Goal: Task Accomplishment & Management: Manage account settings

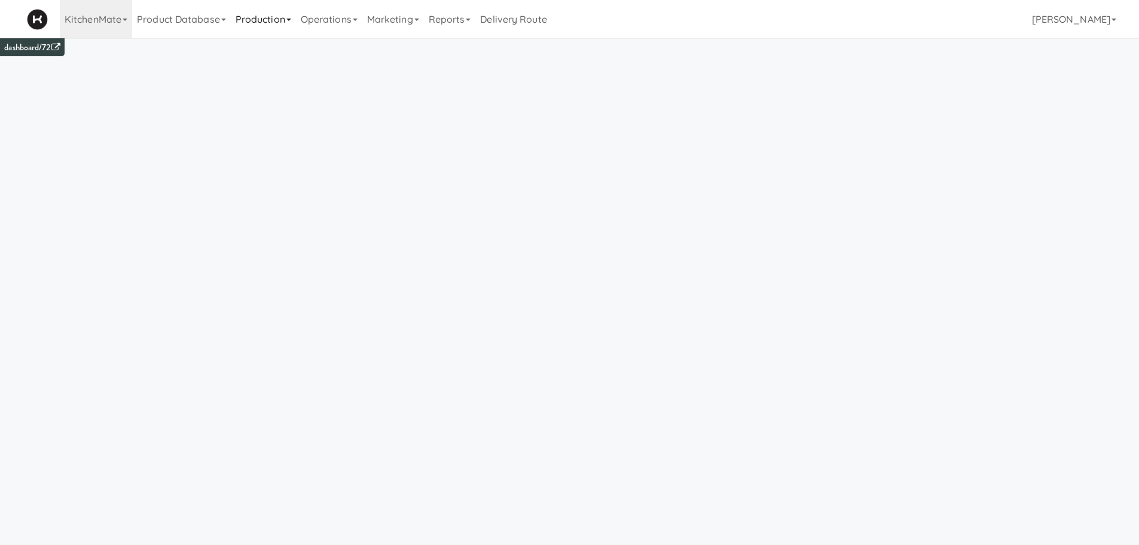
click at [248, 32] on link "Production" at bounding box center [263, 19] width 65 height 38
click at [245, 51] on icon at bounding box center [240, 52] width 9 height 10
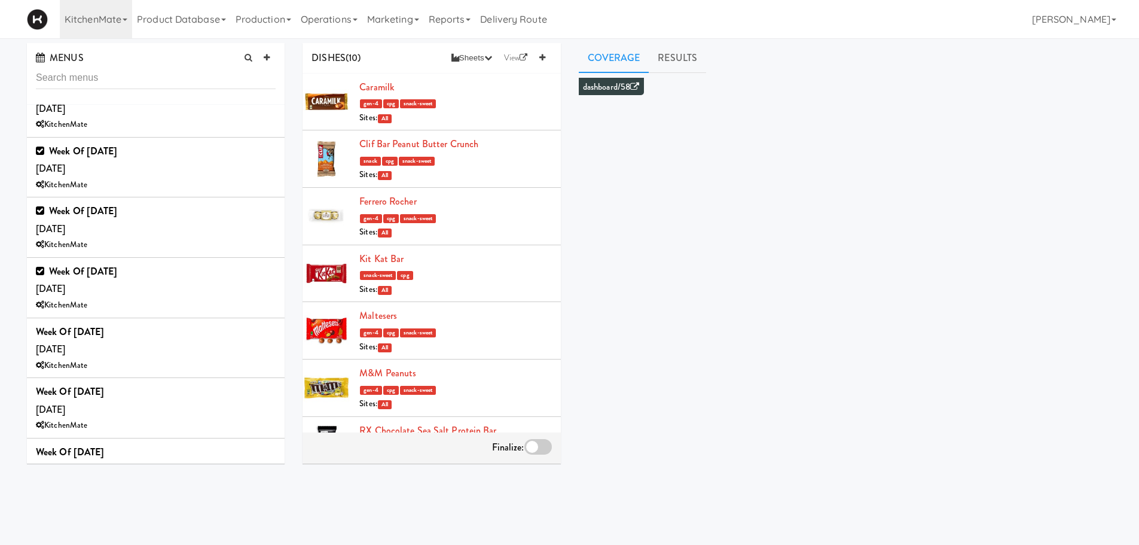
scroll to position [704, 0]
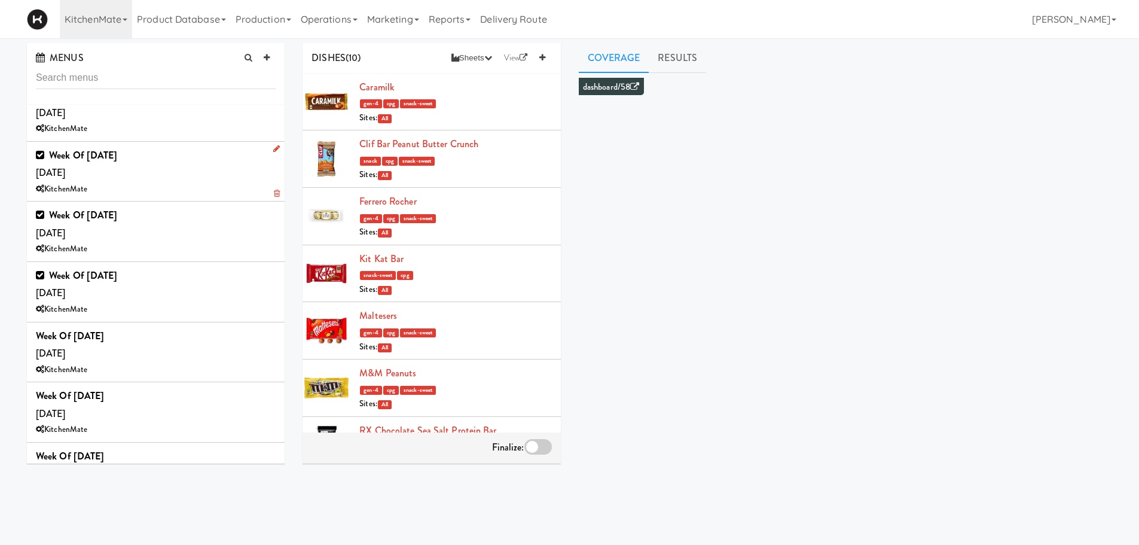
click at [123, 179] on div "Week of August 17th, 2025 Saturday, Aug 16 KitchenMate" at bounding box center [156, 172] width 240 height 50
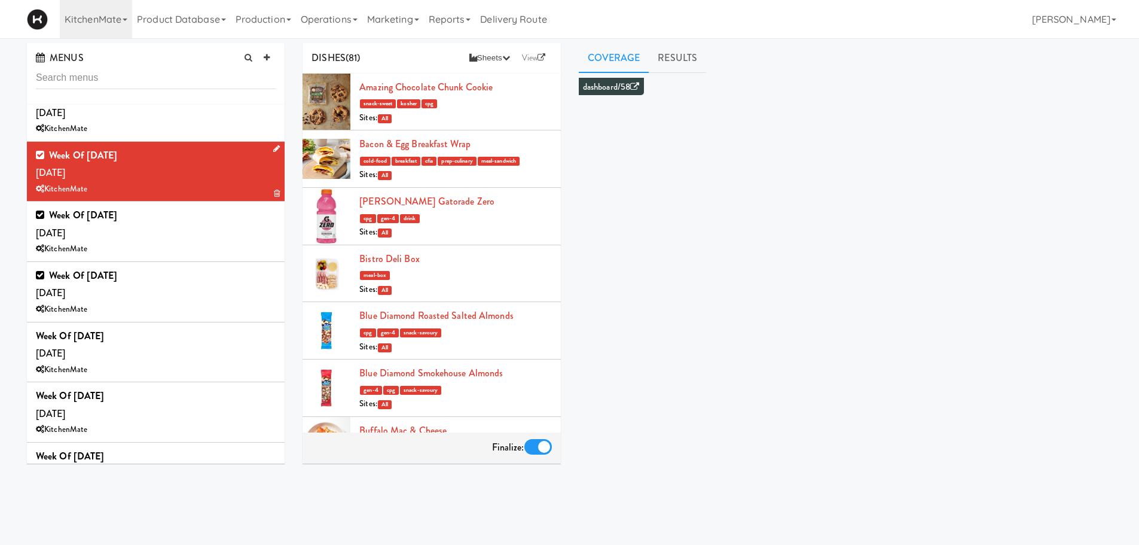
click at [273, 149] on icon at bounding box center [276, 149] width 7 height 8
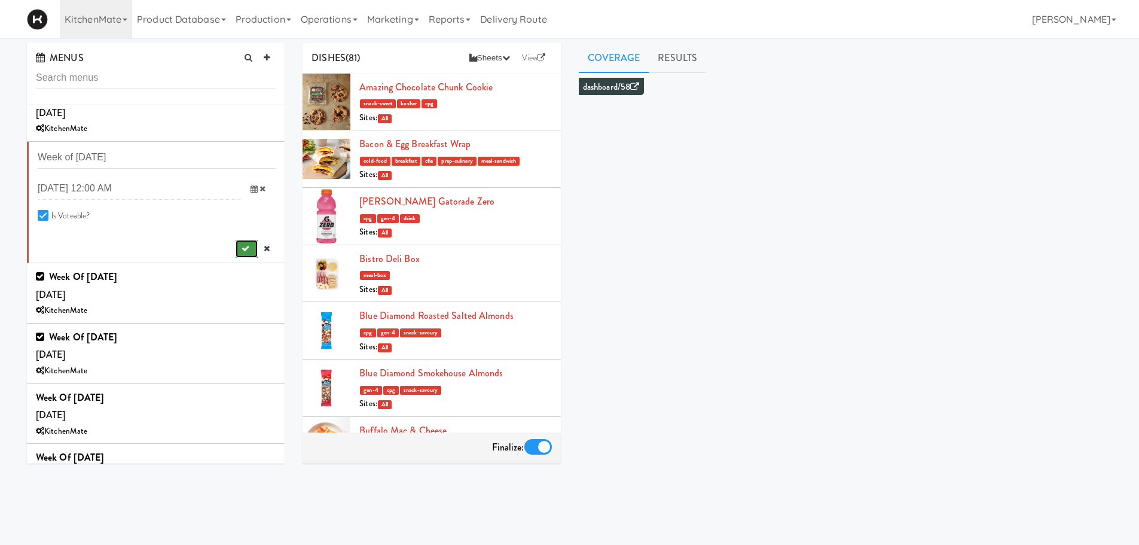
click at [242, 246] on icon "submit" at bounding box center [246, 249] width 8 height 8
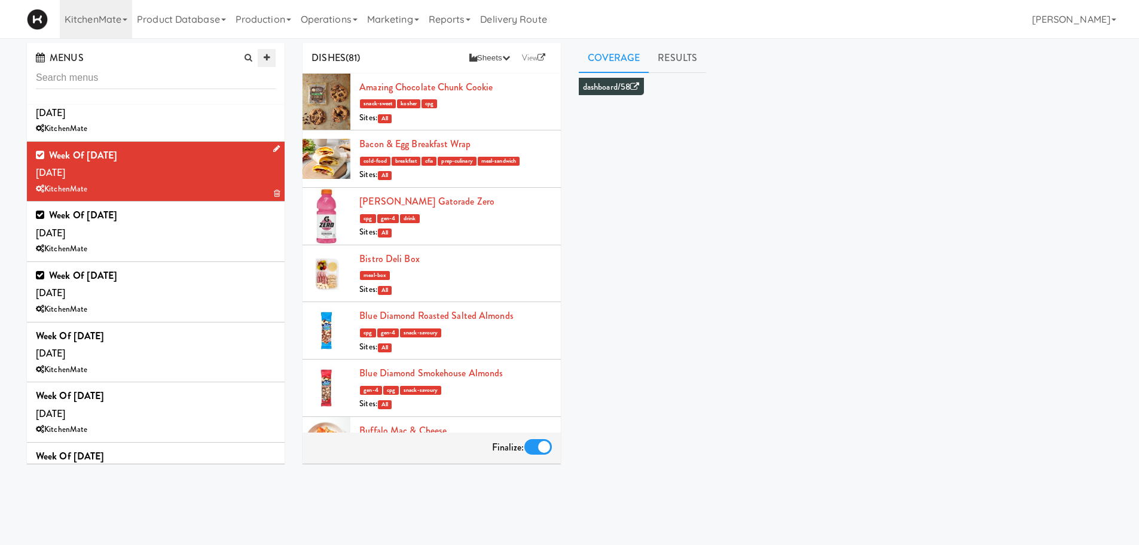
click at [267, 59] on icon at bounding box center [267, 58] width 6 height 8
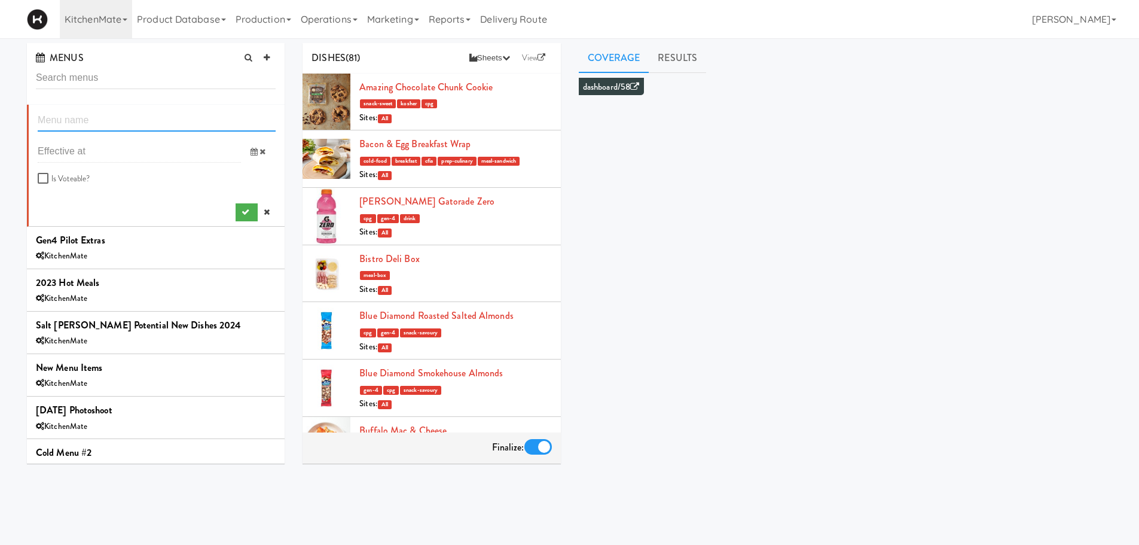
click at [131, 113] on input "text" at bounding box center [157, 120] width 238 height 22
click at [251, 151] on icon at bounding box center [254, 152] width 7 height 8
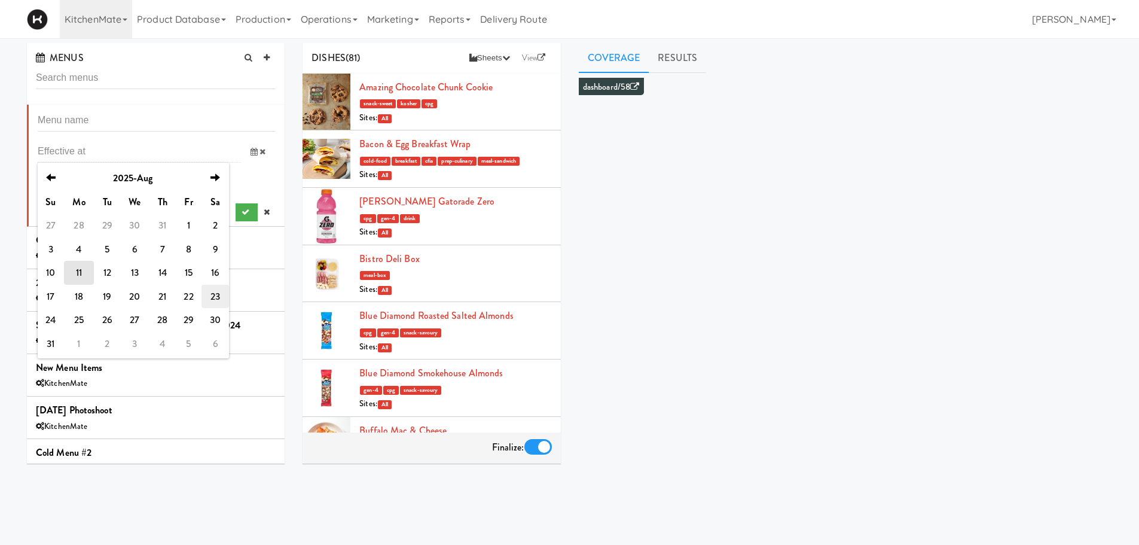
click at [212, 295] on td "23" at bounding box center [216, 297] width 28 height 24
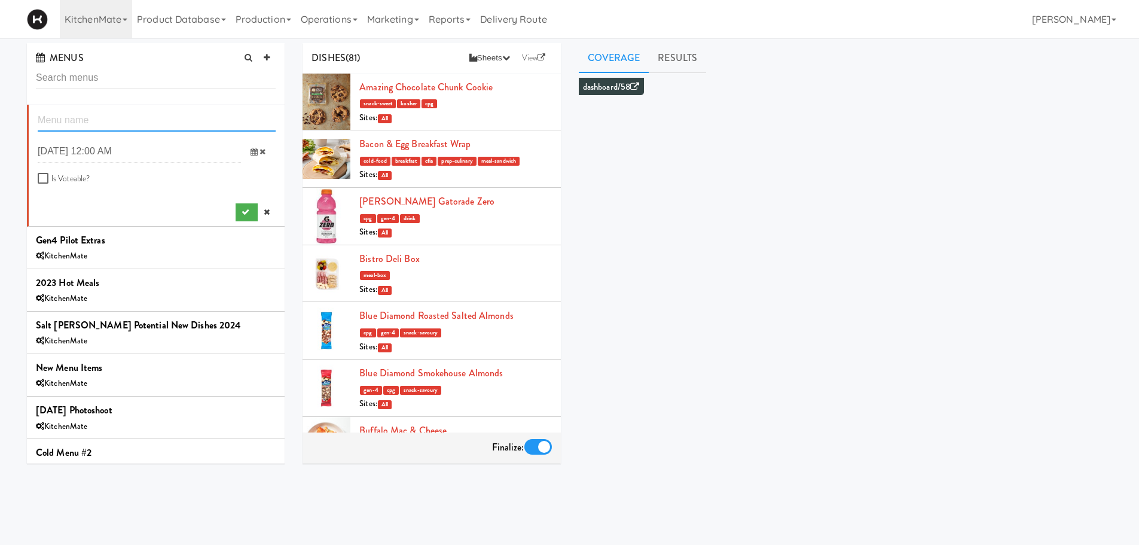
click at [141, 126] on input "text" at bounding box center [157, 120] width 238 height 22
click at [141, 126] on input "W" at bounding box center [157, 120] width 238 height 22
type input "Week of August 23rd, 2025"
click at [240, 213] on button "submit" at bounding box center [247, 212] width 22 height 18
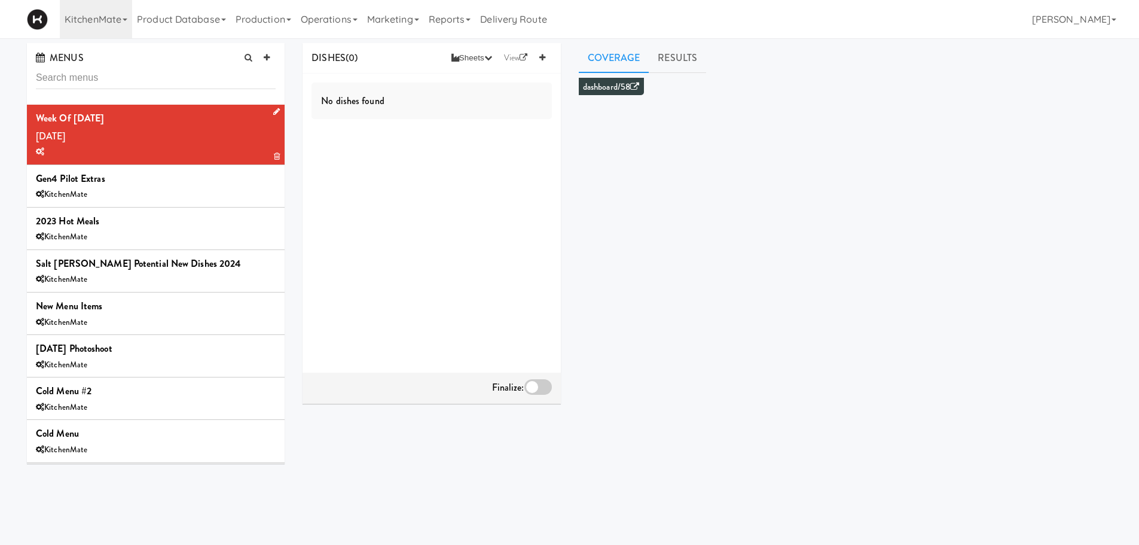
click at [273, 113] on icon at bounding box center [276, 112] width 7 height 8
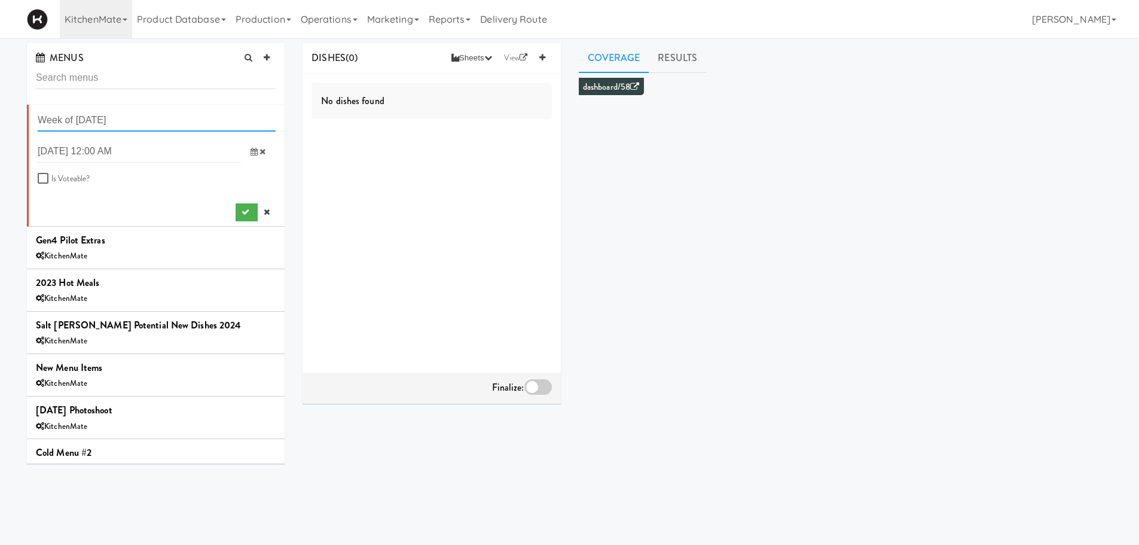
click at [118, 117] on input "Week of August 23rd, 2025" at bounding box center [157, 120] width 238 height 22
type input "Week of [DATE]"
click at [246, 209] on button "submit" at bounding box center [247, 212] width 22 height 18
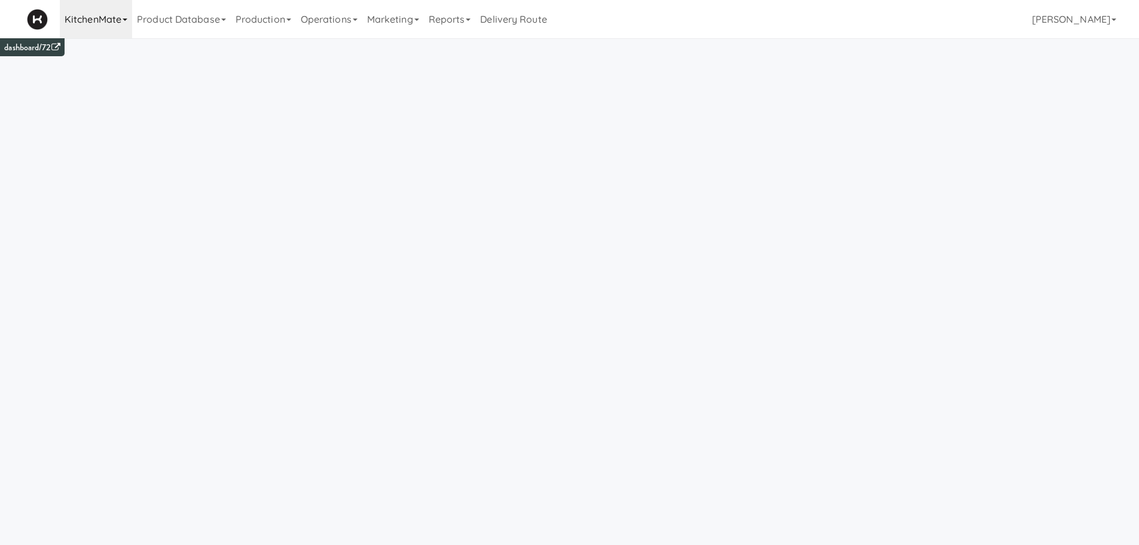
click at [125, 19] on icon at bounding box center [125, 20] width 5 height 2
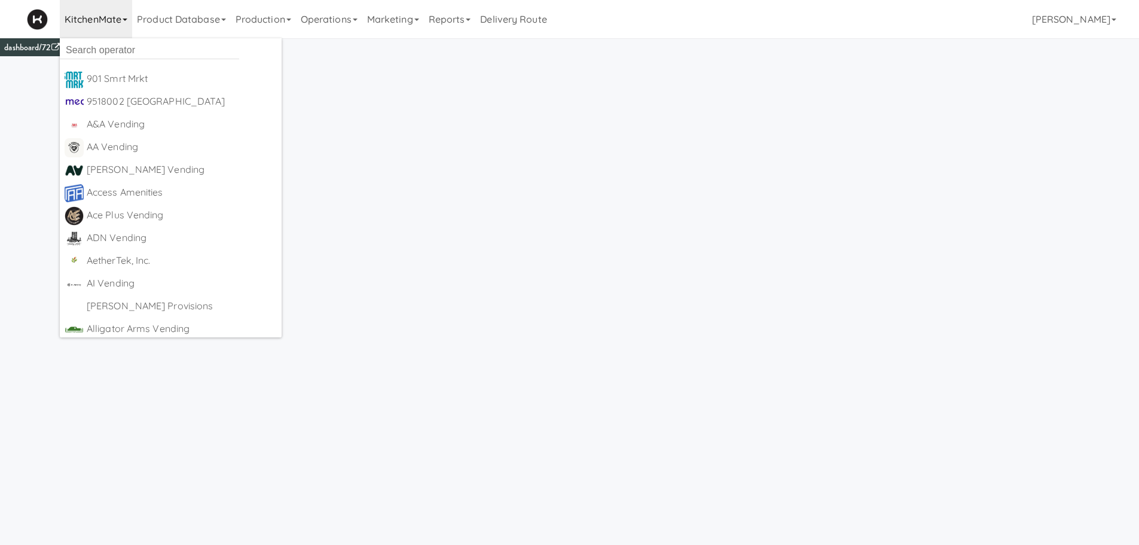
click at [130, 60] on ul "901 Smrt Mrkt https://fridge.kitchenmate.com/?operator_id=142 9518002 Canada ht…" at bounding box center [171, 187] width 222 height 299
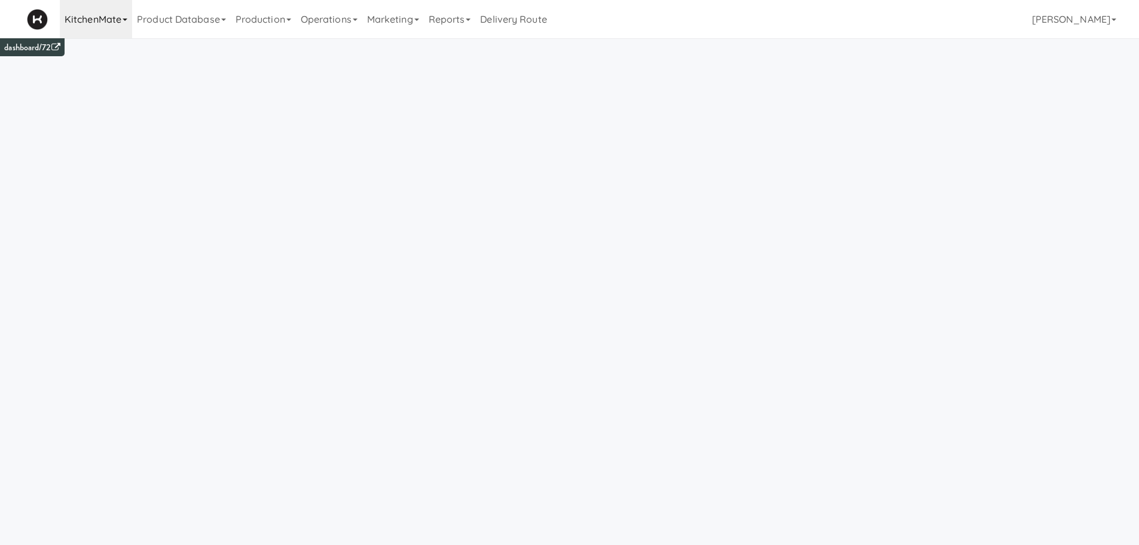
click at [120, 16] on link "KitchenMate" at bounding box center [96, 19] width 72 height 38
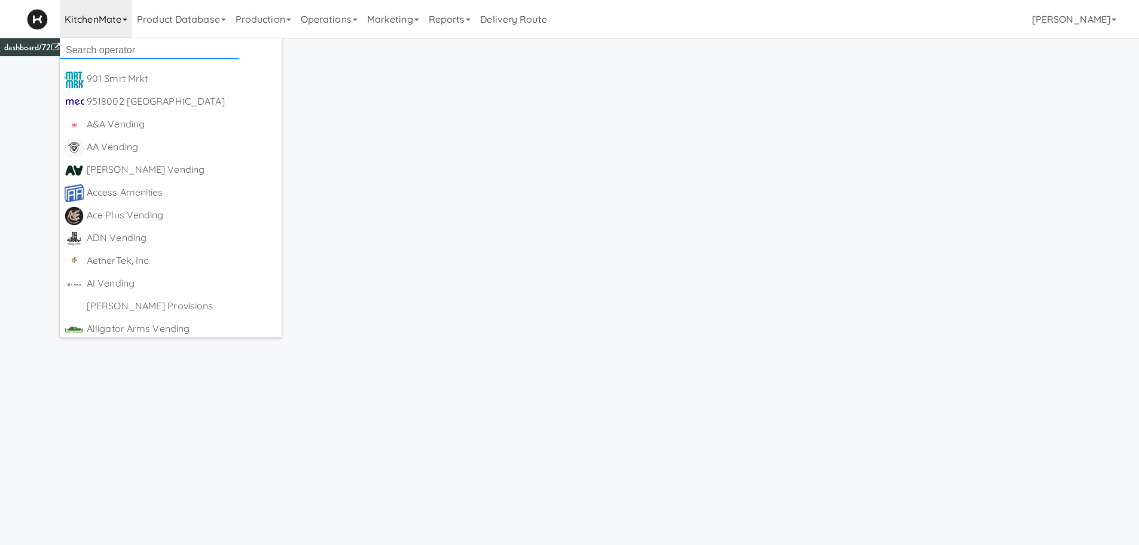
click at [118, 50] on input "text" at bounding box center [149, 50] width 179 height 18
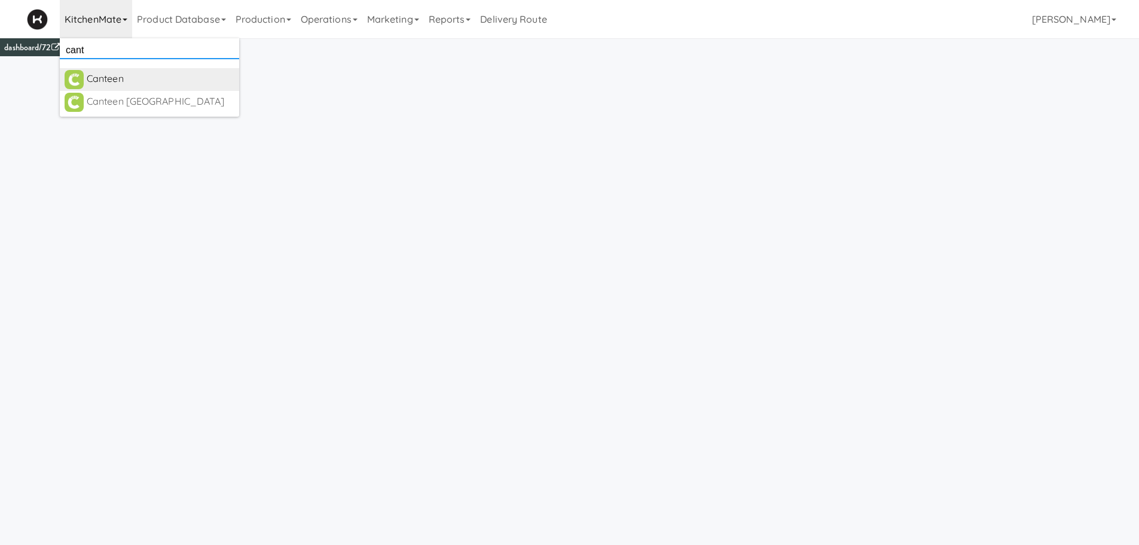
type input "cant"
click at [112, 80] on div "Canteen" at bounding box center [161, 79] width 148 height 18
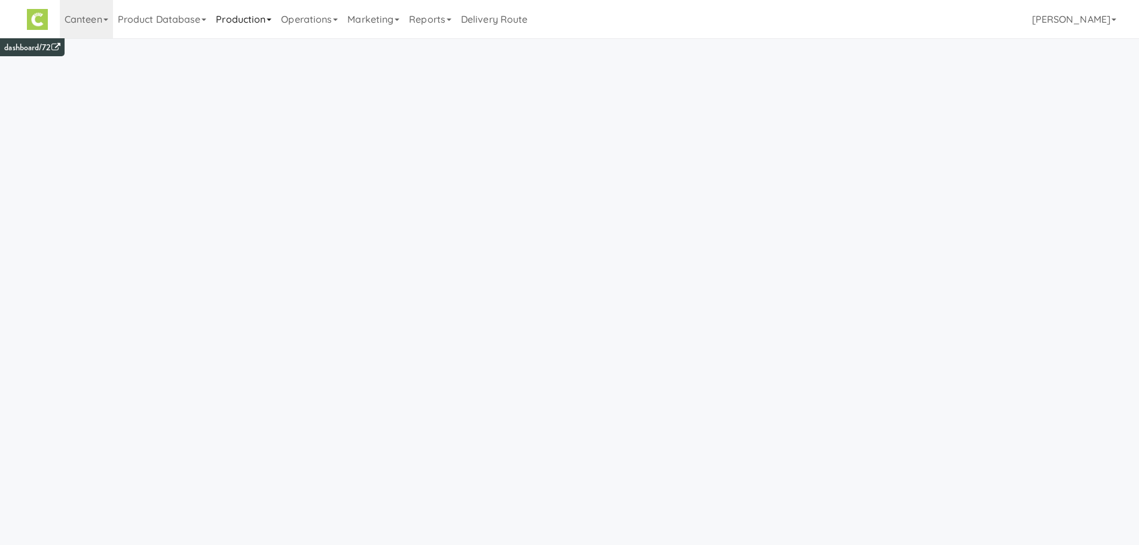
click at [228, 25] on link "Production" at bounding box center [243, 19] width 65 height 38
click at [187, 22] on link "Product Database" at bounding box center [162, 19] width 99 height 38
click at [327, 23] on link "Operations" at bounding box center [309, 19] width 66 height 38
click at [259, 20] on link "Production" at bounding box center [243, 19] width 65 height 38
click at [242, 78] on link "Manufacturers" at bounding box center [259, 74] width 97 height 22
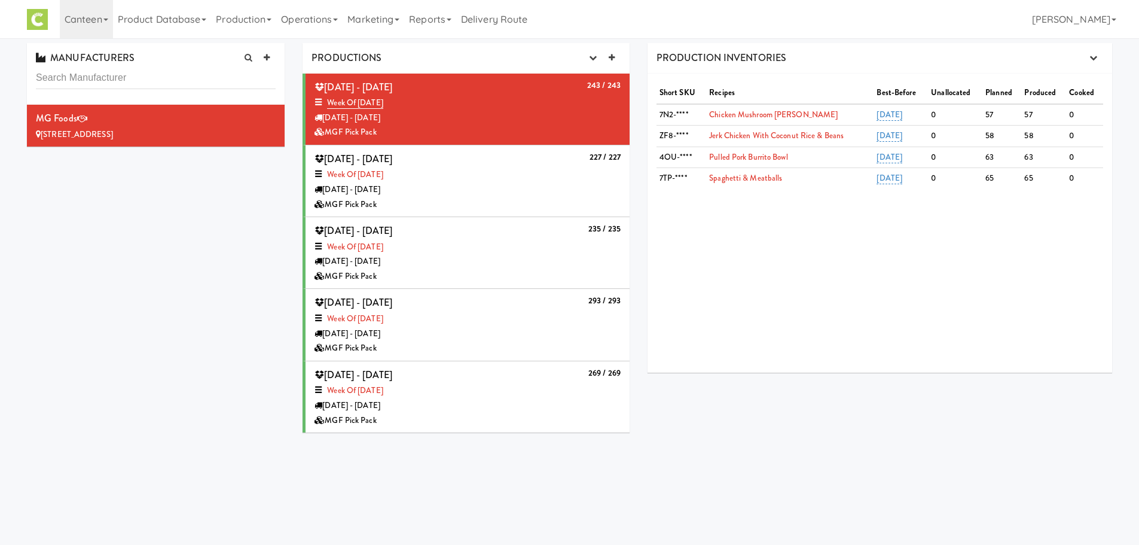
click at [531, 195] on div "Tuesday - Aug 05" at bounding box center [468, 189] width 306 height 15
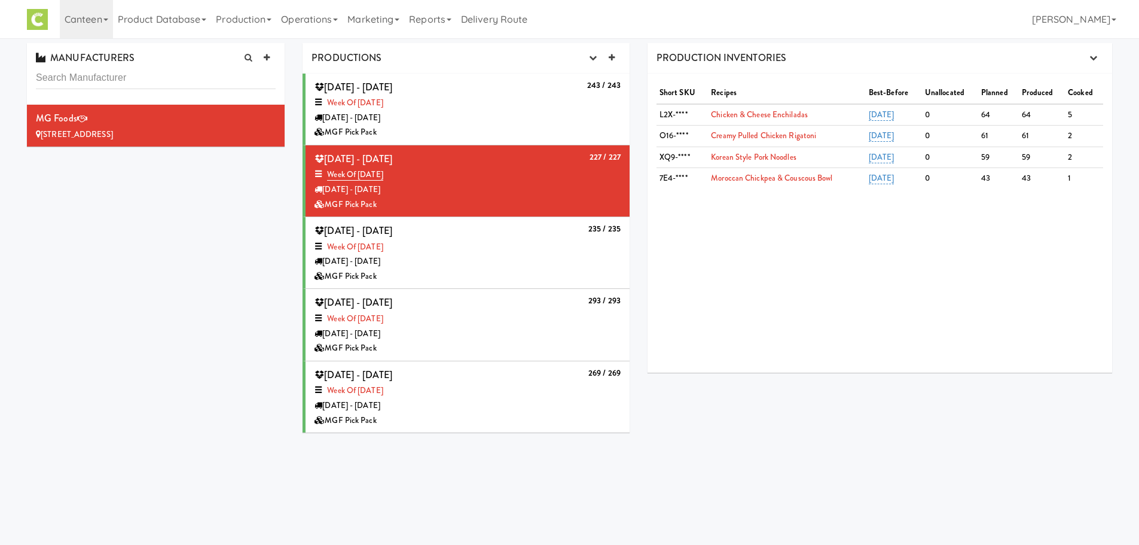
click at [533, 131] on div "MGF Pick Pack" at bounding box center [468, 132] width 306 height 15
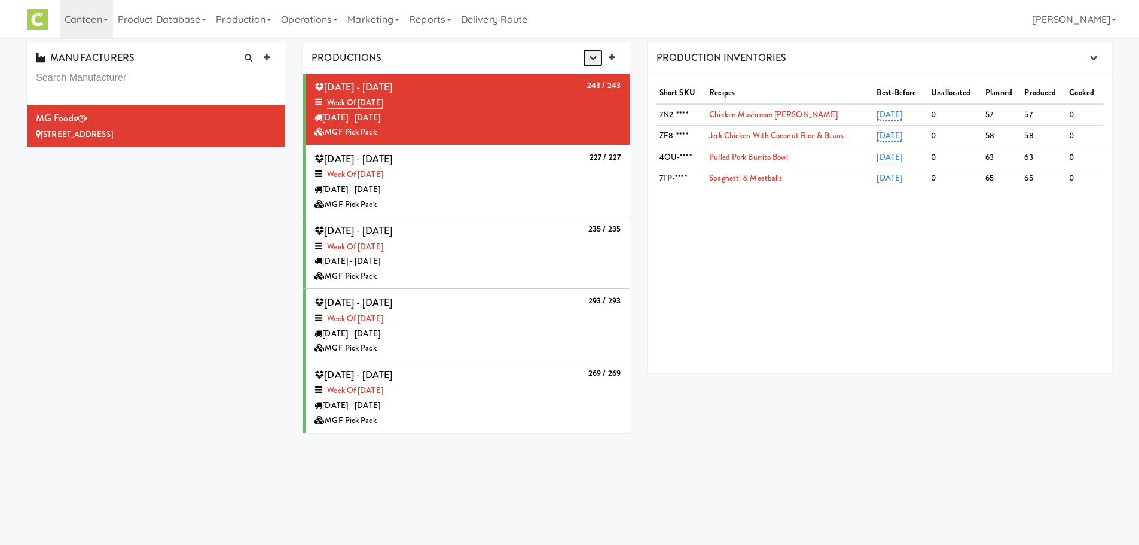
click at [587, 57] on button "button" at bounding box center [593, 58] width 20 height 18
click at [565, 86] on link "Production Planner" at bounding box center [563, 81] width 115 height 22
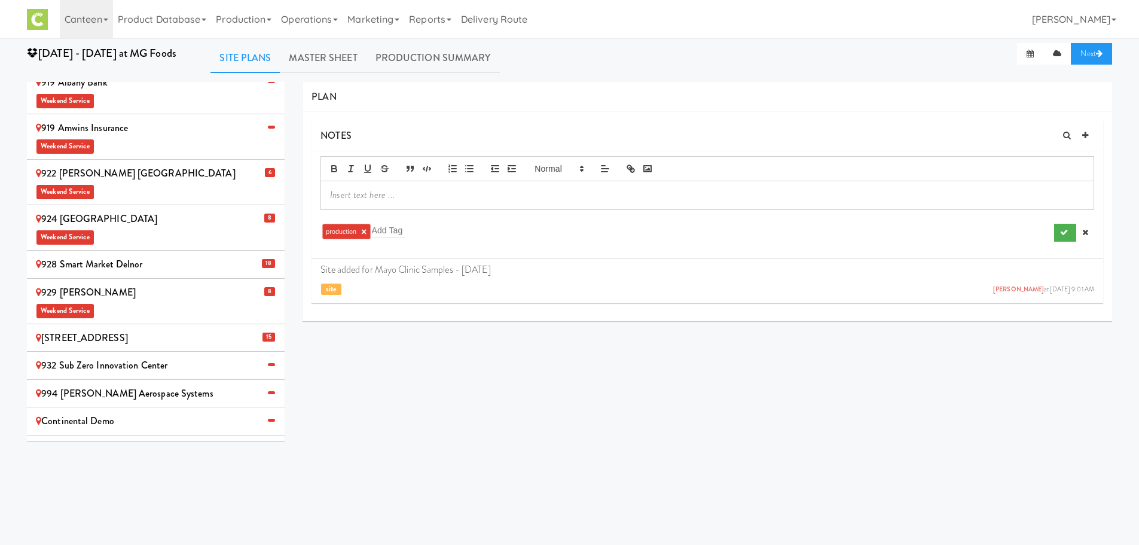
scroll to position [748, 0]
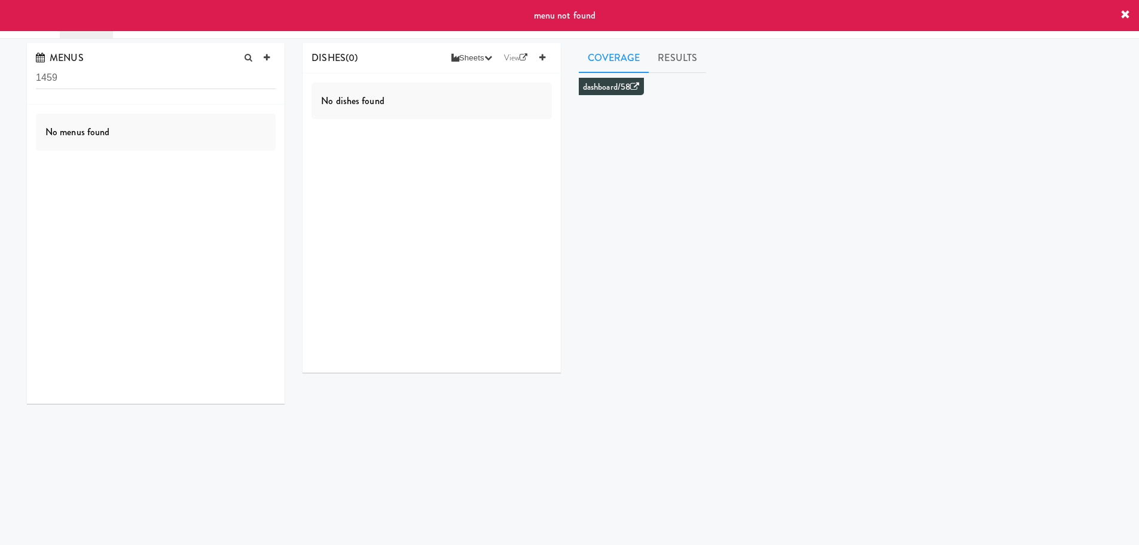
click at [1132, 16] on div "menu not found" at bounding box center [569, 15] width 1139 height 31
click at [160, 80] on input "1459" at bounding box center [156, 78] width 240 height 22
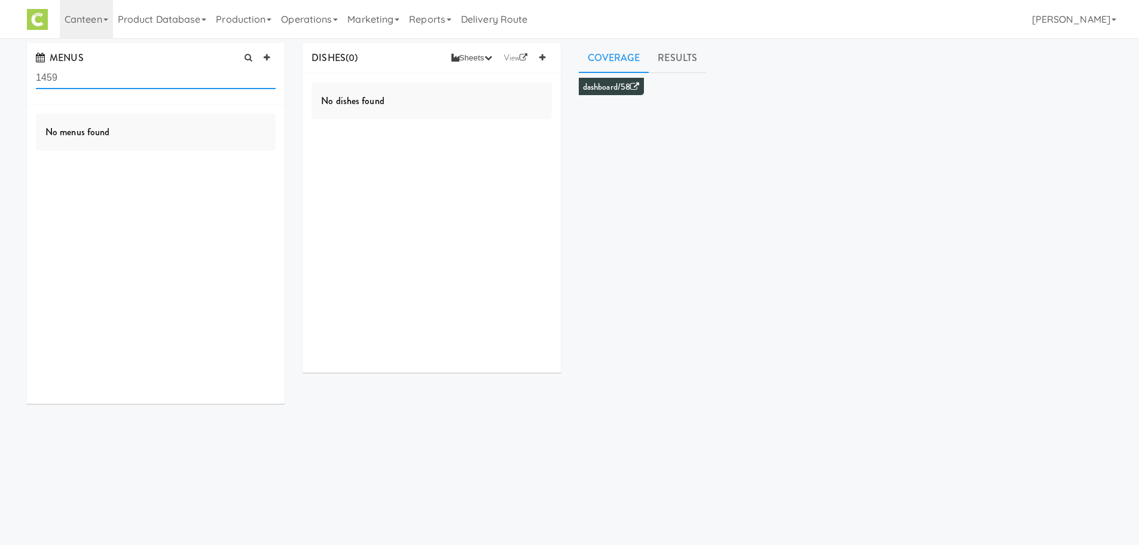
drag, startPoint x: 160, startPoint y: 80, endPoint x: 35, endPoint y: 100, distance: 127.1
click at [35, 100] on div "MENUS 1459" at bounding box center [156, 74] width 258 height 62
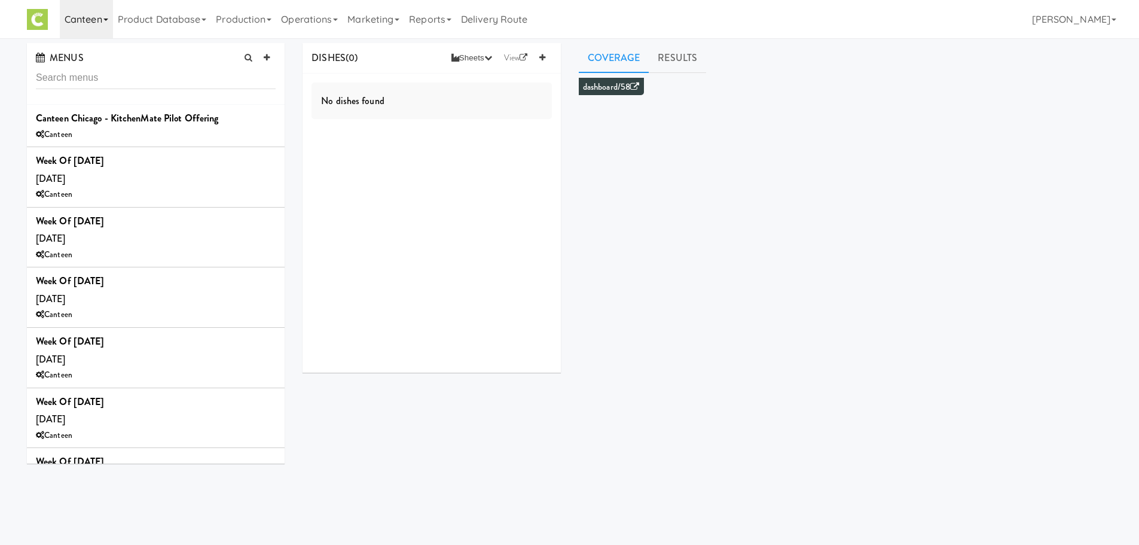
click at [93, 14] on link "Canteen" at bounding box center [86, 19] width 53 height 38
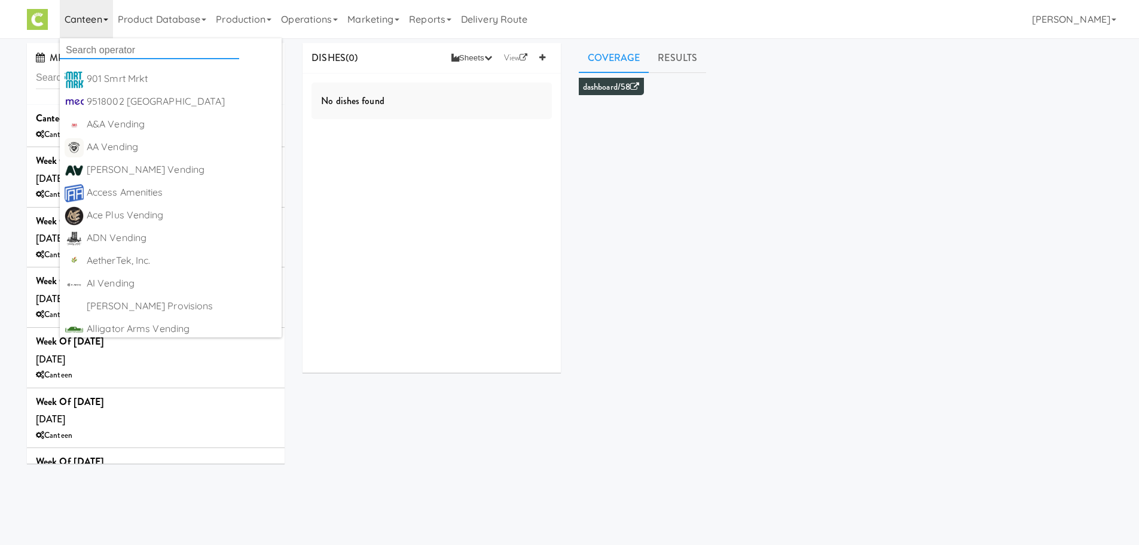
click at [97, 57] on input "text" at bounding box center [149, 50] width 179 height 18
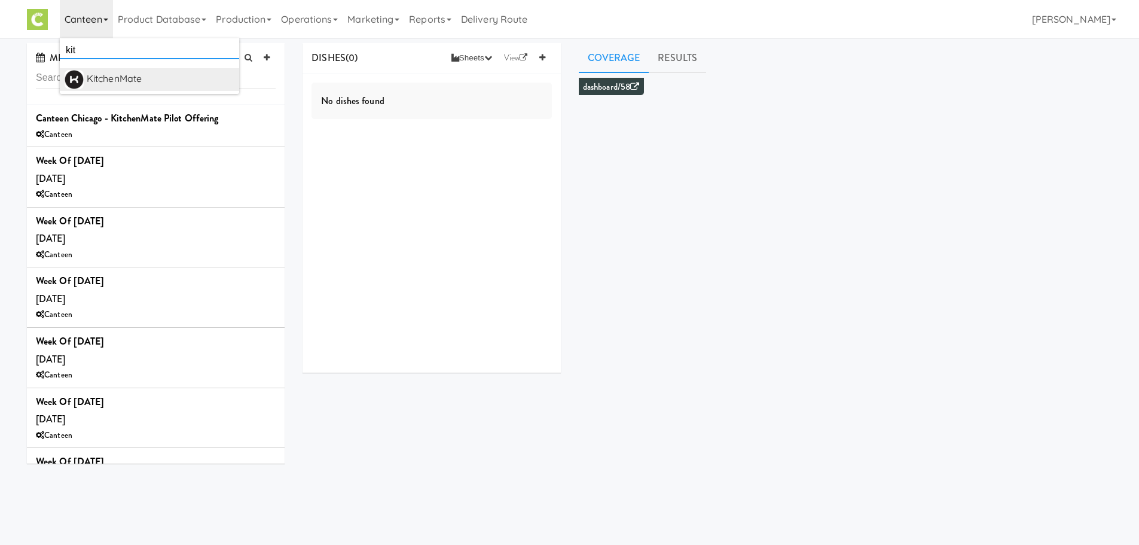
type input "kit"
click at [129, 83] on div "KitchenMate" at bounding box center [161, 79] width 148 height 18
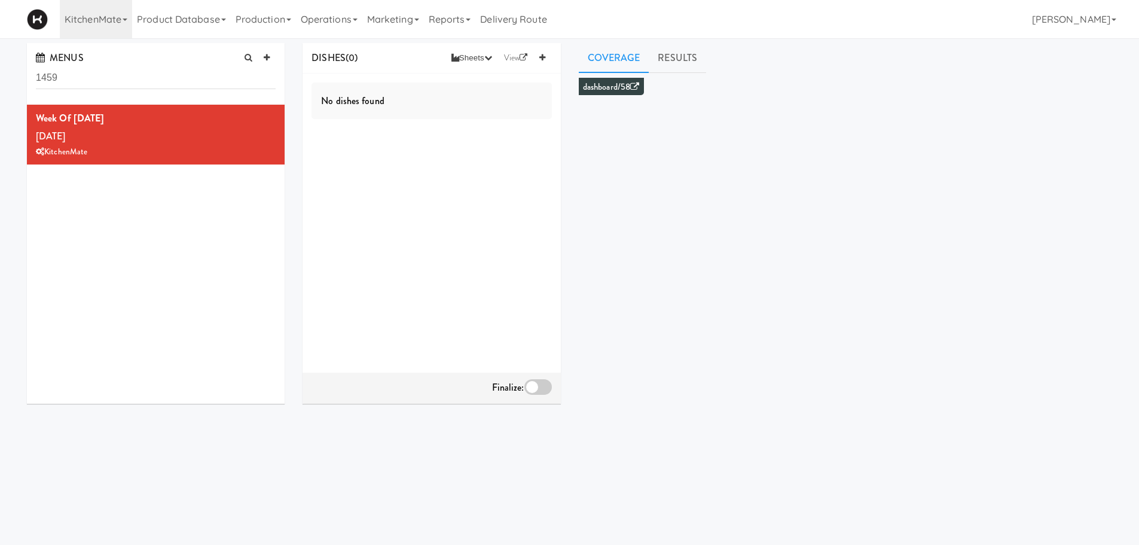
click at [200, 89] on div "MENUS 1459" at bounding box center [156, 74] width 258 height 62
drag, startPoint x: 200, startPoint y: 89, endPoint x: 204, endPoint y: 78, distance: 11.9
click at [204, 78] on div "MENUS 1459" at bounding box center [156, 74] width 258 height 62
click at [204, 78] on input "1459" at bounding box center [156, 78] width 240 height 22
type input "1"
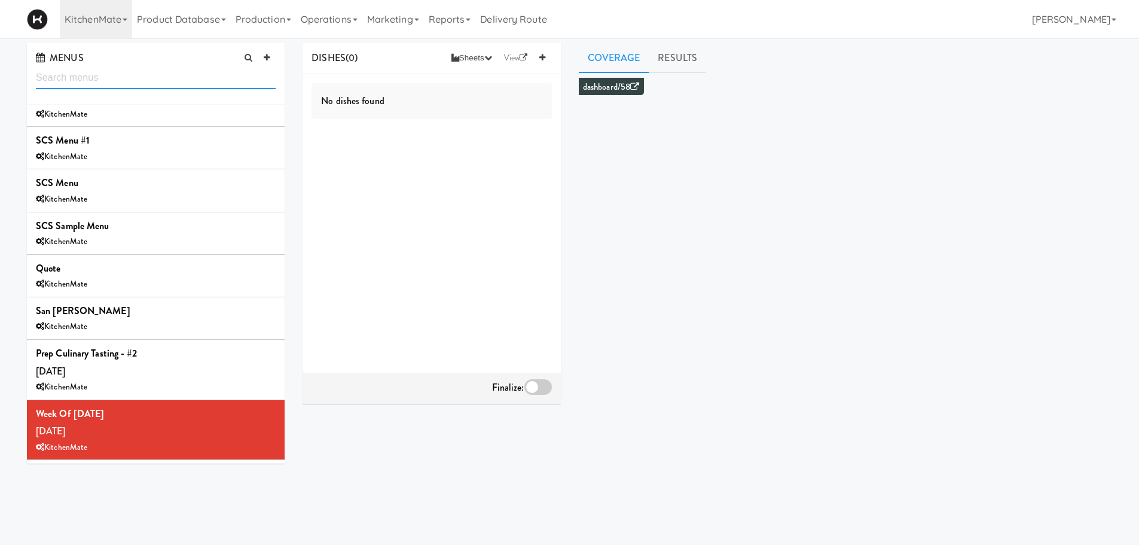
scroll to position [737, 0]
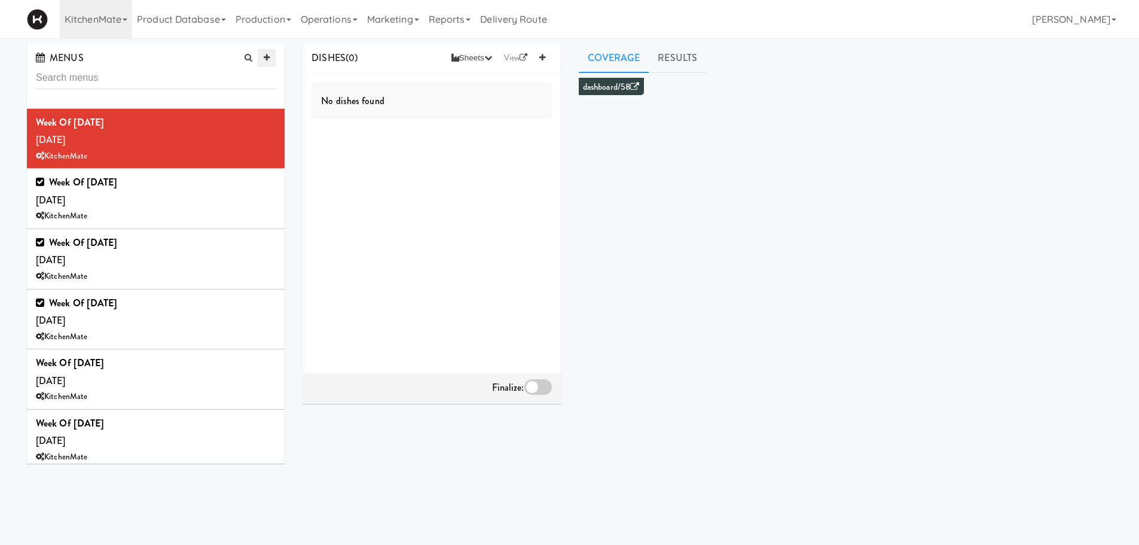
click at [266, 59] on icon at bounding box center [267, 58] width 6 height 8
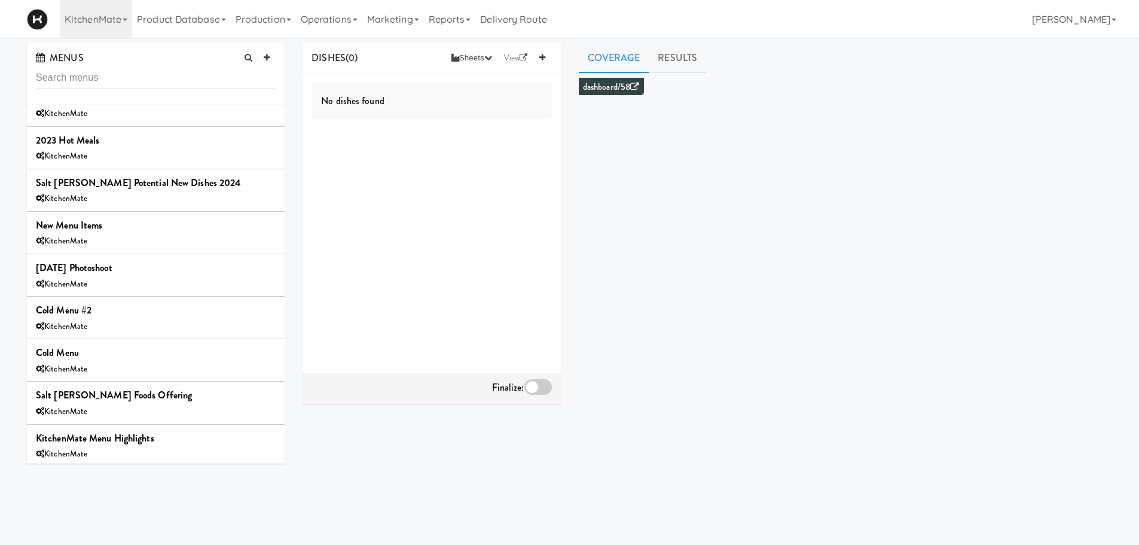
scroll to position [0, 0]
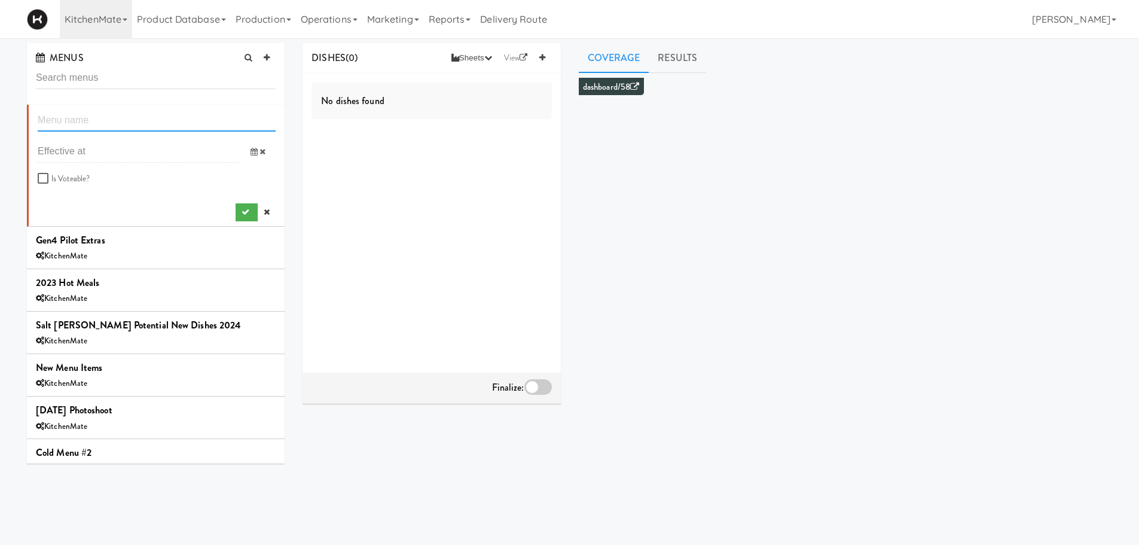
click at [160, 115] on input "text" at bounding box center [157, 120] width 238 height 22
click at [251, 153] on icon at bounding box center [254, 152] width 7 height 8
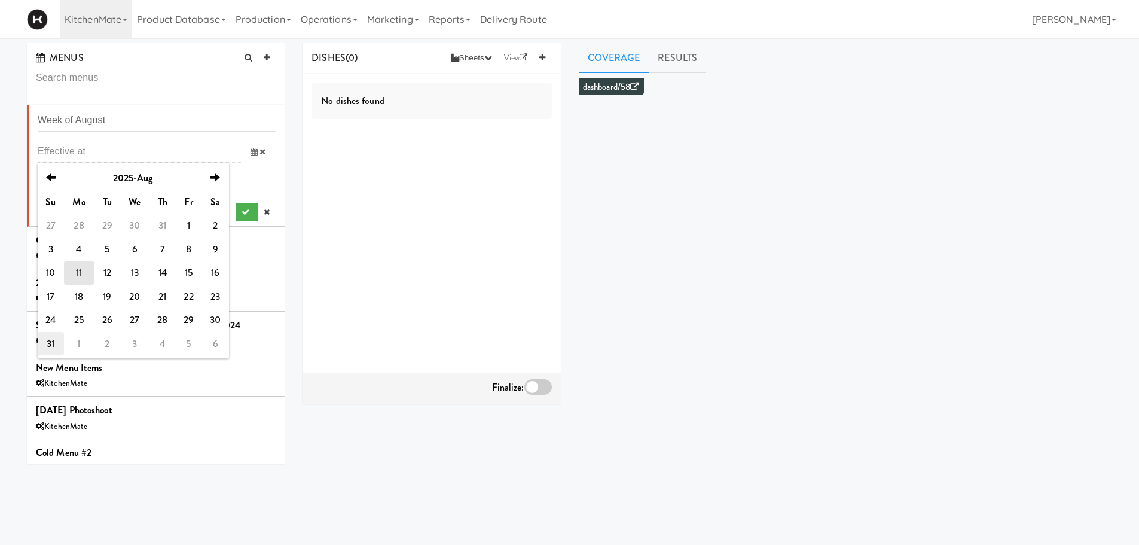
click at [52, 339] on td "31" at bounding box center [51, 344] width 26 height 24
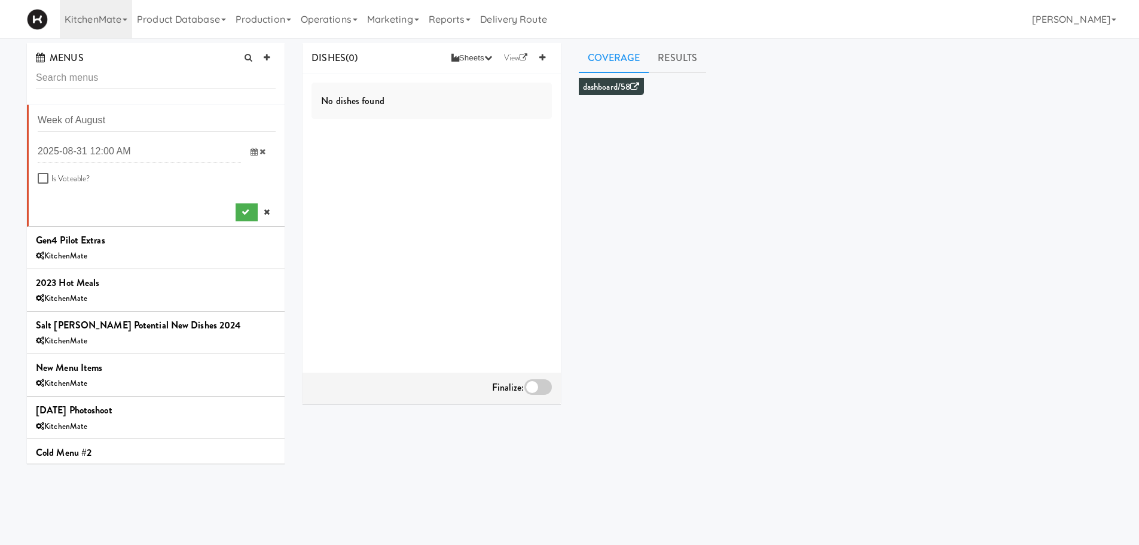
click at [251, 148] on icon at bounding box center [254, 152] width 7 height 8
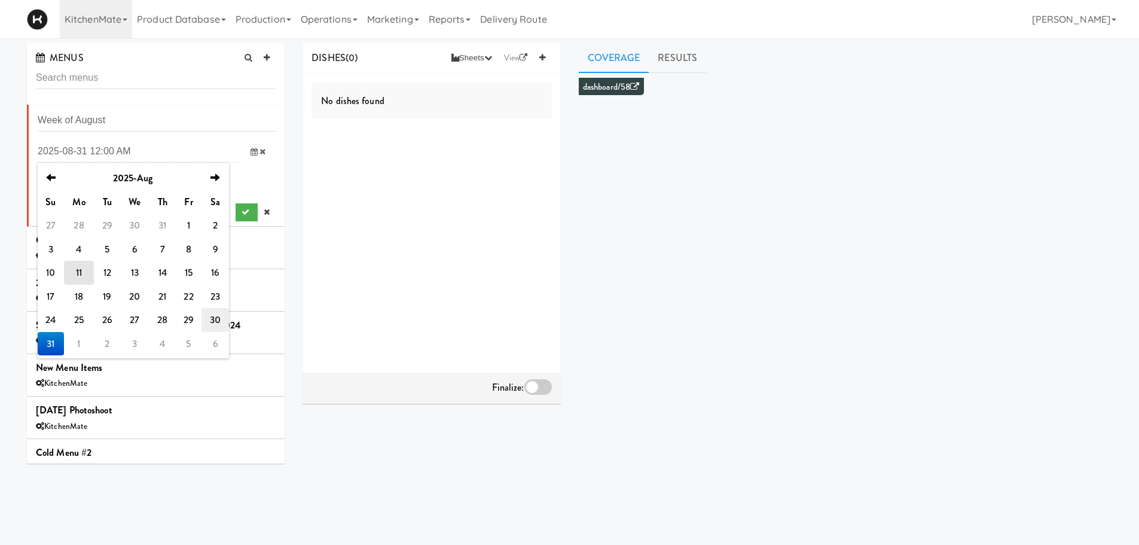
click at [214, 327] on td "30" at bounding box center [216, 320] width 28 height 24
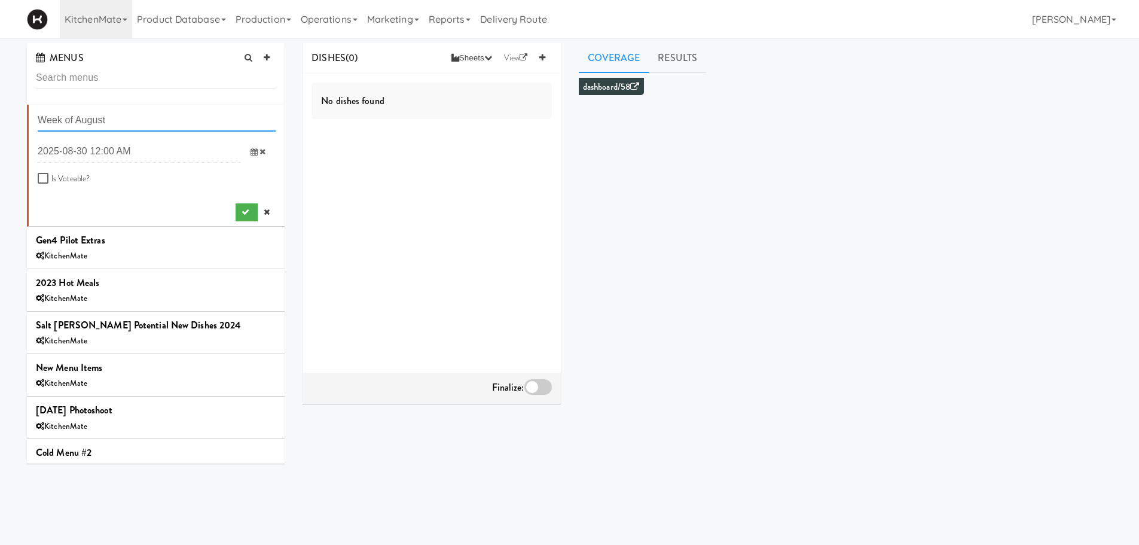
click at [184, 109] on input "Week of August" at bounding box center [157, 120] width 238 height 22
type input "Week of [DATE]"
drag, startPoint x: 237, startPoint y: 216, endPoint x: 36, endPoint y: 177, distance: 205.4
click at [36, 177] on li "Week of August 31st, 2025 previous 2025-Aug next Su Mo Tu We Th Fr Sa 27 28 29 …" at bounding box center [156, 166] width 258 height 122
click at [236, 213] on button "submit" at bounding box center [247, 212] width 22 height 18
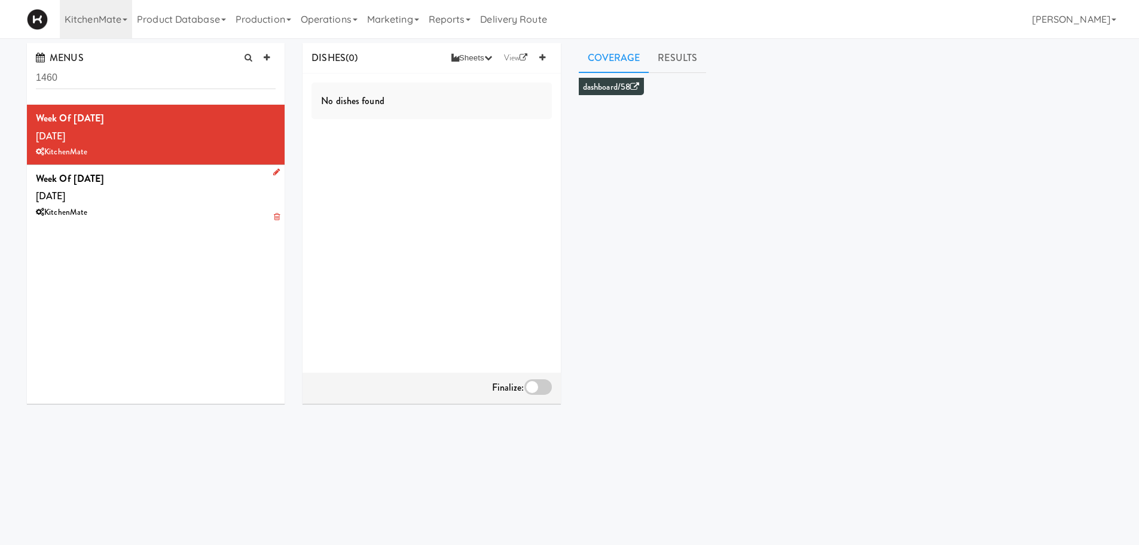
click at [202, 175] on div "Week of [DATE] [DATE] KitchenMate" at bounding box center [156, 195] width 240 height 50
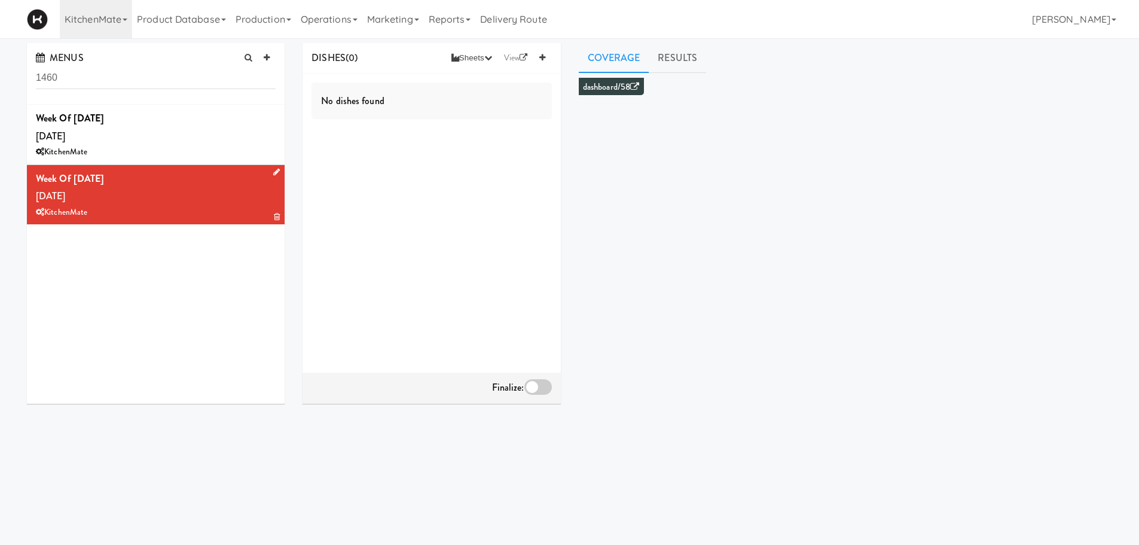
click at [273, 171] on icon at bounding box center [276, 172] width 7 height 8
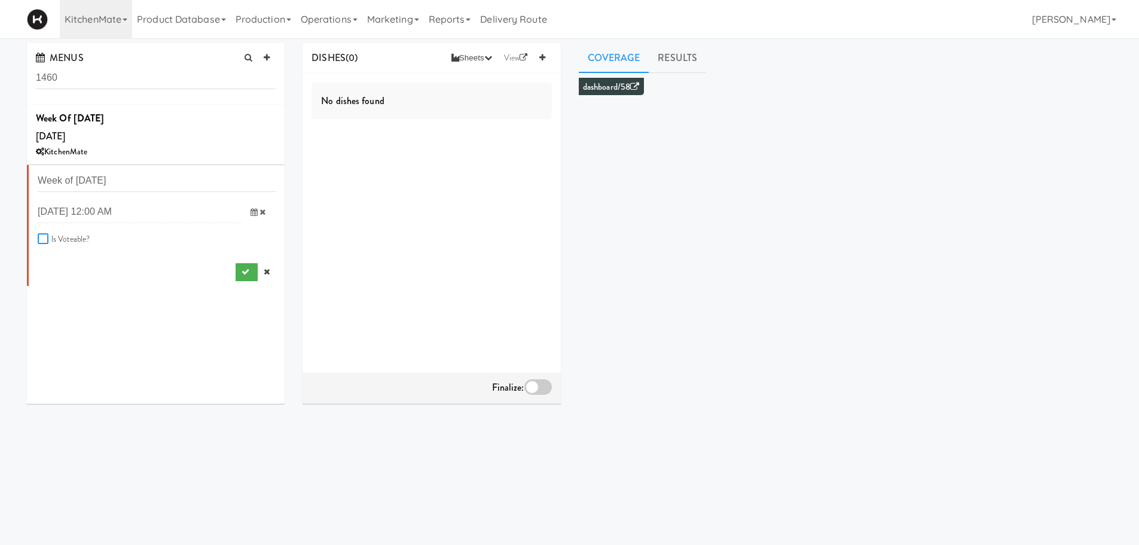
click at [41, 238] on input "Is Voteable?" at bounding box center [45, 239] width 14 height 10
checkbox input "true"
click at [236, 275] on button "submit" at bounding box center [247, 272] width 22 height 18
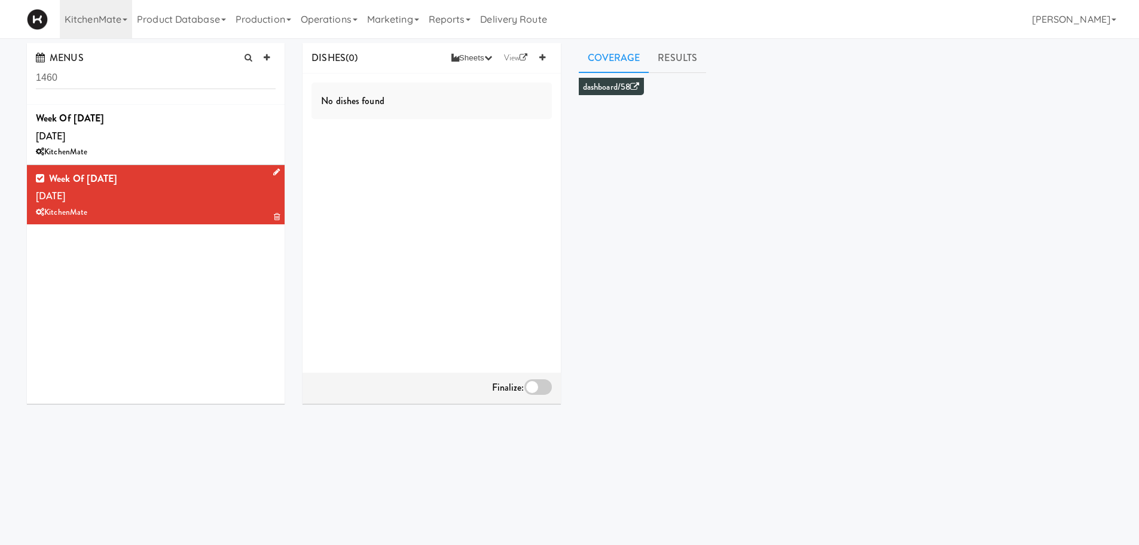
click at [269, 101] on div "MENUS 1460" at bounding box center [156, 74] width 258 height 62
click at [273, 108] on icon at bounding box center [276, 112] width 7 height 8
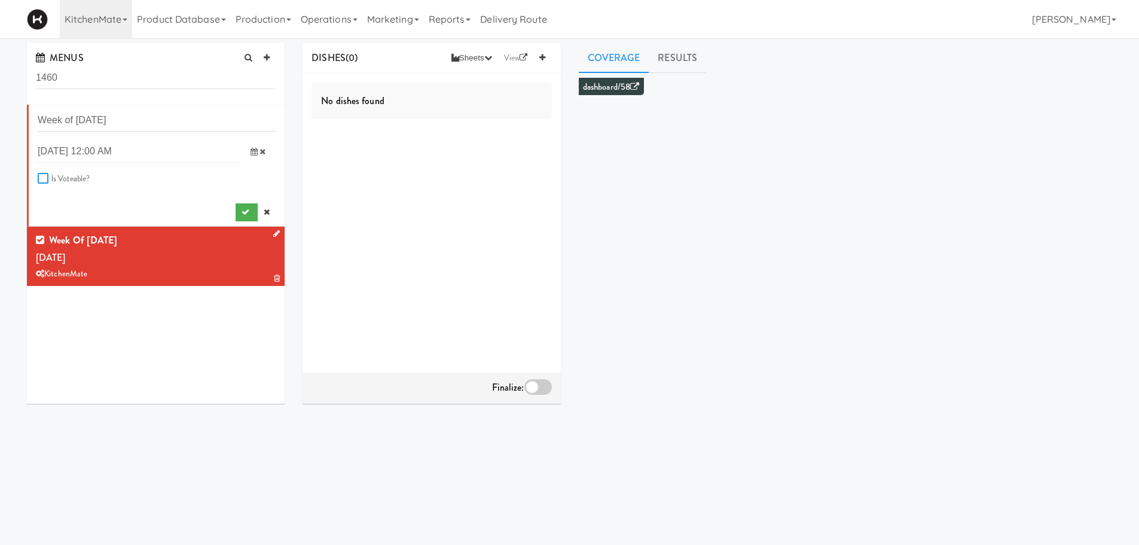
click at [45, 176] on input "Is Voteable?" at bounding box center [45, 179] width 14 height 10
checkbox input "true"
click at [236, 211] on button "submit" at bounding box center [247, 212] width 22 height 18
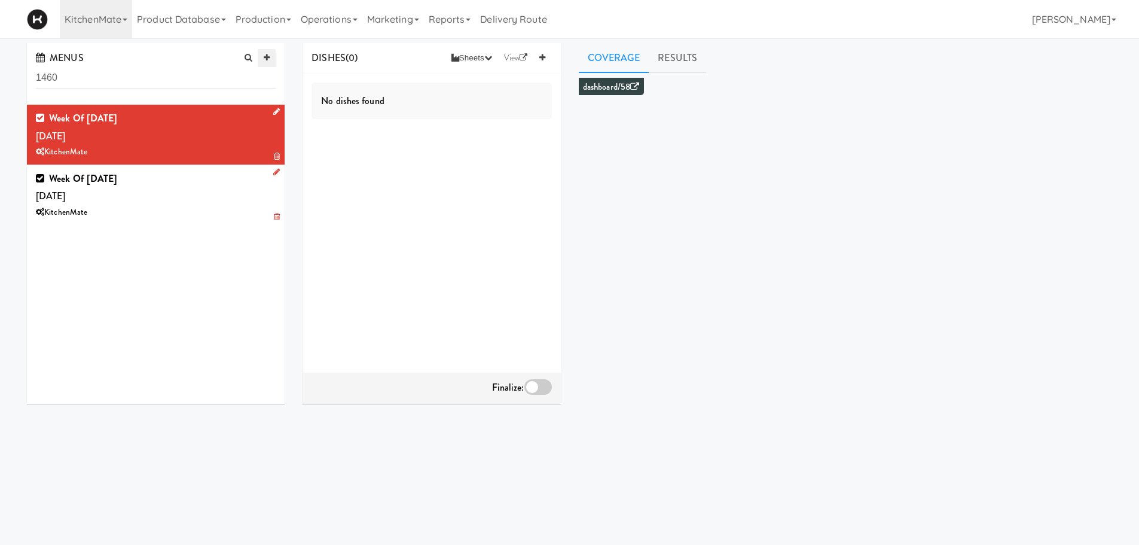
click at [272, 57] on link at bounding box center [267, 58] width 18 height 18
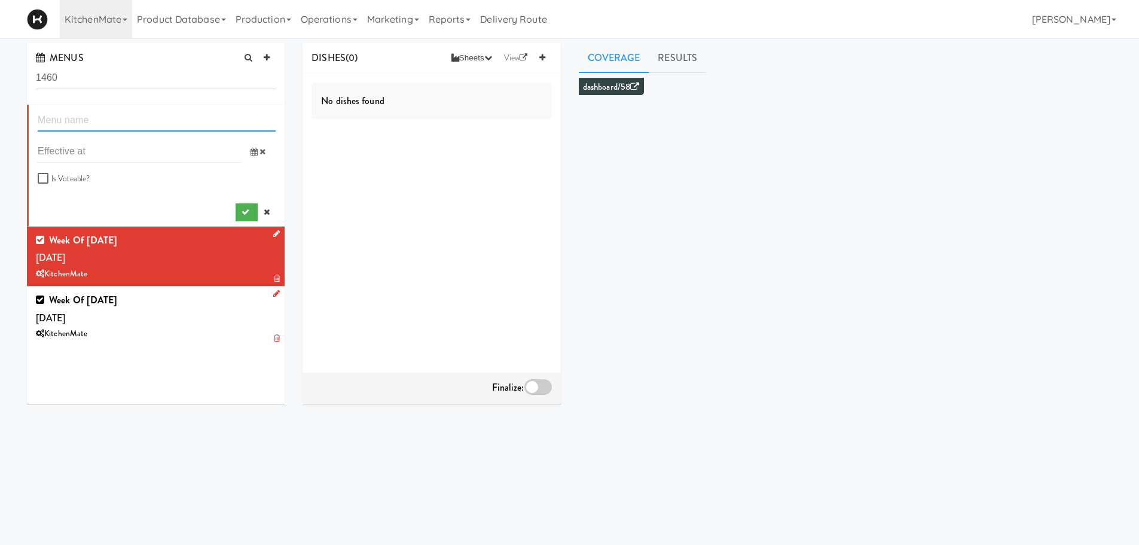
click at [108, 112] on input "text" at bounding box center [157, 120] width 238 height 22
click at [251, 154] on icon at bounding box center [254, 152] width 7 height 8
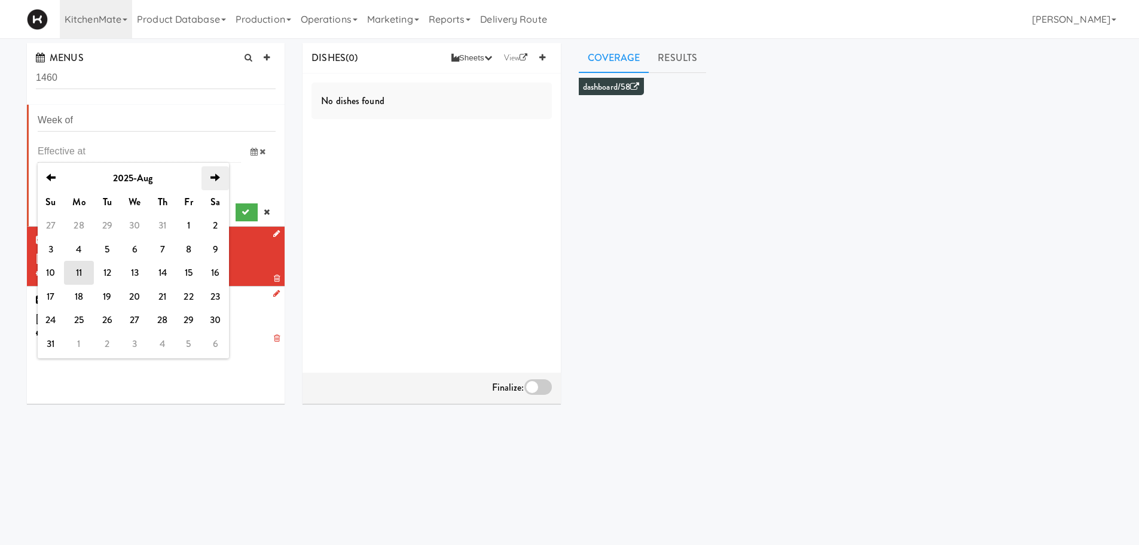
click at [213, 177] on icon "next" at bounding box center [216, 178] width 10 height 10
click at [100, 118] on input "Week of" at bounding box center [157, 120] width 238 height 22
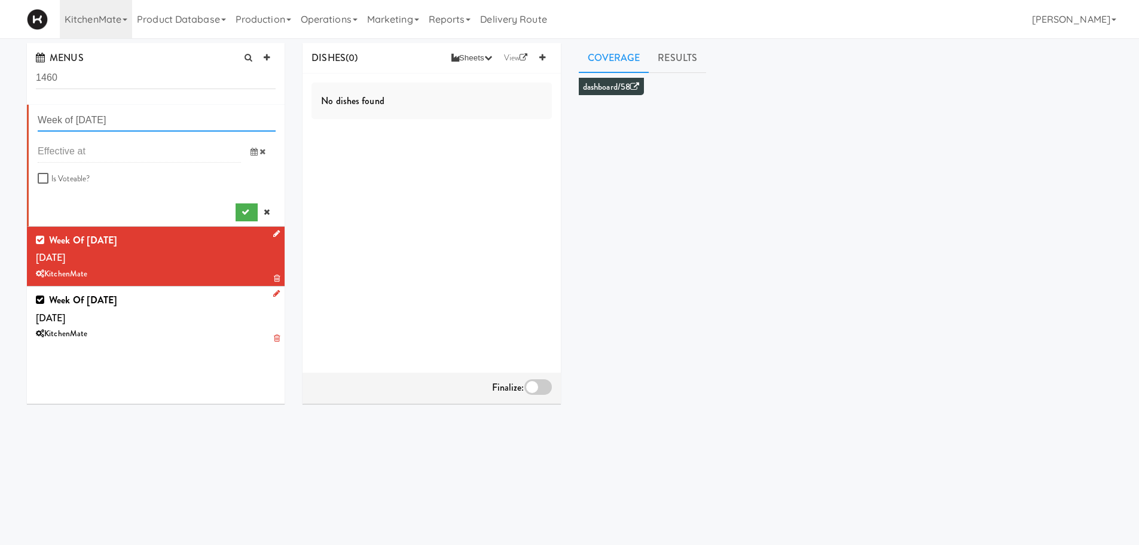
type input "Week of [DATE]"
click at [248, 152] on span at bounding box center [258, 152] width 35 height 22
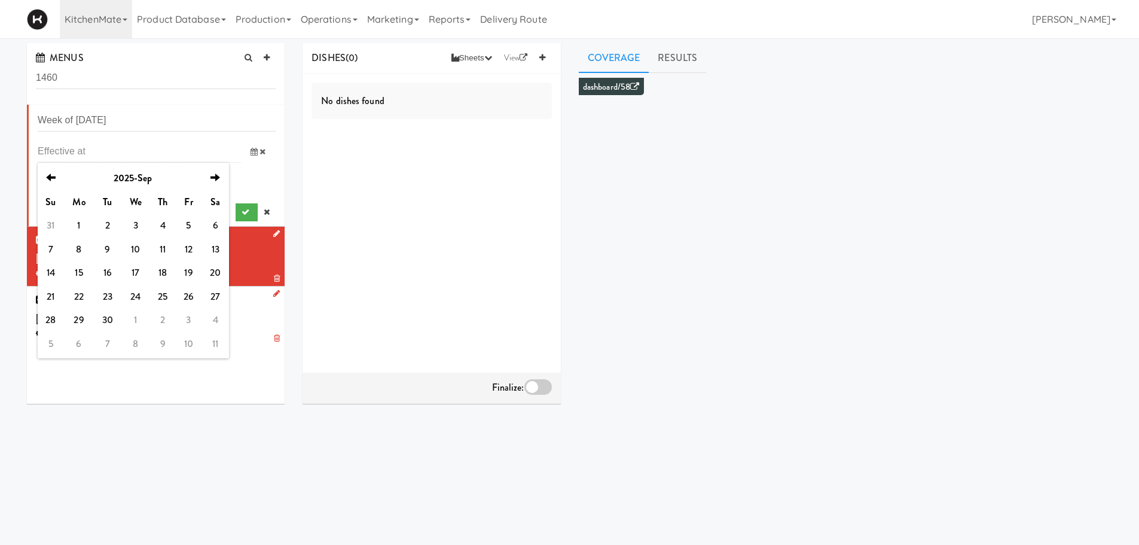
drag, startPoint x: 47, startPoint y: 246, endPoint x: 203, endPoint y: 216, distance: 158.5
click at [203, 216] on tbody "31 1 2 3 4 5 6 7 8 9 10 11 12 13 14 15 16 17 18 19 20 21 22 23 24 25 26 27 28 2…" at bounding box center [133, 285] width 191 height 142
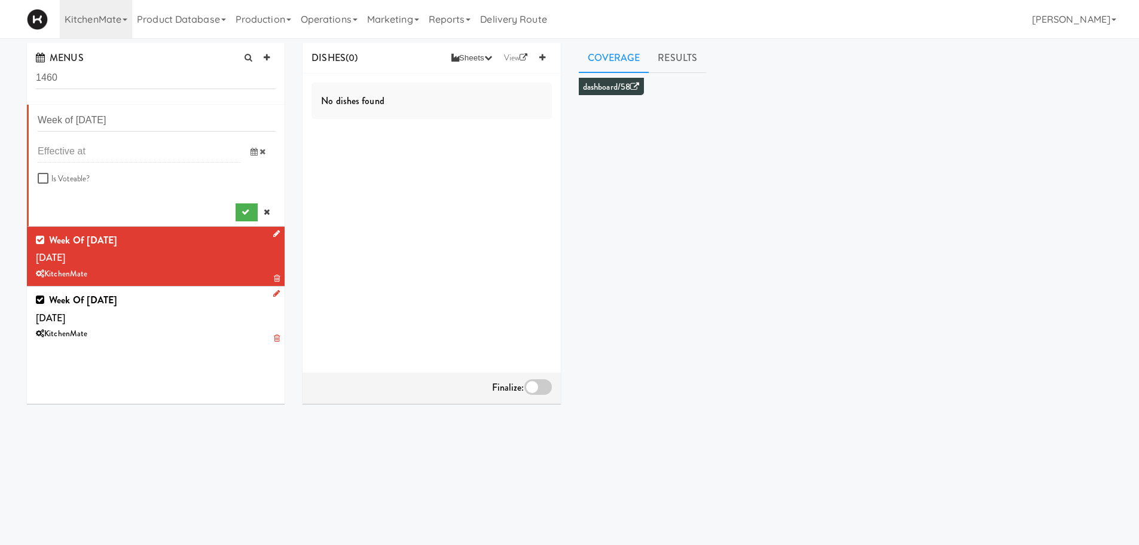
click at [251, 148] on icon at bounding box center [254, 152] width 7 height 8
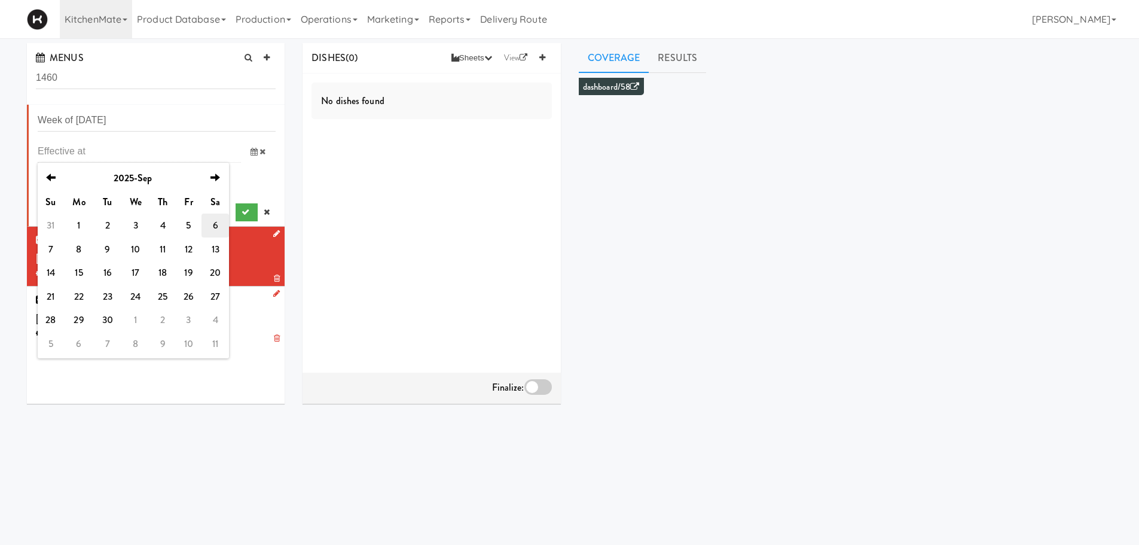
click at [215, 222] on td "6" at bounding box center [216, 226] width 28 height 24
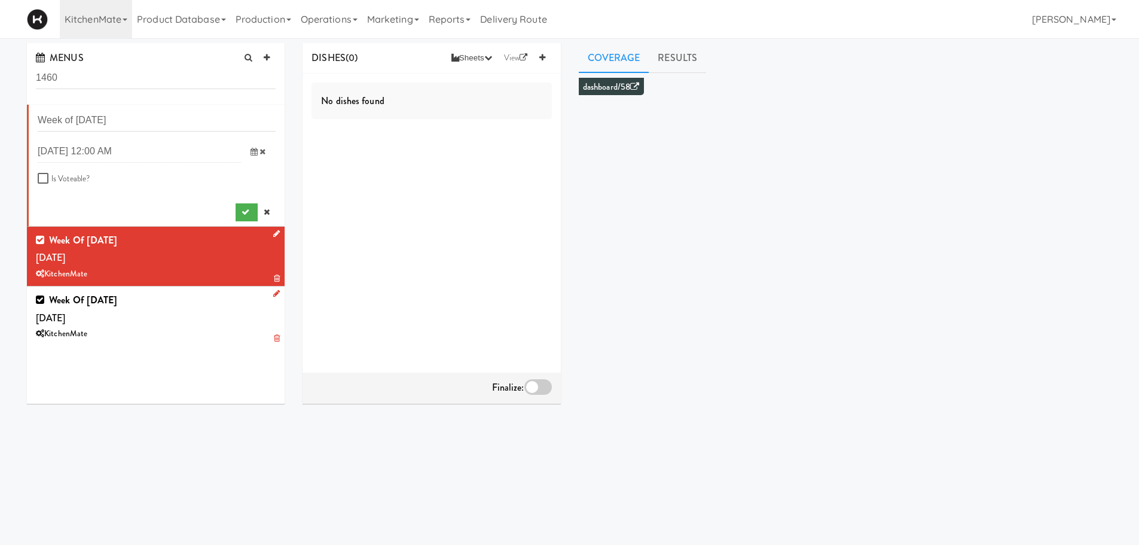
click at [47, 168] on div "Week of Sept 7th, 2025 previous 2025-Sep next Su Mo Tu We Th Fr Sa 31 1 2 3 4 5…" at bounding box center [157, 165] width 238 height 112
click at [44, 178] on input "Is Voteable?" at bounding box center [45, 179] width 14 height 10
checkbox input "true"
click at [248, 212] on button "submit" at bounding box center [247, 212] width 22 height 18
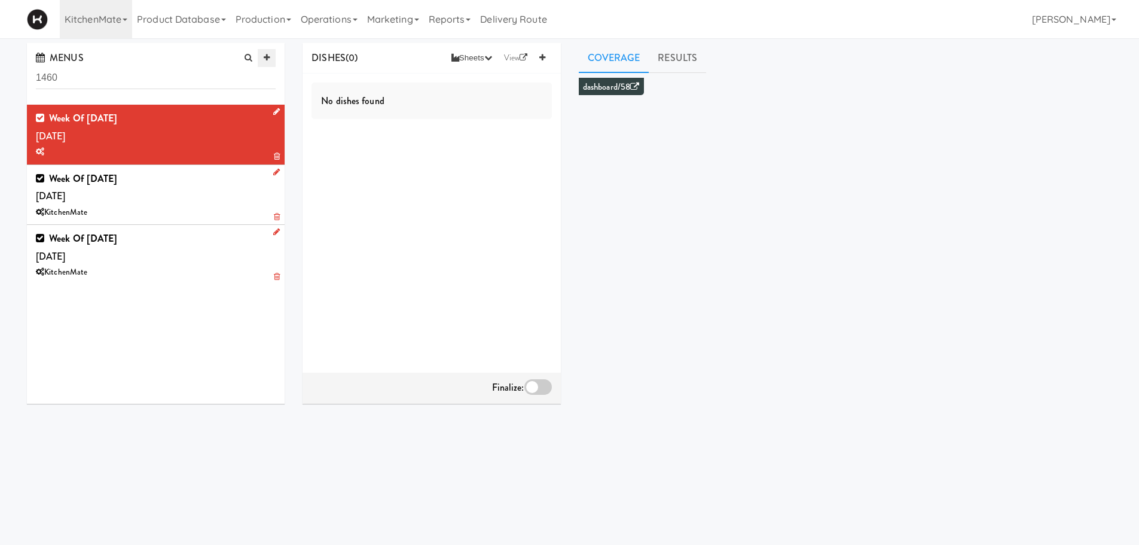
click at [266, 59] on icon at bounding box center [267, 58] width 6 height 8
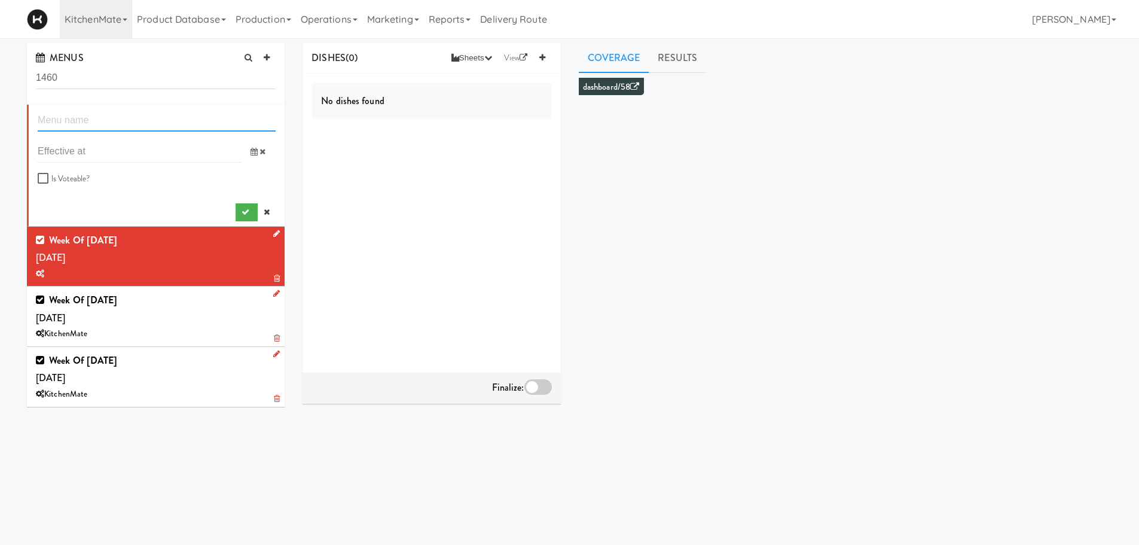
click at [116, 117] on input "text" at bounding box center [157, 120] width 238 height 22
type input "Week of Sept"
click at [251, 148] on icon at bounding box center [254, 152] width 7 height 8
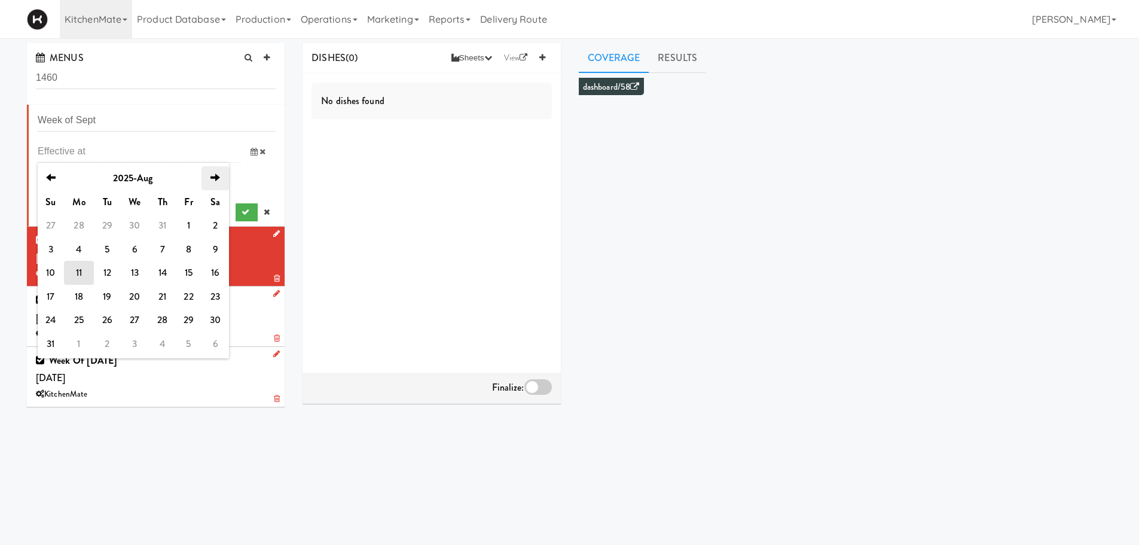
click at [217, 184] on th "next" at bounding box center [216, 178] width 28 height 24
click at [216, 247] on td "13" at bounding box center [216, 249] width 28 height 24
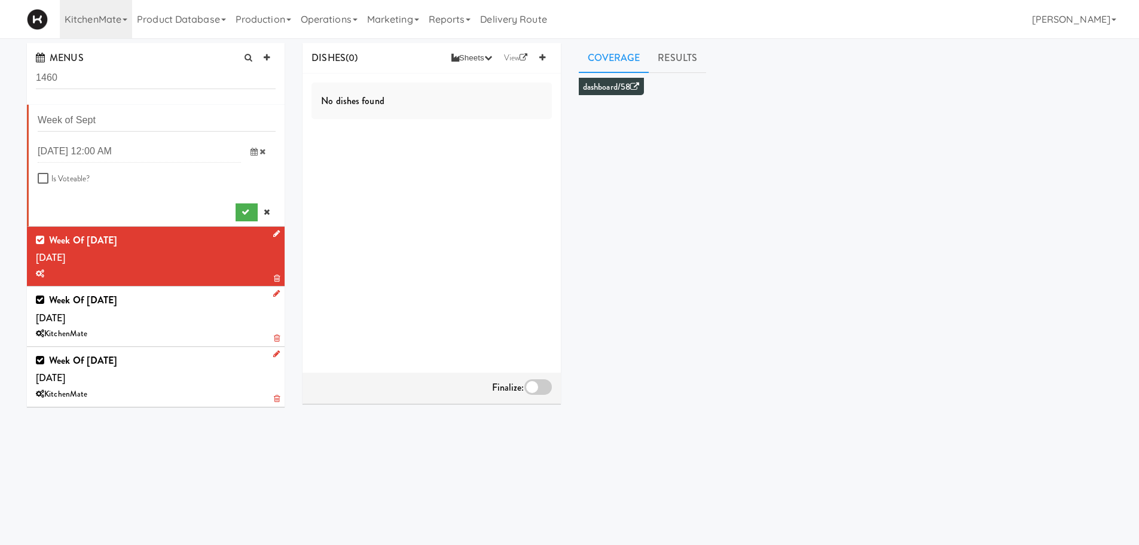
click at [190, 105] on li "Week of Sept previous 2025-Sep next Su Mo Tu We Th Fr Sa 31 1 2 3 4 5 6 7 8 9 1…" at bounding box center [156, 166] width 258 height 122
click at [251, 148] on icon at bounding box center [254, 152] width 7 height 8
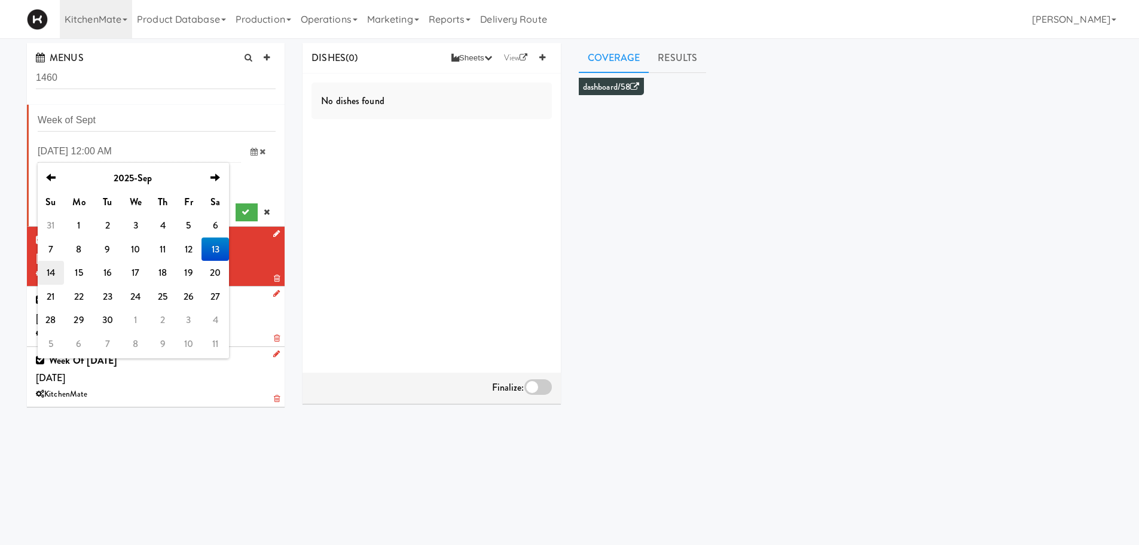
click at [50, 272] on td "14" at bounding box center [51, 273] width 26 height 24
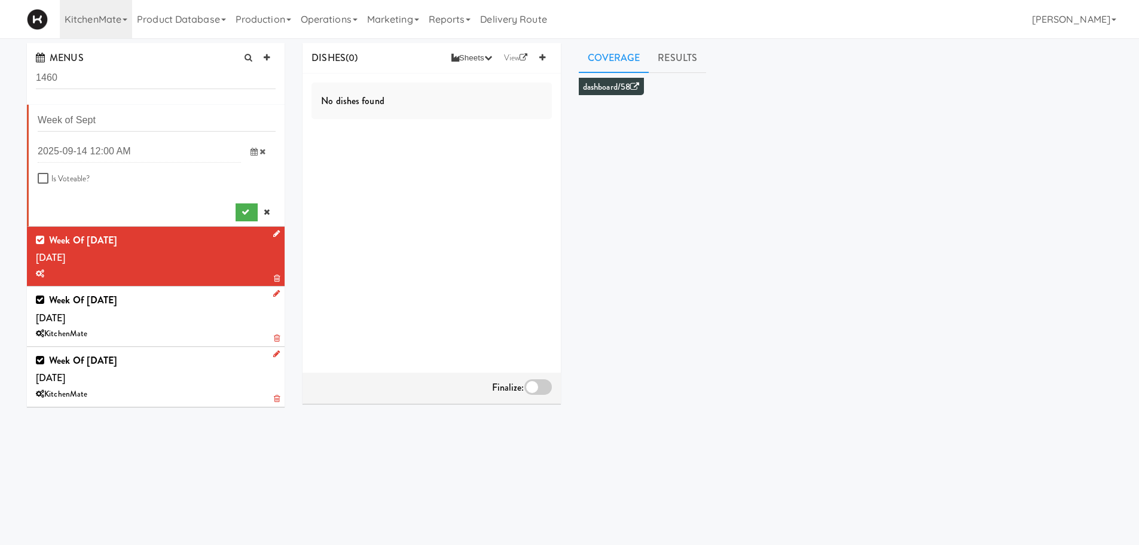
click at [251, 155] on icon at bounding box center [254, 152] width 7 height 8
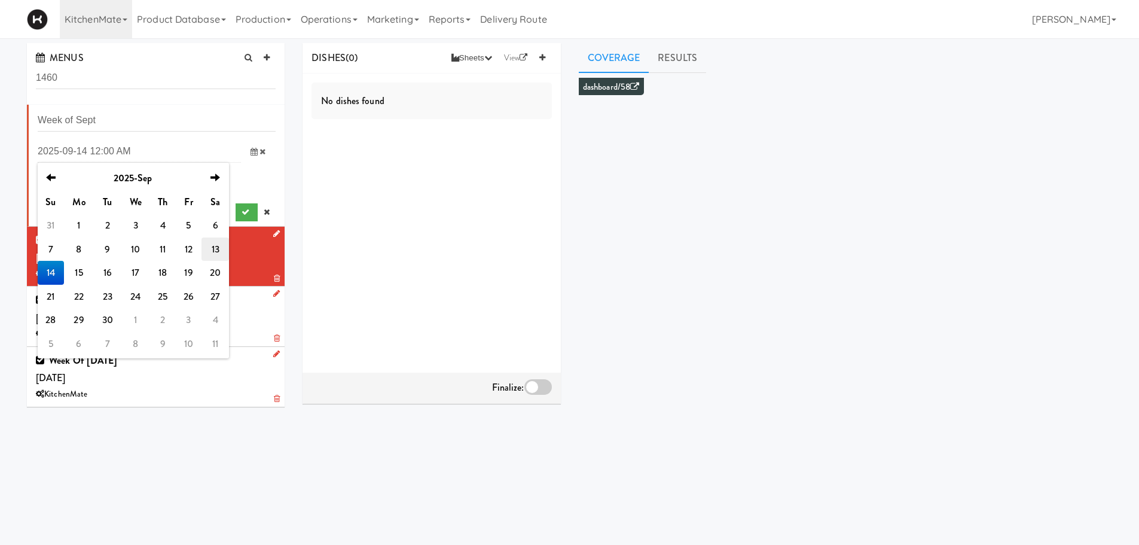
click at [214, 248] on td "13" at bounding box center [216, 249] width 28 height 24
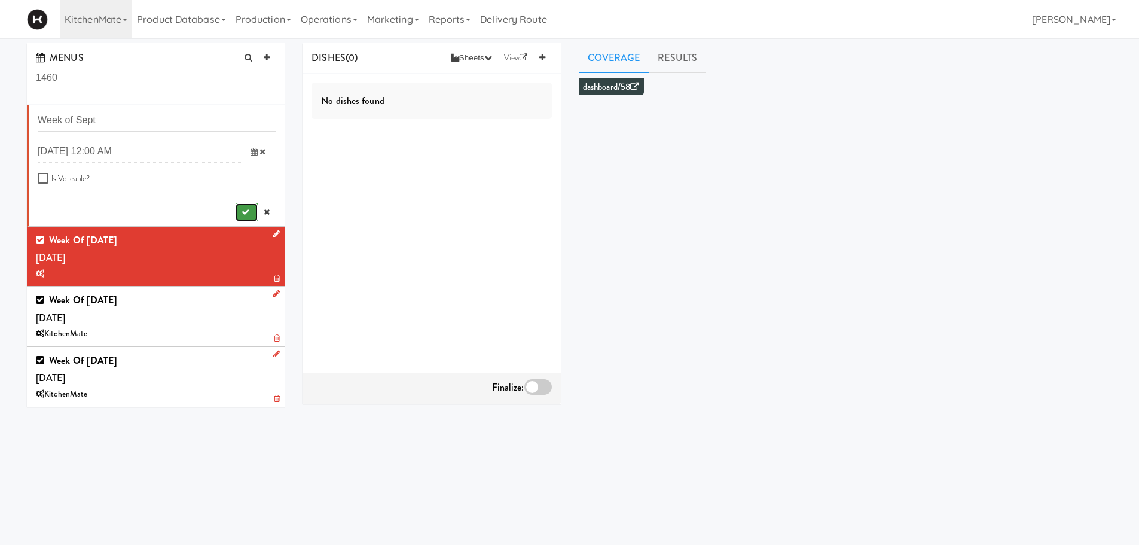
click at [242, 213] on icon "submit" at bounding box center [246, 212] width 8 height 8
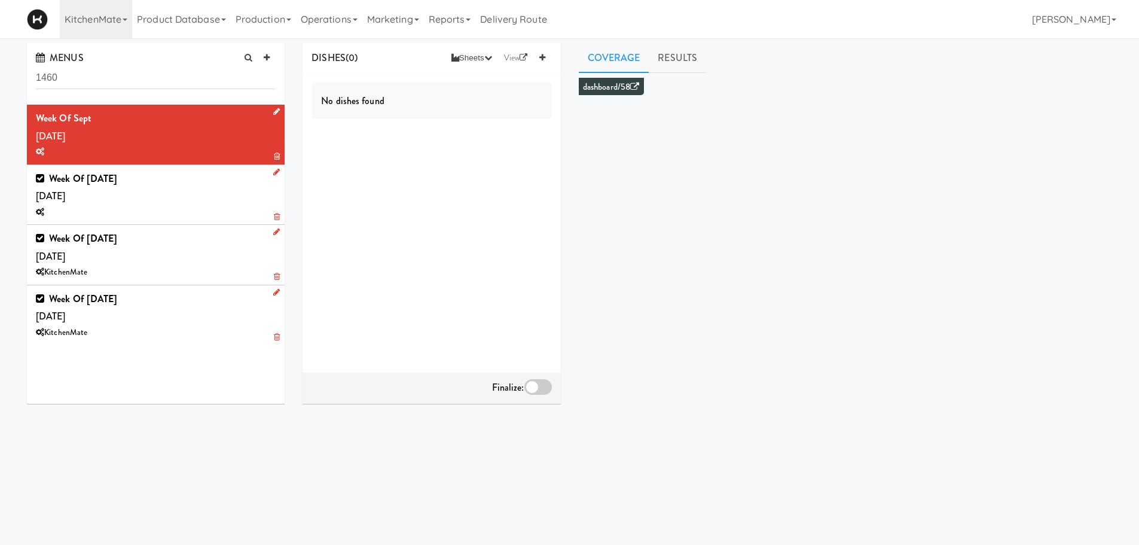
click at [273, 112] on icon at bounding box center [276, 112] width 7 height 8
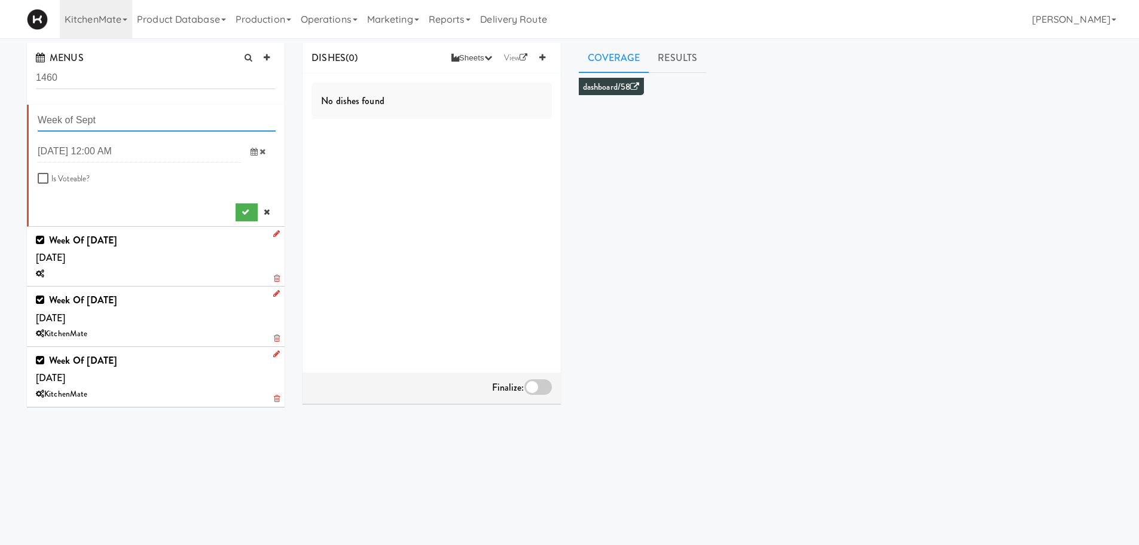
click at [188, 122] on input "Week of Sept" at bounding box center [157, 120] width 238 height 22
type input "Week of [DATE]"
click at [242, 214] on icon "submit" at bounding box center [246, 212] width 8 height 8
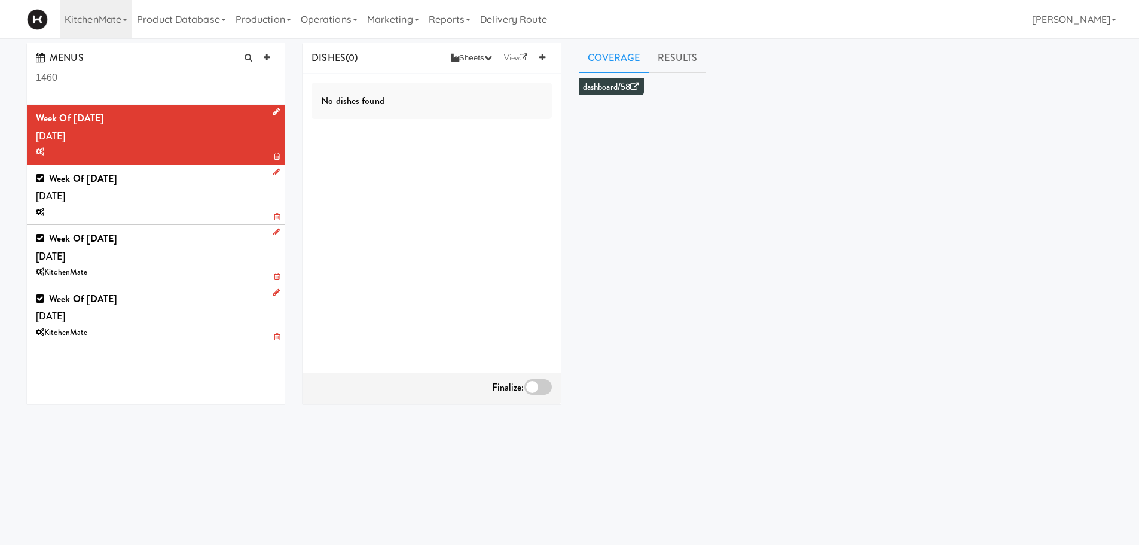
drag, startPoint x: 268, startPoint y: 297, endPoint x: 252, endPoint y: 300, distance: 16.3
click at [252, 300] on div "Week of [DATE] [DATE] KitchenMate" at bounding box center [156, 315] width 240 height 50
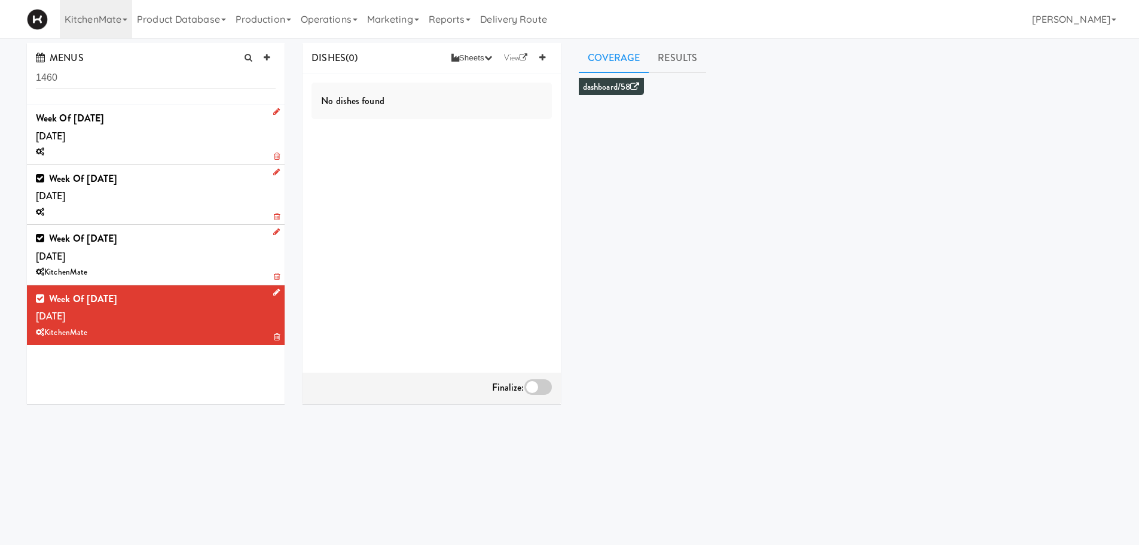
click at [273, 294] on icon at bounding box center [276, 292] width 7 height 8
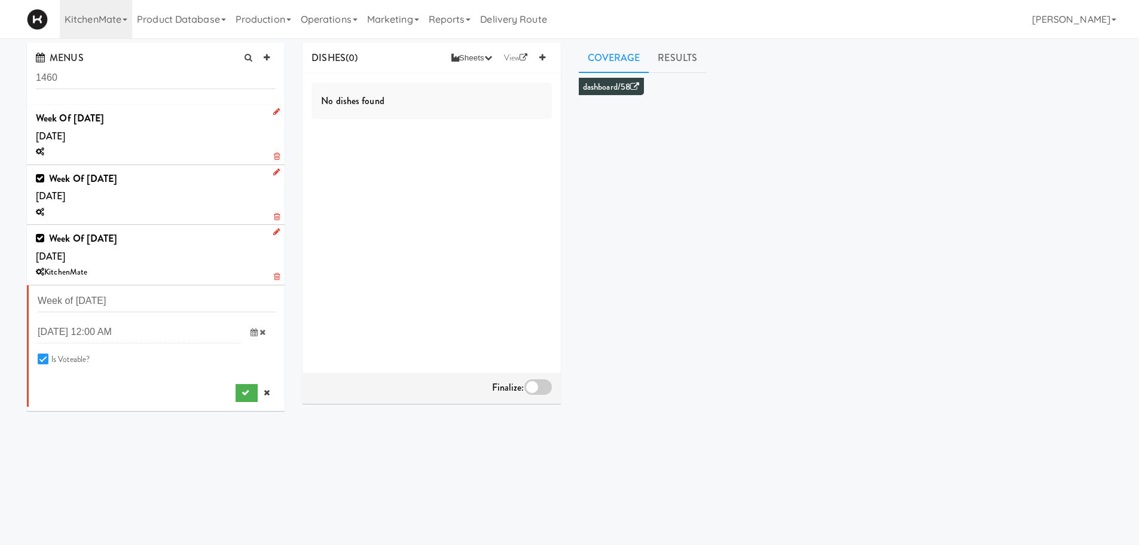
click at [239, 383] on div "Week of August 24th, 2025 2025-08-23 12:00 AM previous 2025-Aug next Su Mo Tu W…" at bounding box center [157, 346] width 238 height 112
click at [273, 231] on icon at bounding box center [276, 232] width 7 height 8
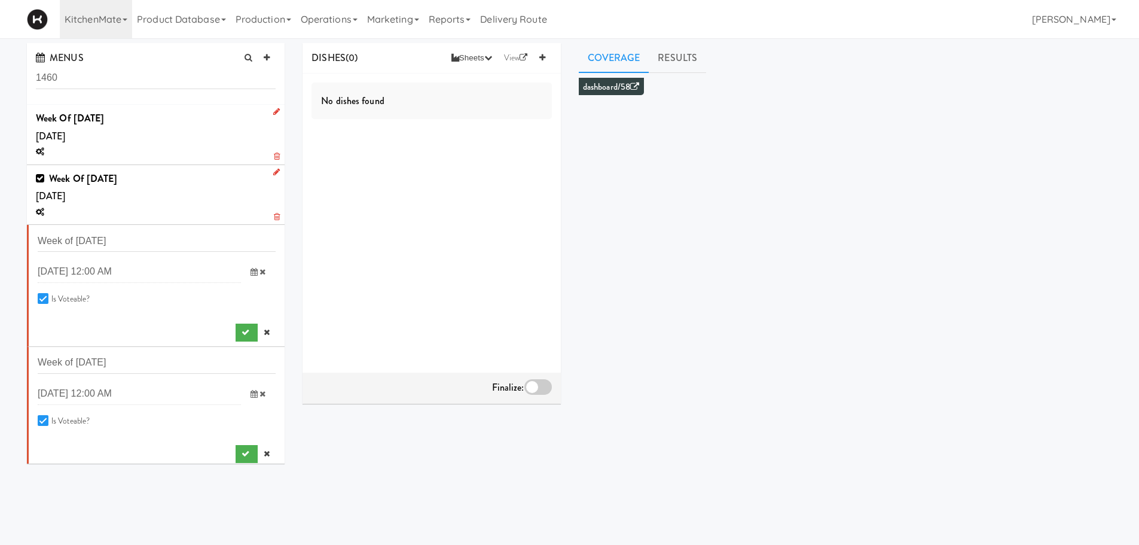
click at [273, 170] on icon at bounding box center [276, 172] width 7 height 8
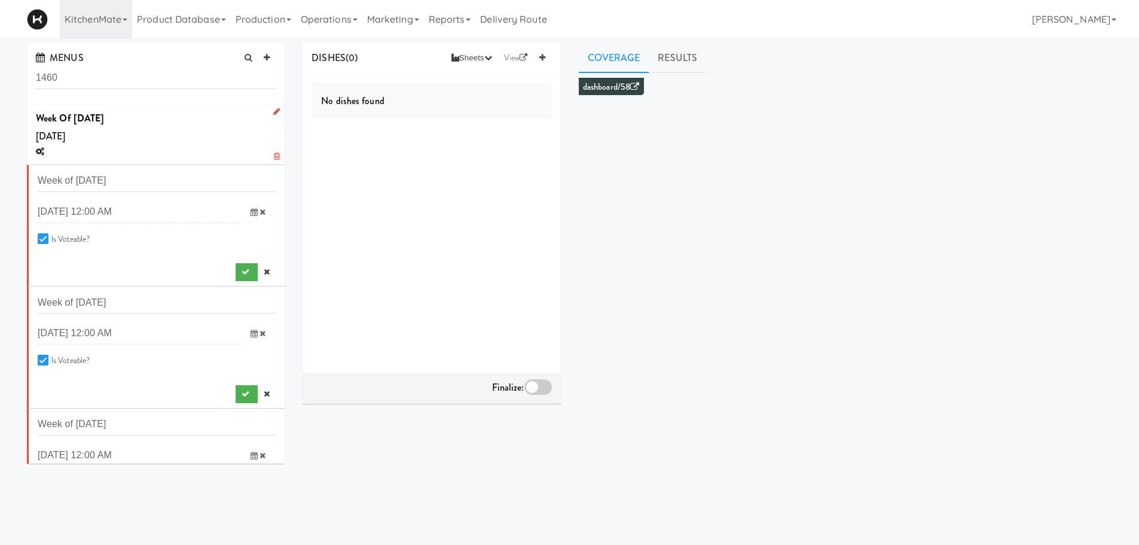
click at [273, 111] on icon at bounding box center [276, 112] width 7 height 8
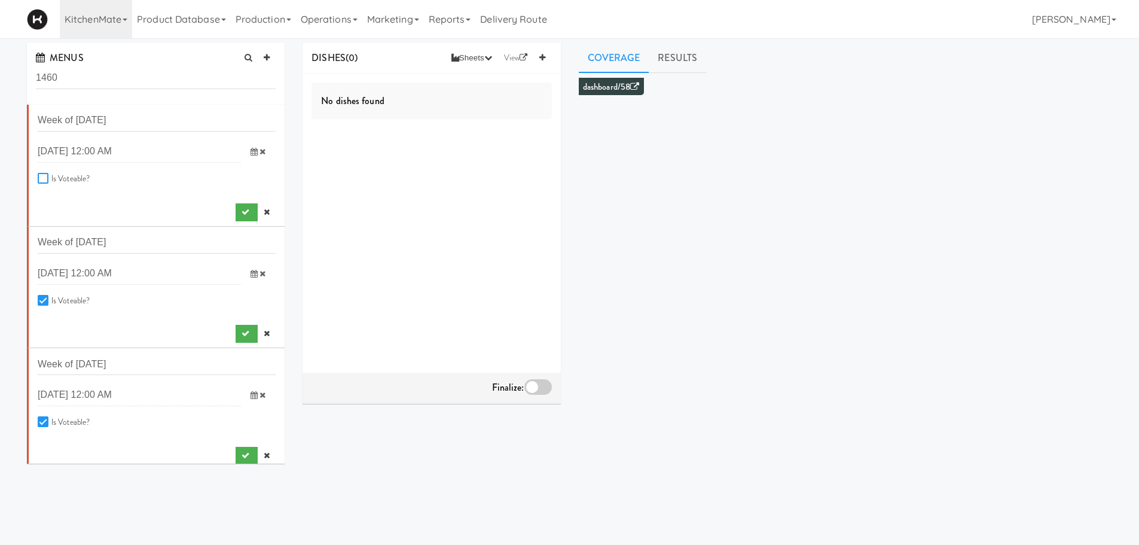
click at [38, 179] on input "Is Voteable?" at bounding box center [45, 179] width 14 height 10
checkbox input "true"
click at [242, 214] on icon "submit" at bounding box center [246, 212] width 8 height 8
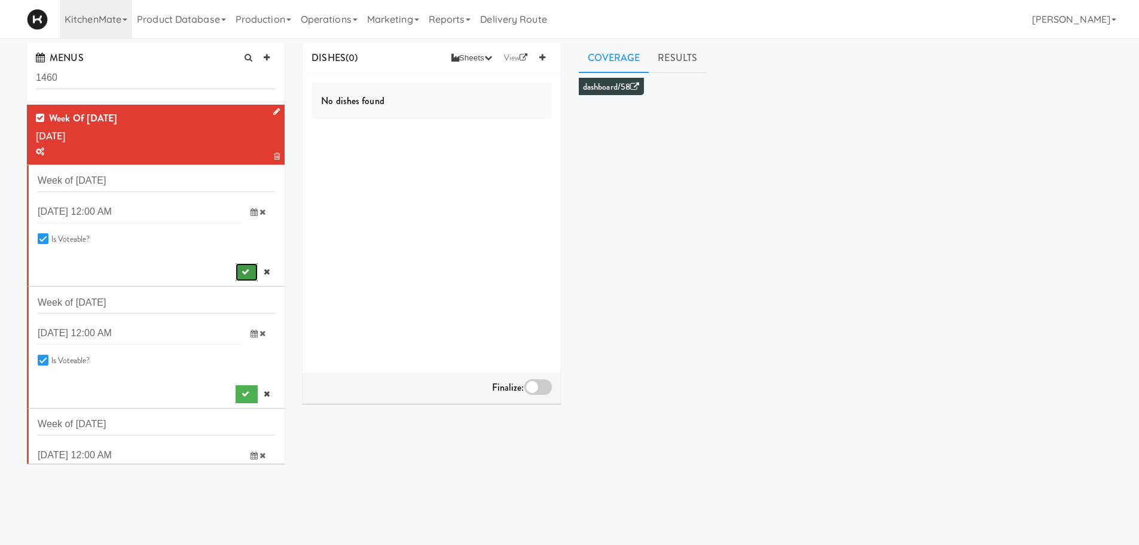
click at [242, 270] on icon "submit" at bounding box center [246, 272] width 8 height 8
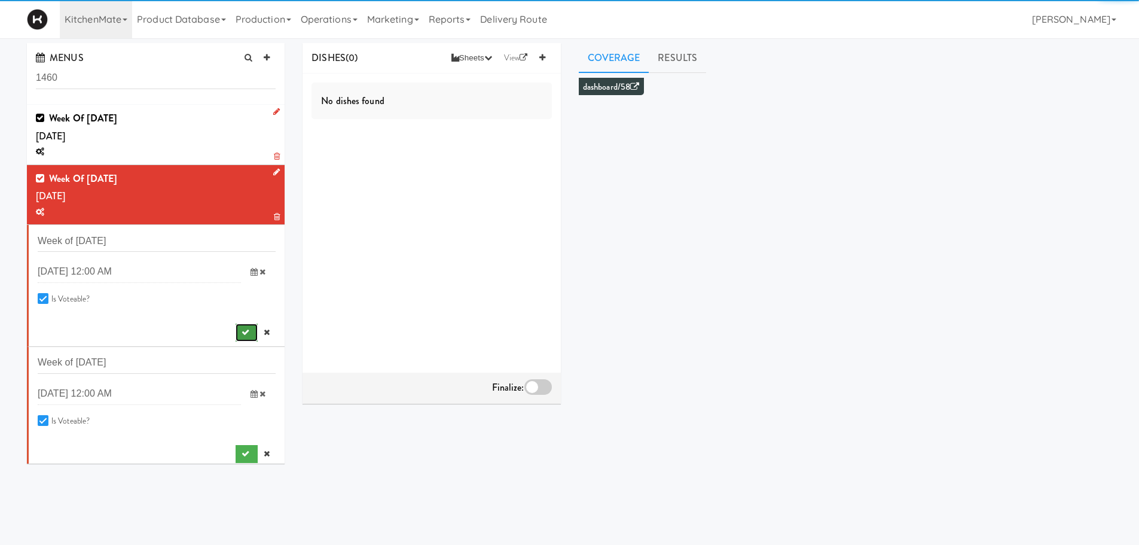
click at [242, 332] on icon "submit" at bounding box center [246, 332] width 8 height 8
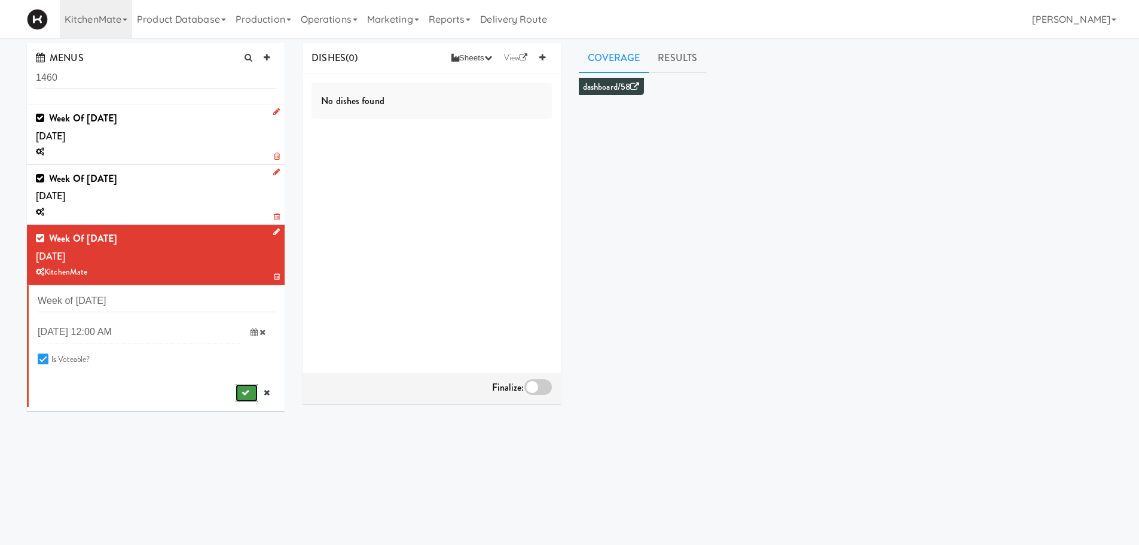
click at [242, 392] on icon "submit" at bounding box center [246, 393] width 8 height 8
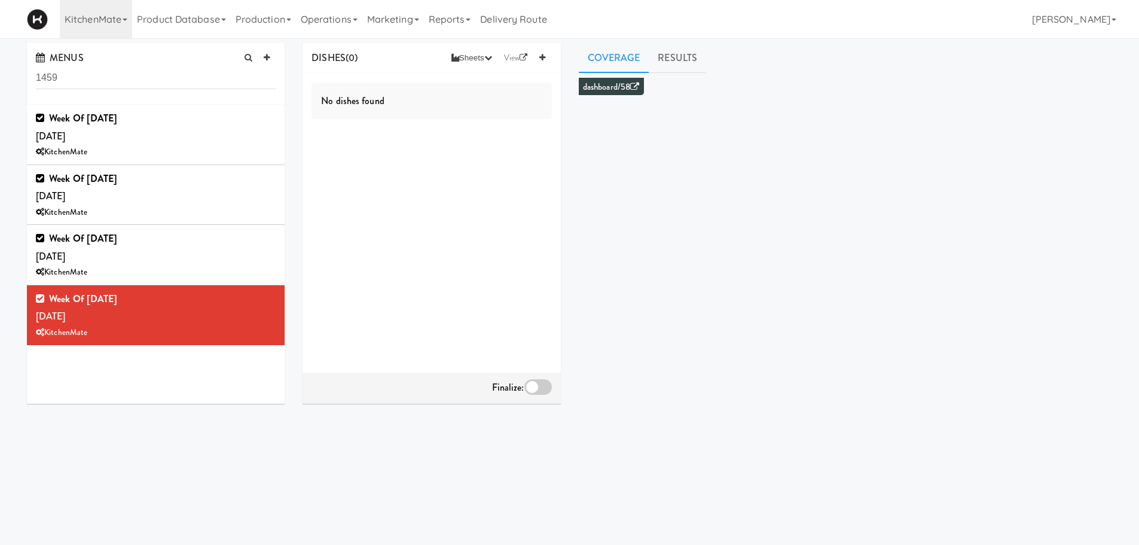
drag, startPoint x: 124, startPoint y: 79, endPoint x: 0, endPoint y: 87, distance: 124.1
click at [0, 87] on div "MENUS 1459 Week of [DATE] [DATE] KitchenMate Week of [DATE] [DATE] KitchenMate …" at bounding box center [569, 284] width 1139 height 483
type input "="
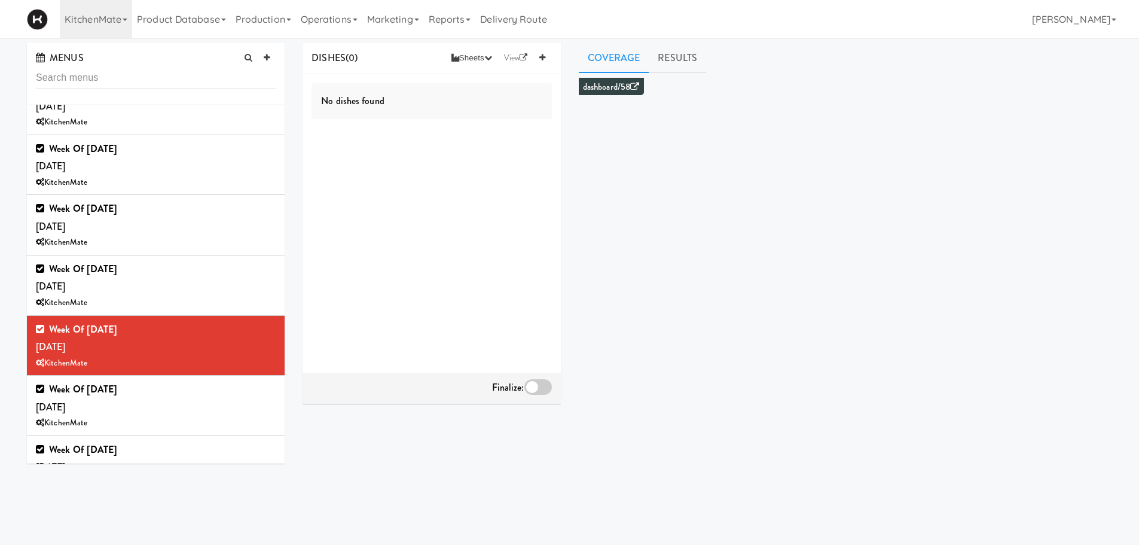
scroll to position [729, 0]
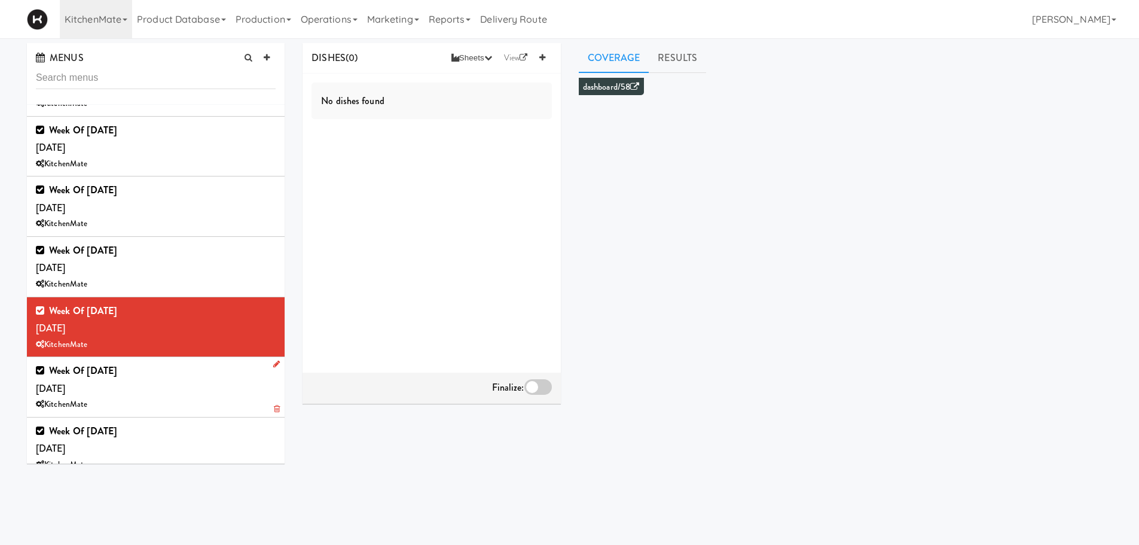
click at [116, 381] on div "Week of [DATE] [DATE] KitchenMate" at bounding box center [156, 387] width 240 height 50
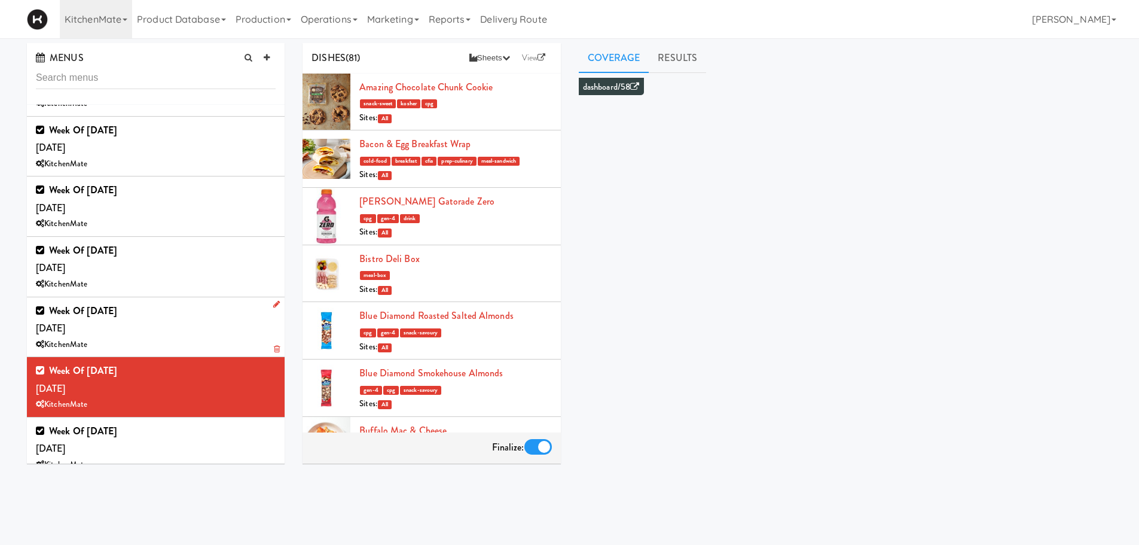
click at [206, 327] on div "Week of [DATE] [DATE] KitchenMate" at bounding box center [156, 327] width 240 height 50
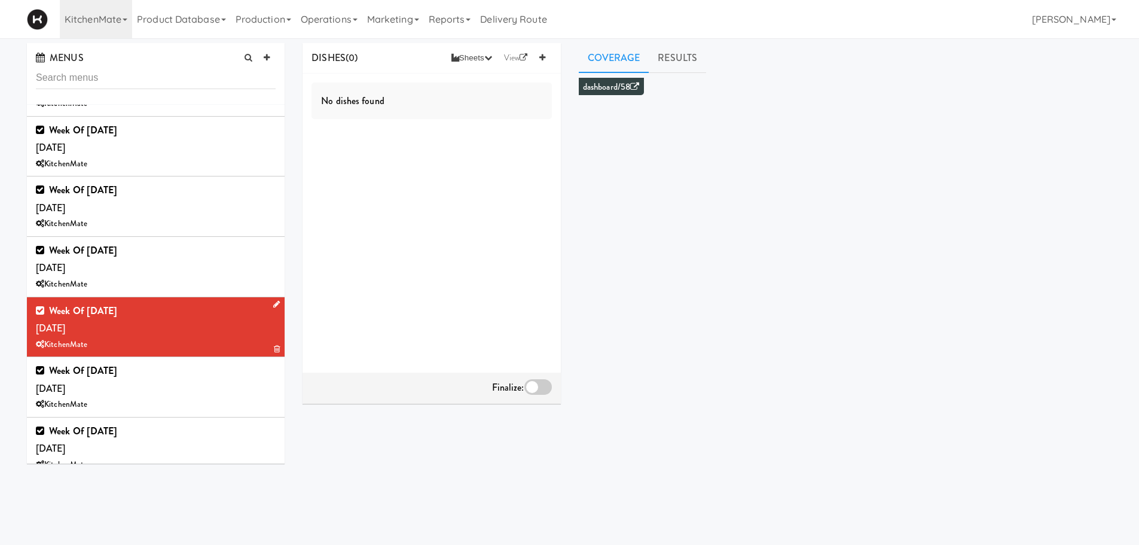
click at [273, 304] on icon at bounding box center [276, 304] width 7 height 8
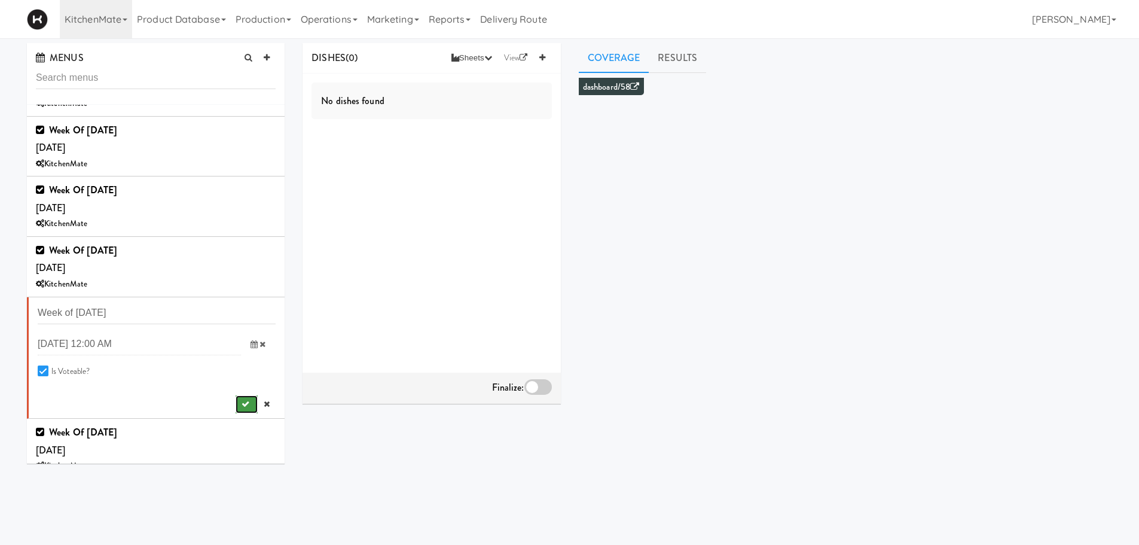
click at [243, 409] on button "submit" at bounding box center [247, 404] width 22 height 18
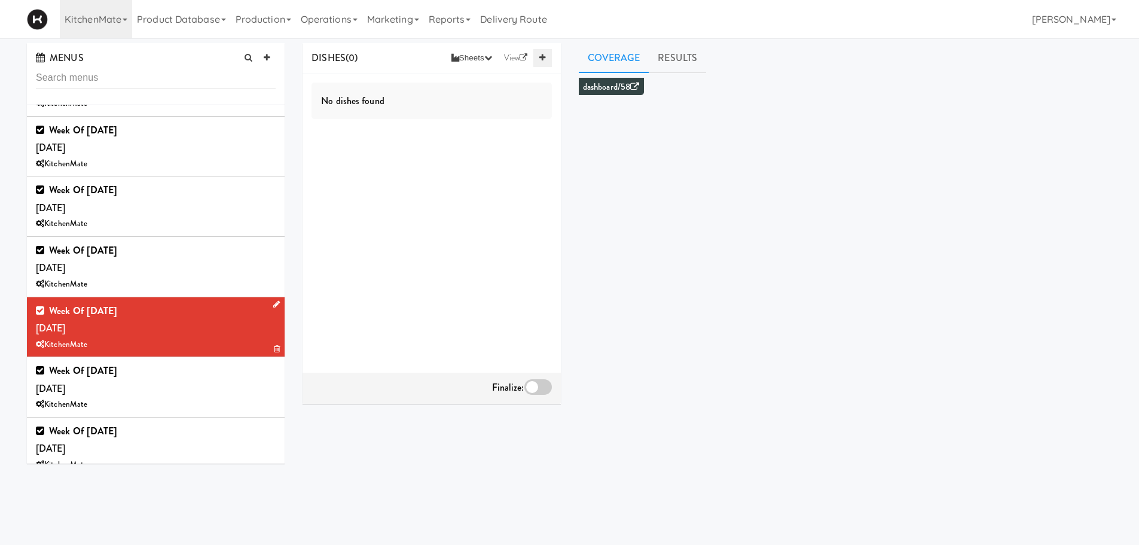
click at [545, 54] on icon at bounding box center [542, 58] width 6 height 8
click at [382, 88] on input "text" at bounding box center [385, 90] width 50 height 16
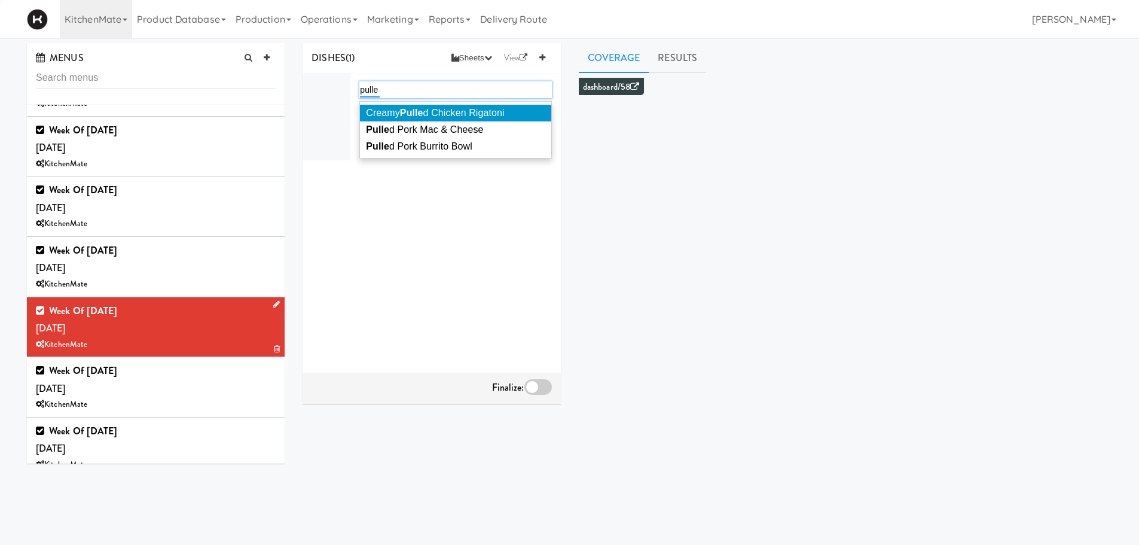
type input "pulled"
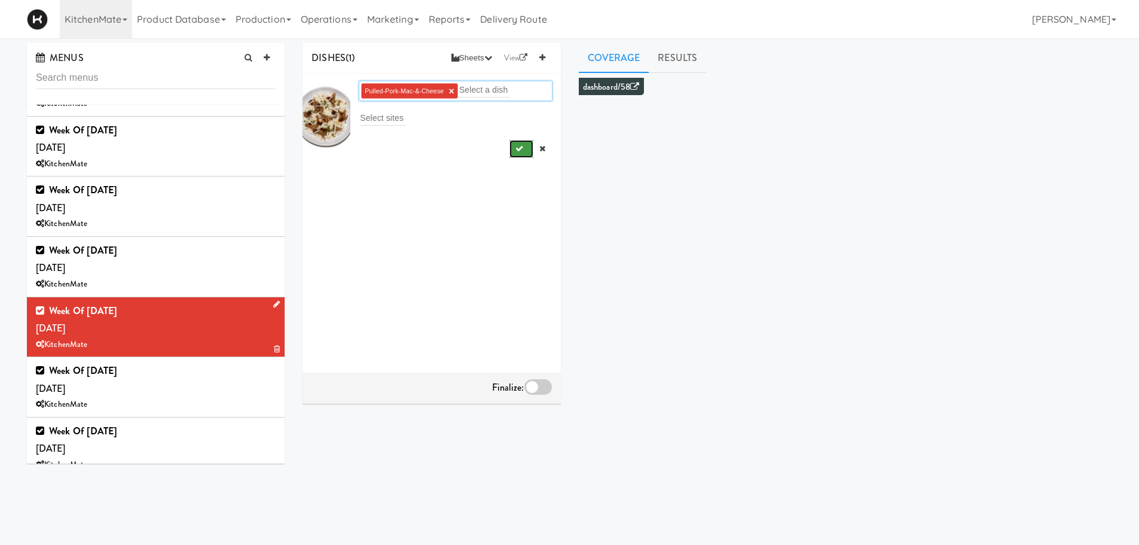
click at [514, 155] on button "submit" at bounding box center [522, 149] width 25 height 18
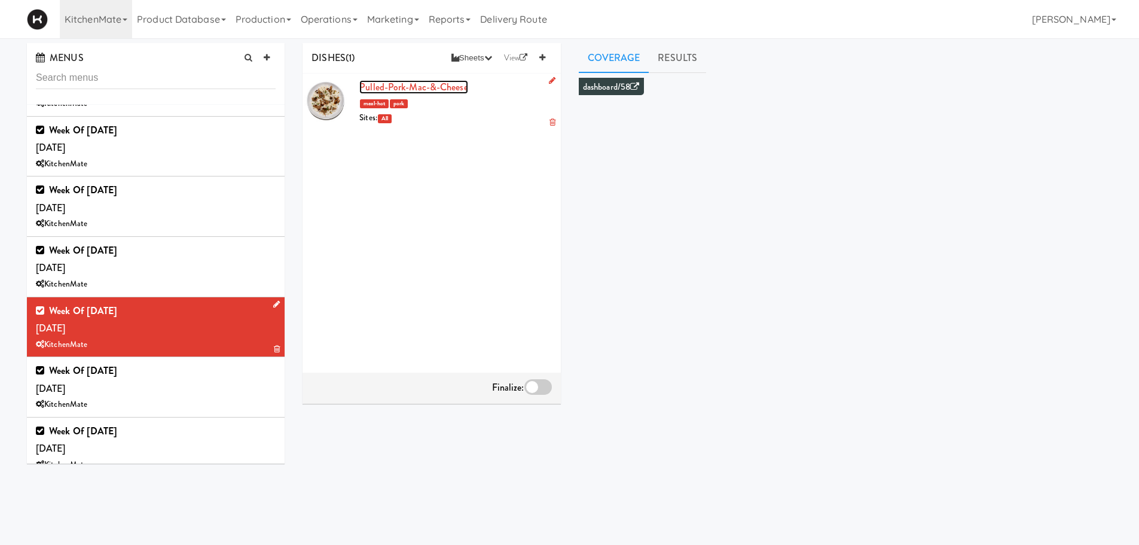
click at [422, 84] on link "Pulled-Pork-Mac-&-Cheese" at bounding box center [413, 87] width 108 height 14
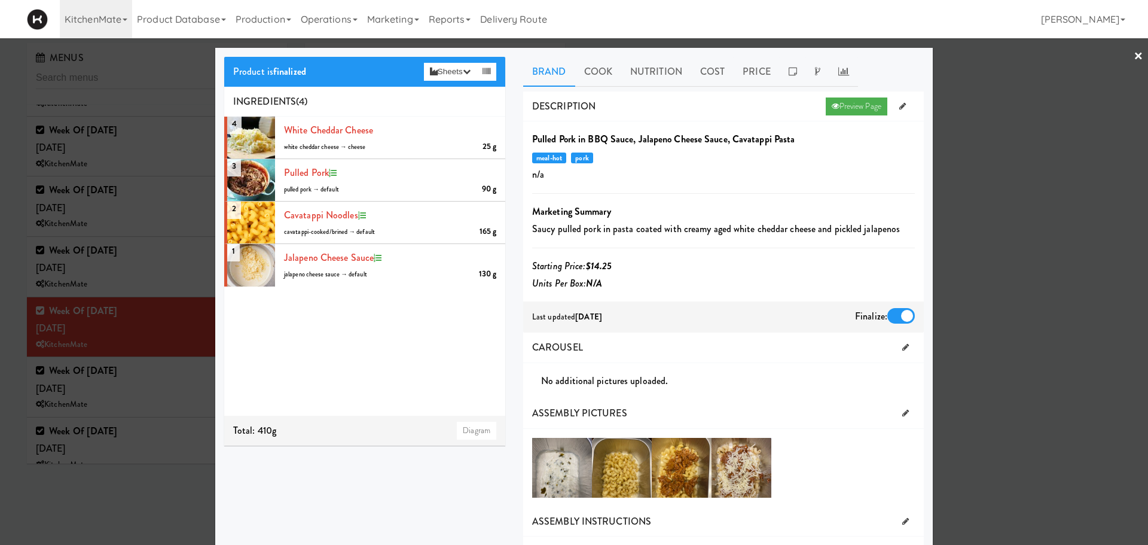
click at [1134, 56] on link "×" at bounding box center [1139, 56] width 10 height 37
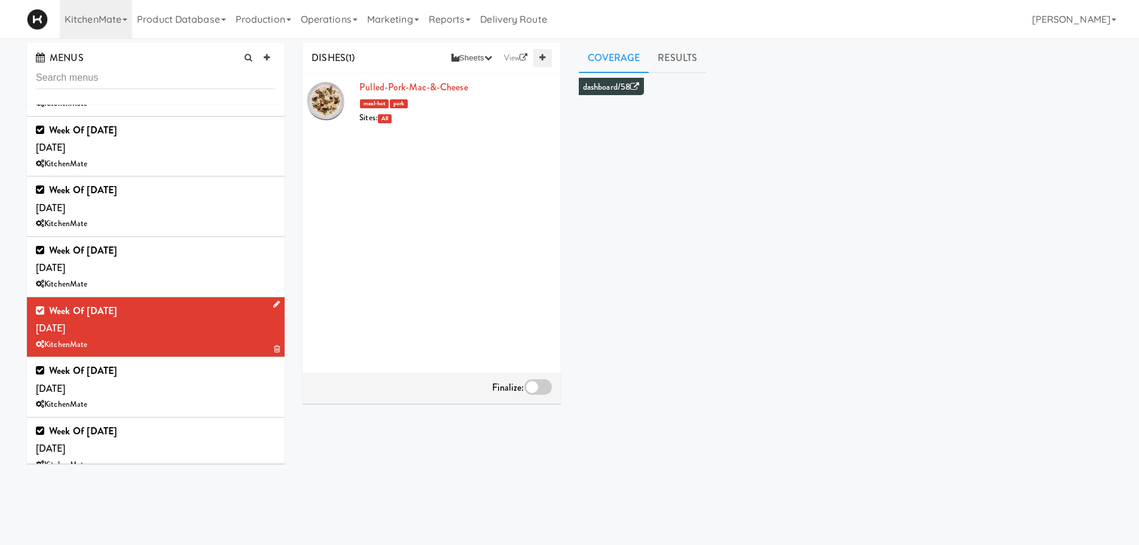
click at [547, 62] on link at bounding box center [542, 58] width 18 height 18
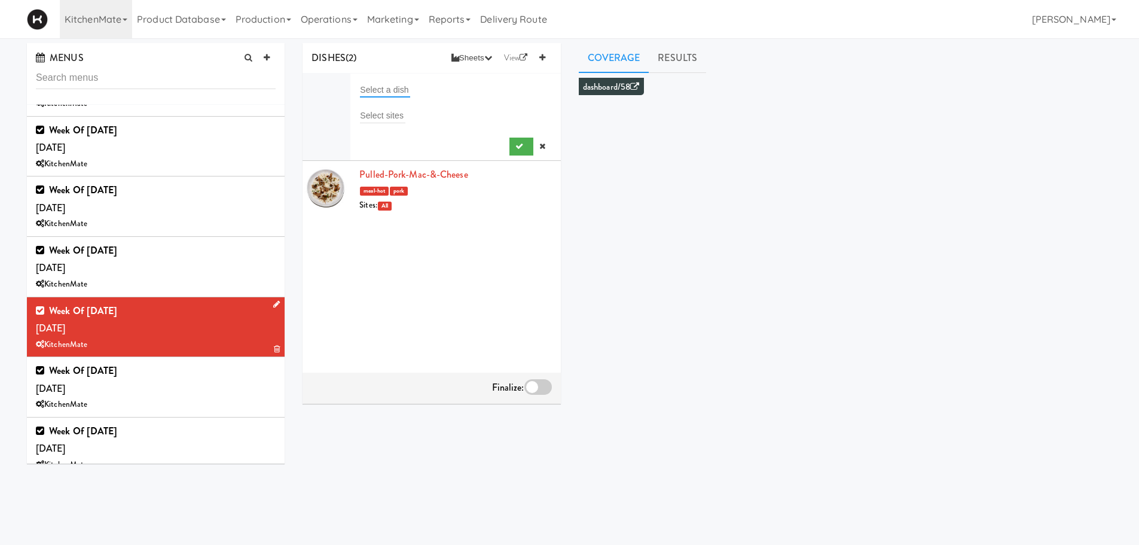
click at [395, 90] on input "text" at bounding box center [385, 90] width 50 height 16
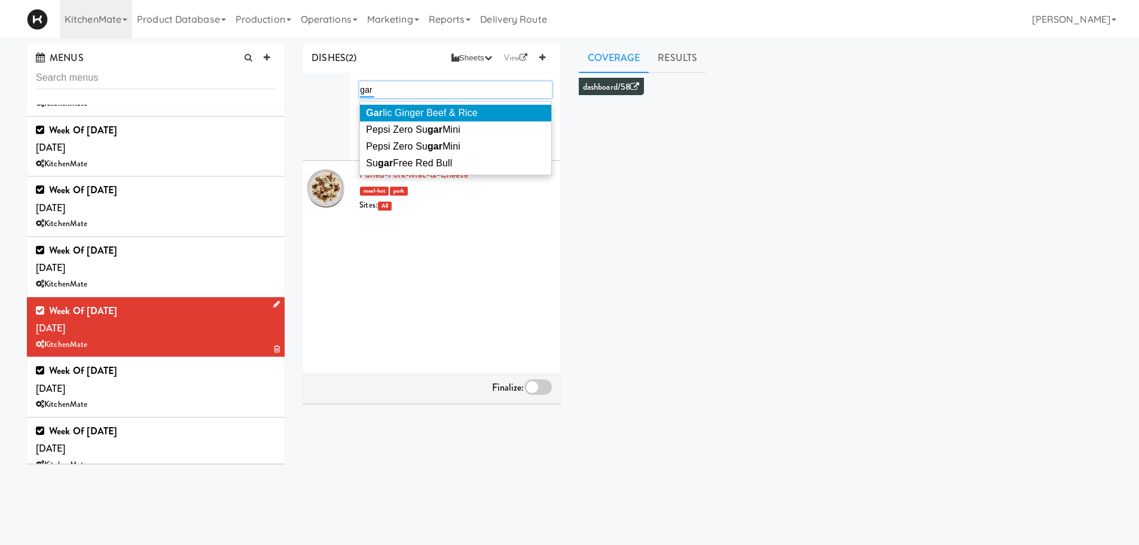
type input "gar"
click at [402, 117] on span "Gar lic Ginger Beef & Rice" at bounding box center [422, 113] width 112 height 10
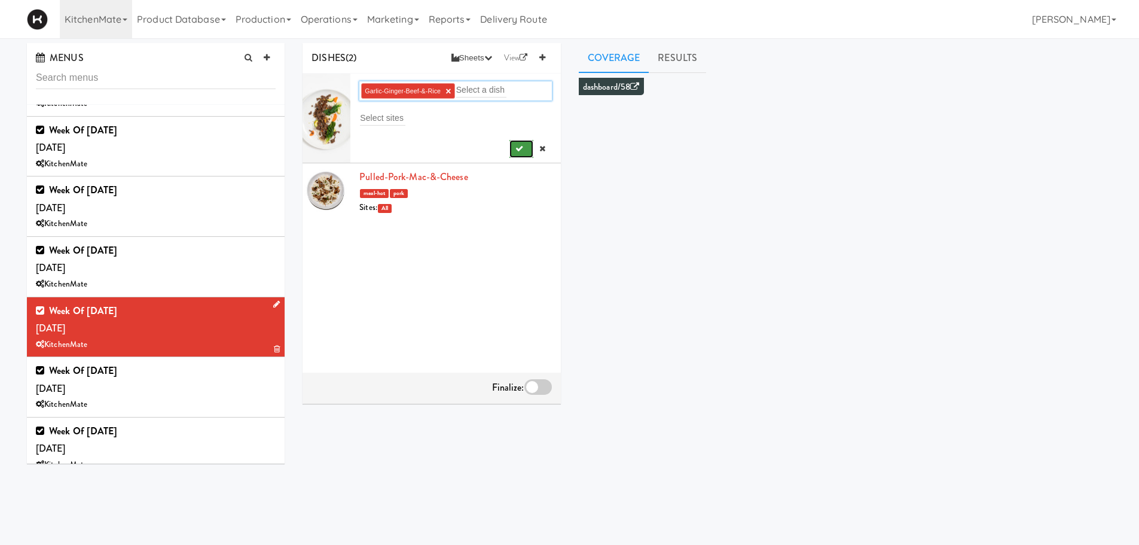
click at [519, 153] on button "submit" at bounding box center [522, 149] width 25 height 18
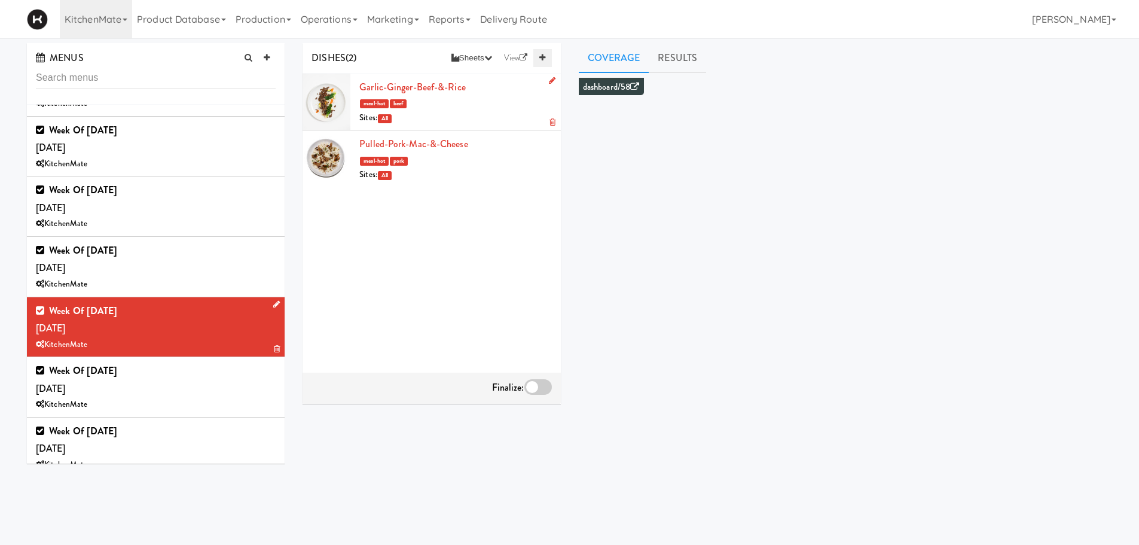
click at [542, 56] on icon at bounding box center [542, 58] width 6 height 8
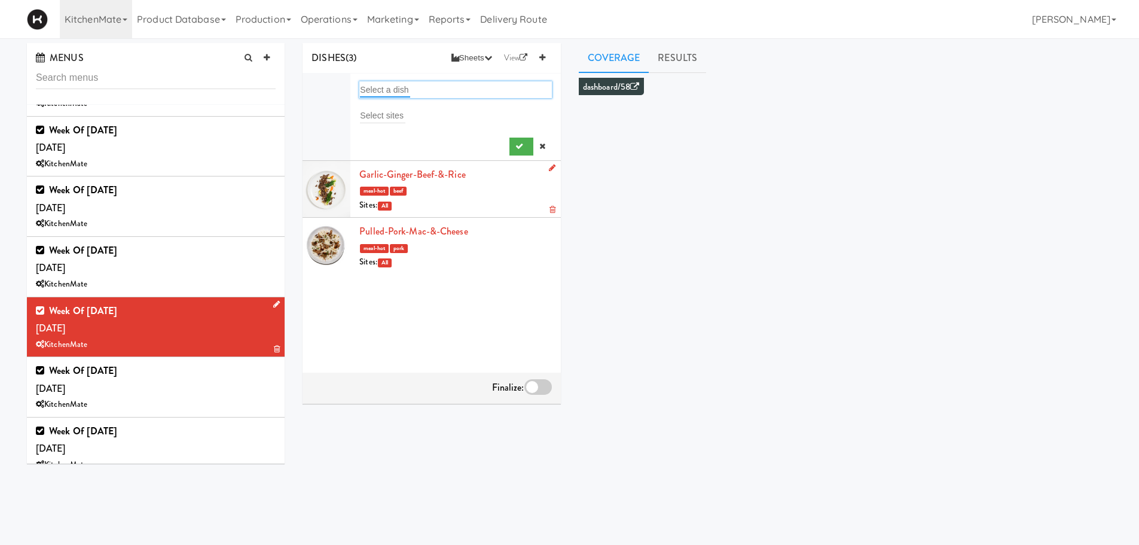
click at [391, 87] on input "text" at bounding box center [385, 90] width 50 height 16
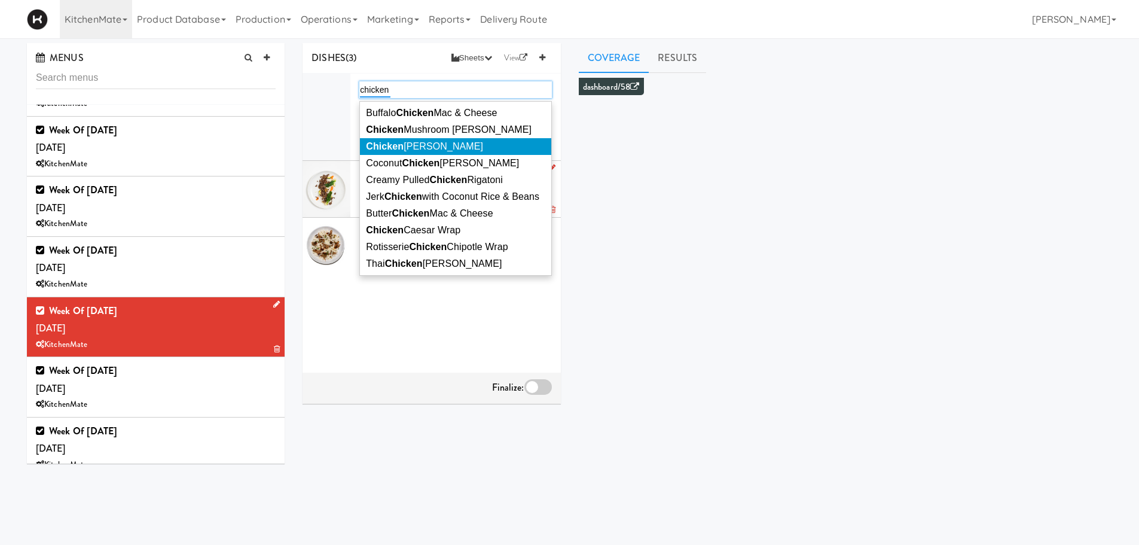
type input "chicken"
click at [389, 150] on em "Chicken" at bounding box center [385, 146] width 38 height 10
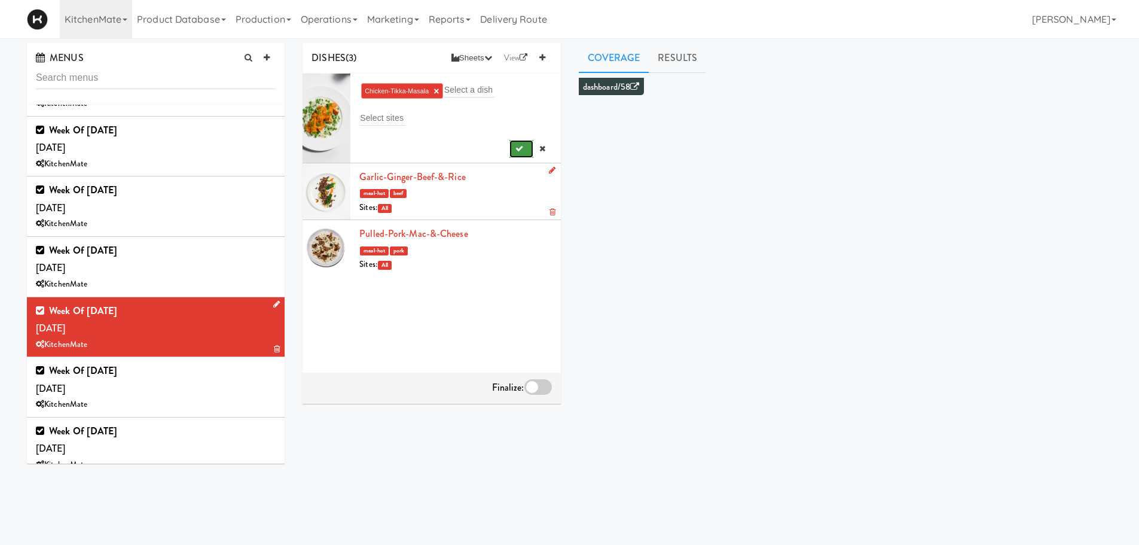
click at [516, 151] on icon "submit" at bounding box center [520, 149] width 8 height 8
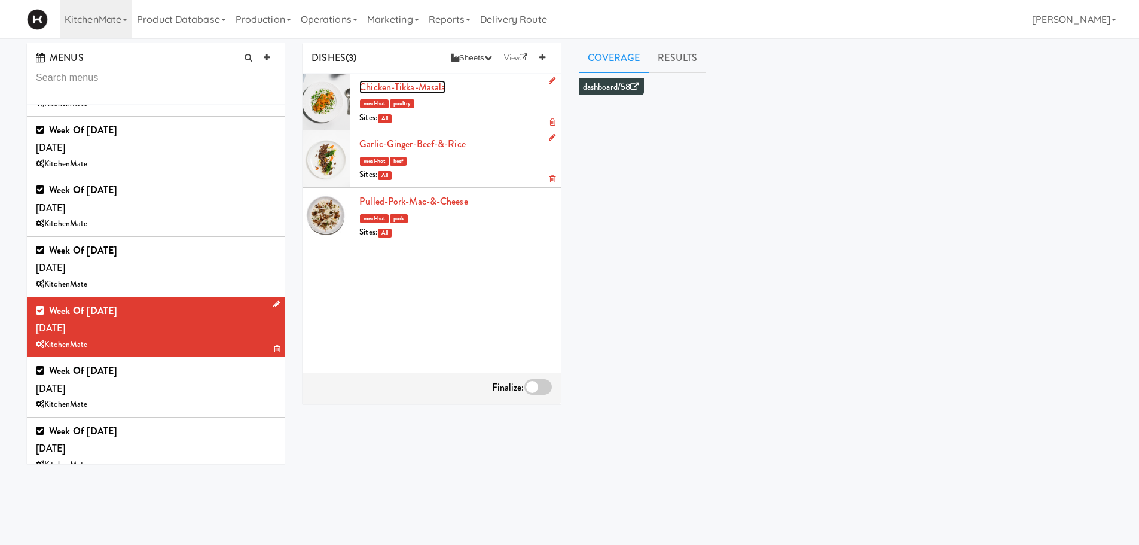
click at [396, 85] on link "Chicken-Tikka-Masala" at bounding box center [402, 87] width 86 height 14
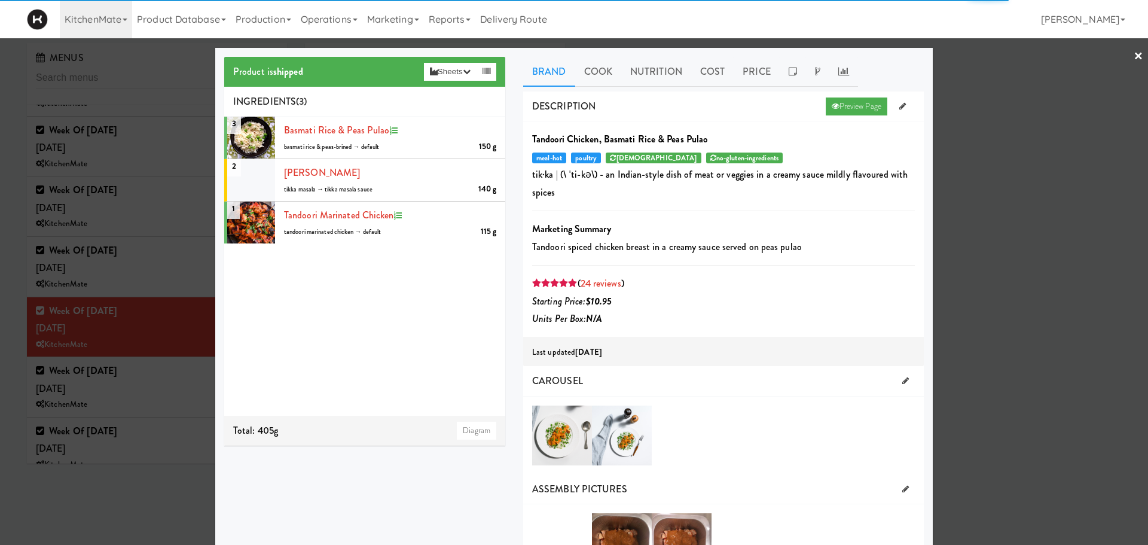
click at [1134, 62] on link "×" at bounding box center [1139, 56] width 10 height 37
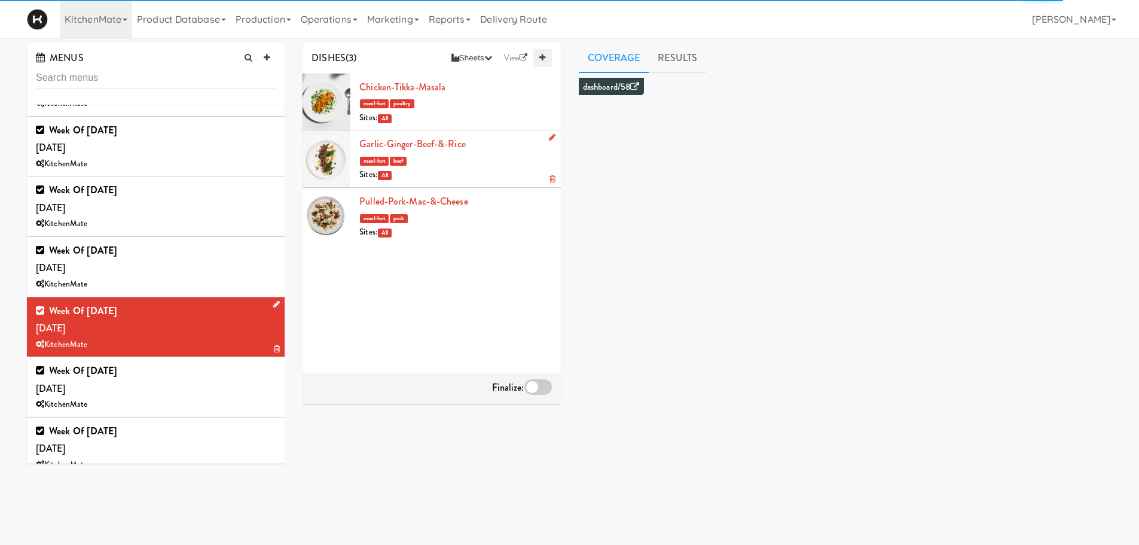
click at [542, 60] on icon at bounding box center [542, 58] width 6 height 8
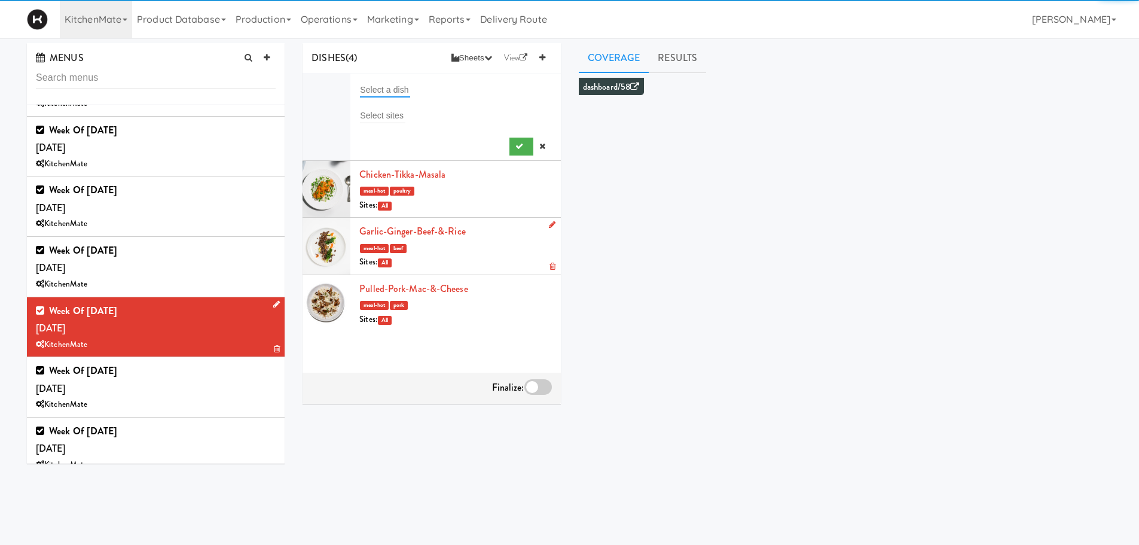
click at [385, 87] on input "text" at bounding box center [385, 90] width 50 height 16
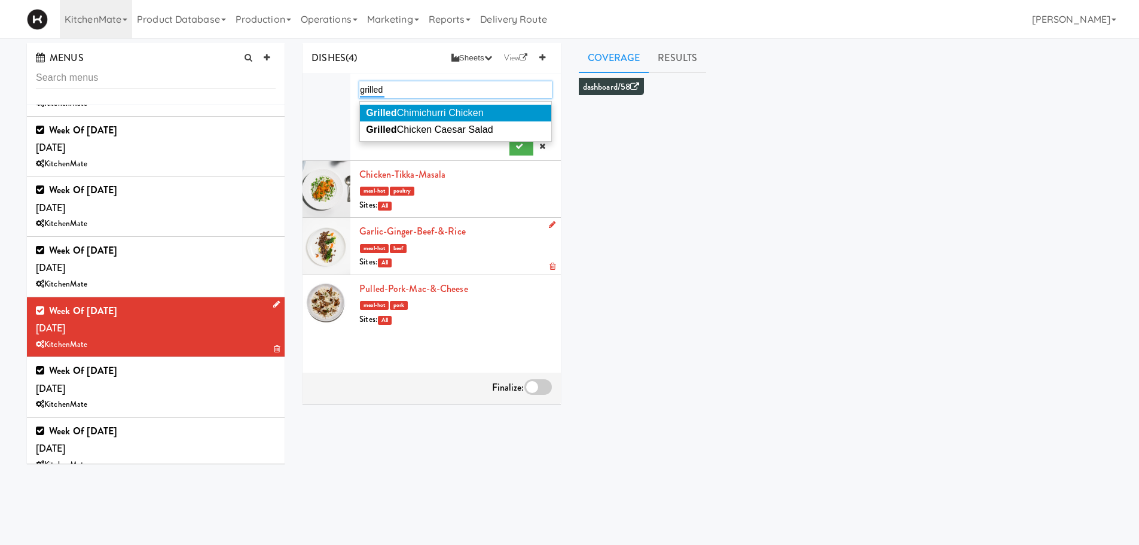
type input "grilled"
click at [425, 114] on span "Grilled Chimichurri Chicken" at bounding box center [424, 113] width 117 height 10
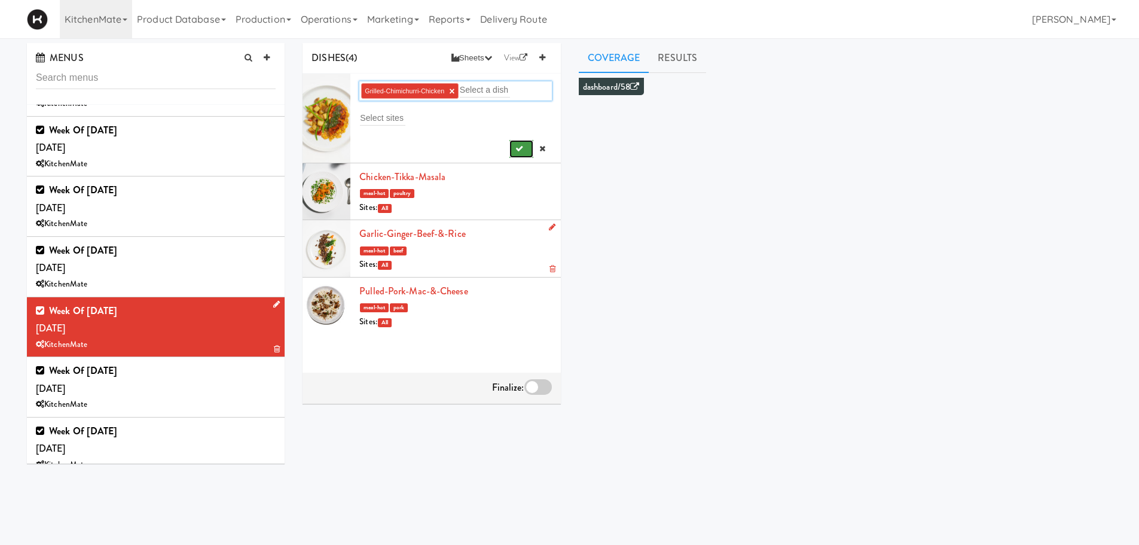
click at [512, 153] on button "submit" at bounding box center [522, 149] width 25 height 18
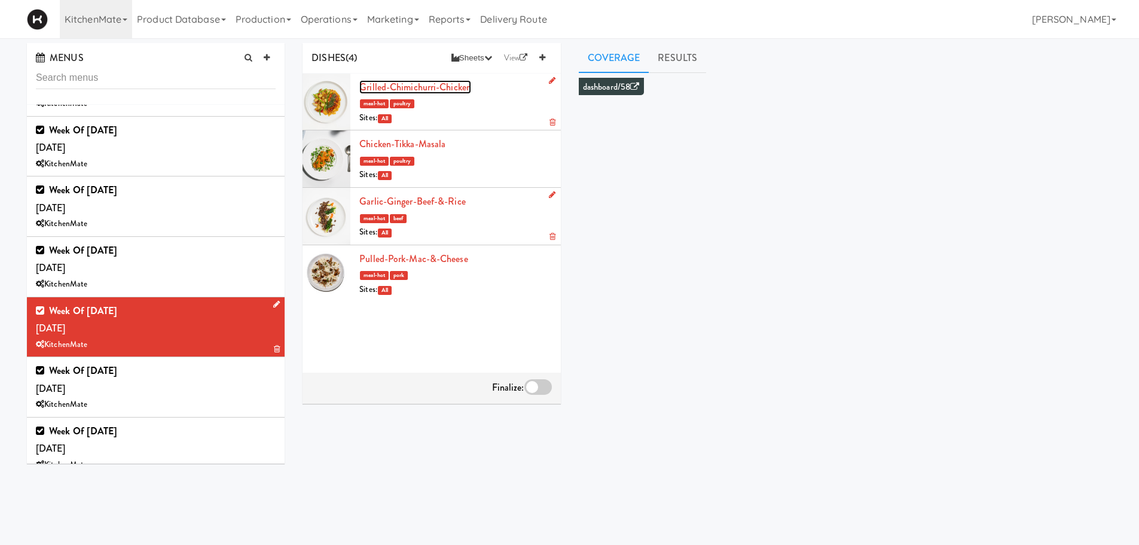
click at [406, 84] on link "Grilled-Chimichurri-Chicken" at bounding box center [415, 87] width 112 height 14
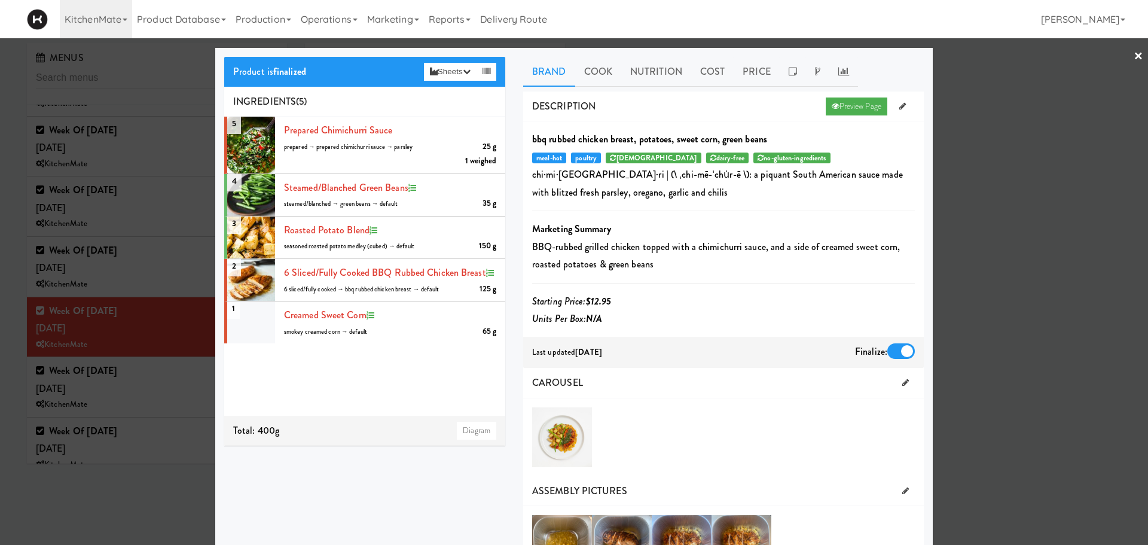
click at [1134, 56] on link "×" at bounding box center [1139, 56] width 10 height 37
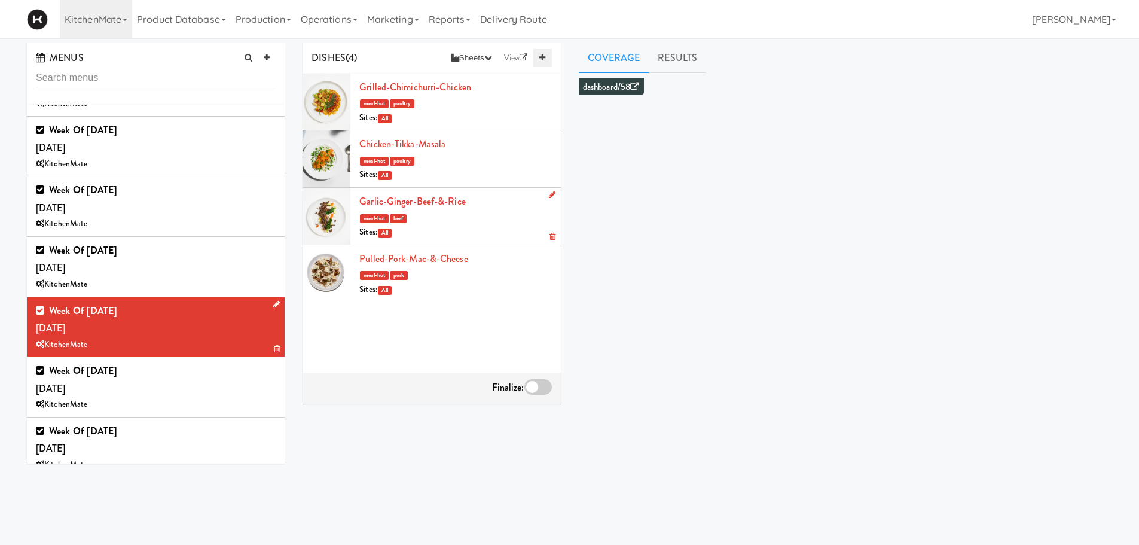
click at [541, 57] on icon at bounding box center [542, 58] width 6 height 8
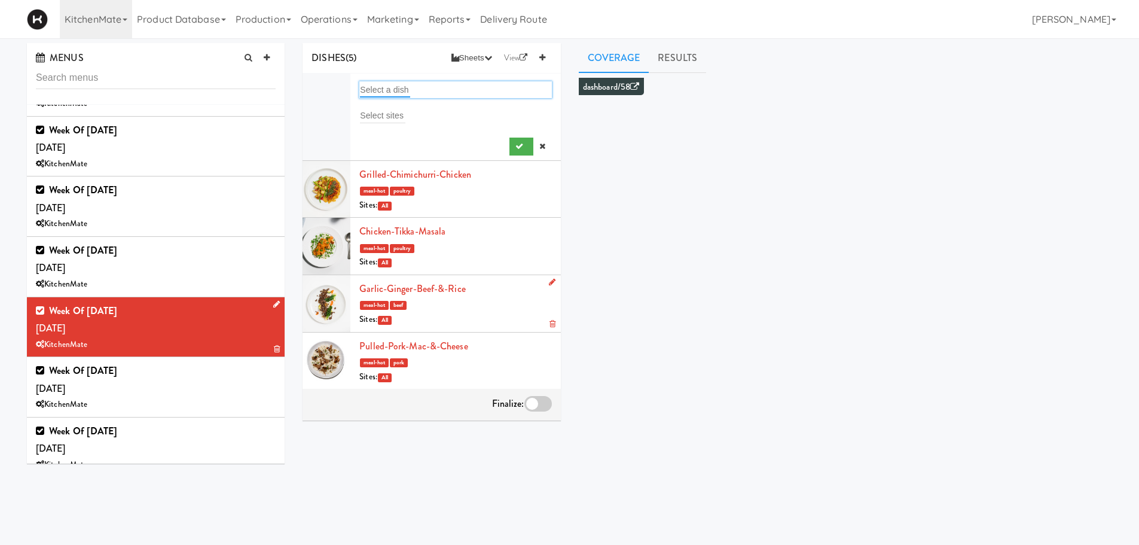
click at [386, 95] on input "text" at bounding box center [385, 90] width 50 height 16
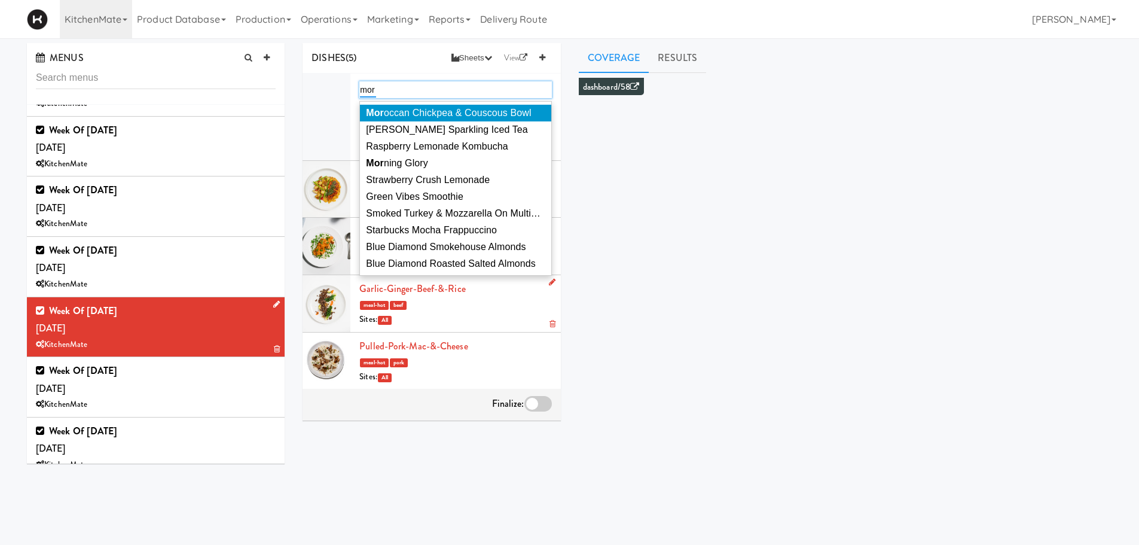
type input "moro"
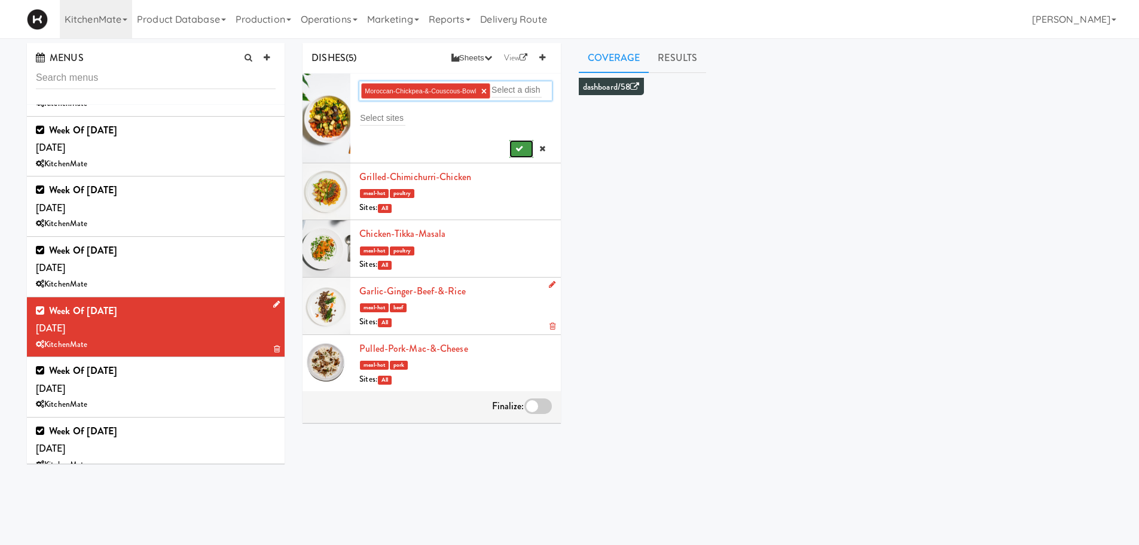
click at [511, 144] on button "submit" at bounding box center [522, 149] width 25 height 18
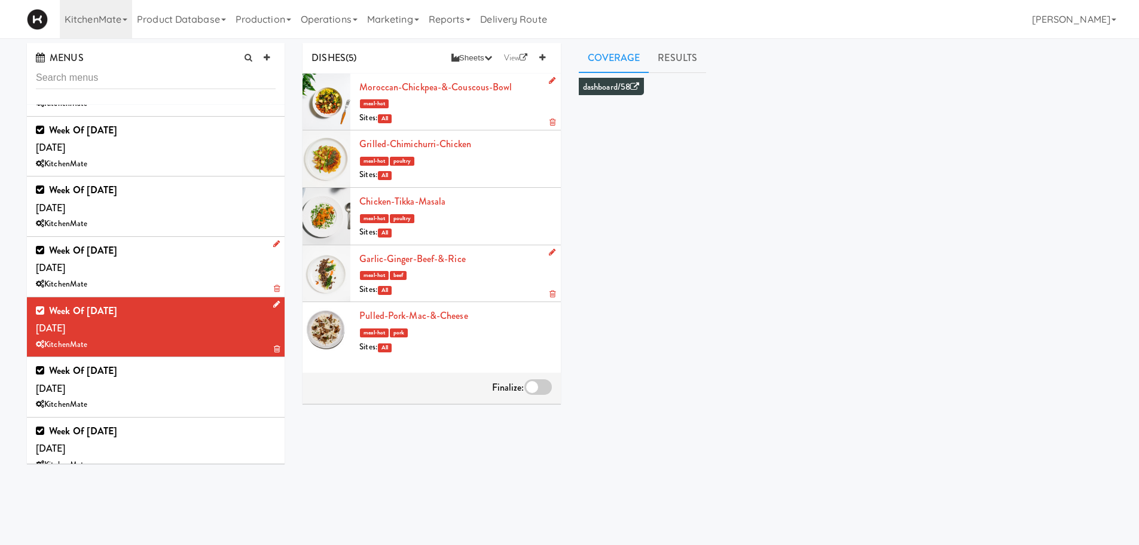
click at [121, 266] on div "Week of [DATE] [DATE] KitchenMate" at bounding box center [156, 267] width 240 height 50
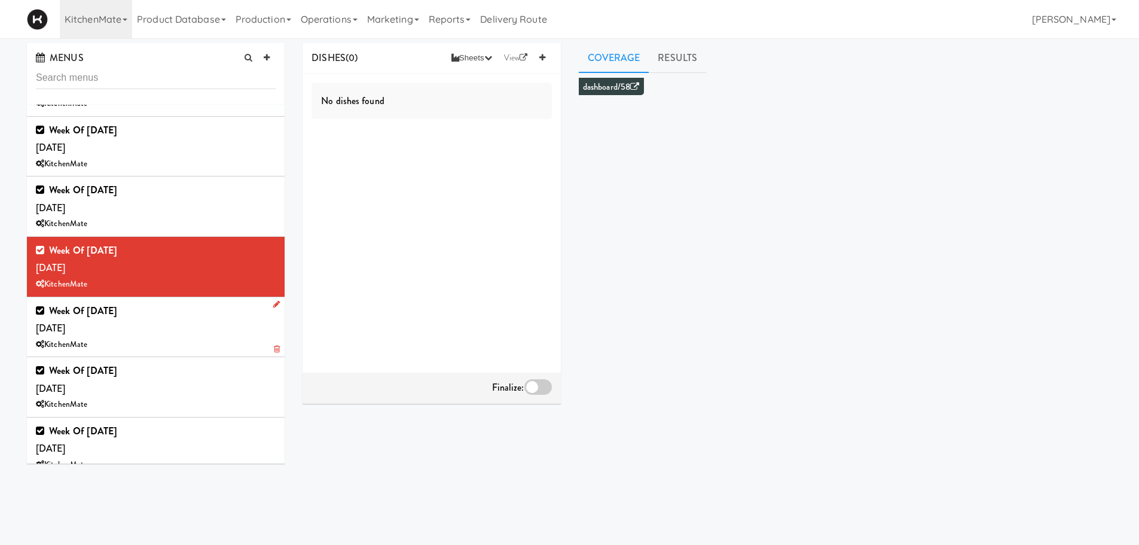
click at [105, 343] on div "KitchenMate" at bounding box center [156, 344] width 240 height 15
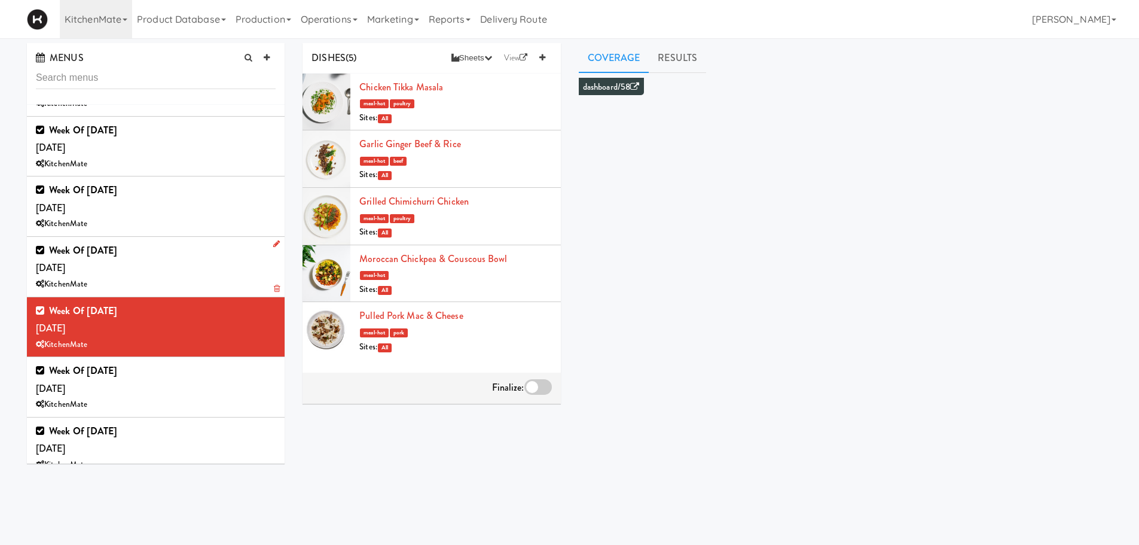
click at [158, 279] on div "KitchenMate" at bounding box center [156, 284] width 240 height 15
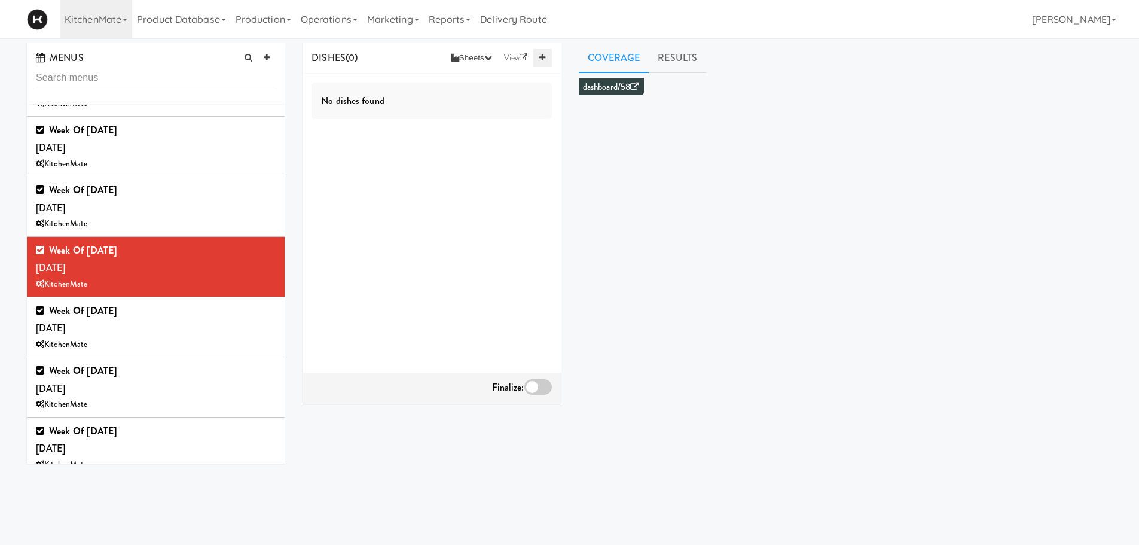
click at [543, 55] on icon at bounding box center [542, 58] width 6 height 8
click at [382, 100] on form "Select a dish Select sites" at bounding box center [455, 118] width 192 height 74
click at [385, 99] on form "Select a dish Select sites" at bounding box center [455, 118] width 192 height 74
click at [398, 92] on input "text" at bounding box center [385, 90] width 50 height 16
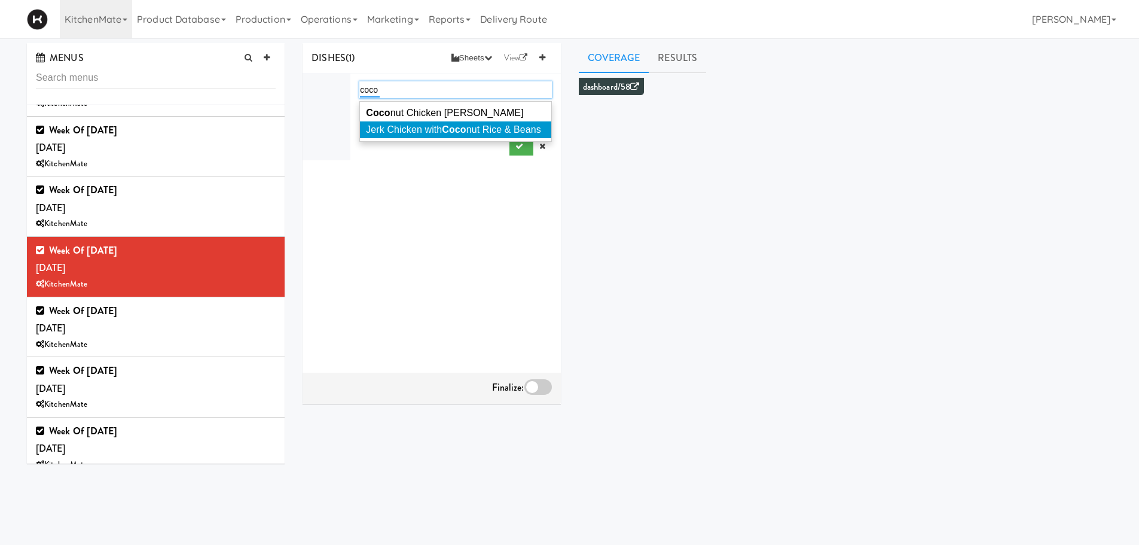
type input "coco"
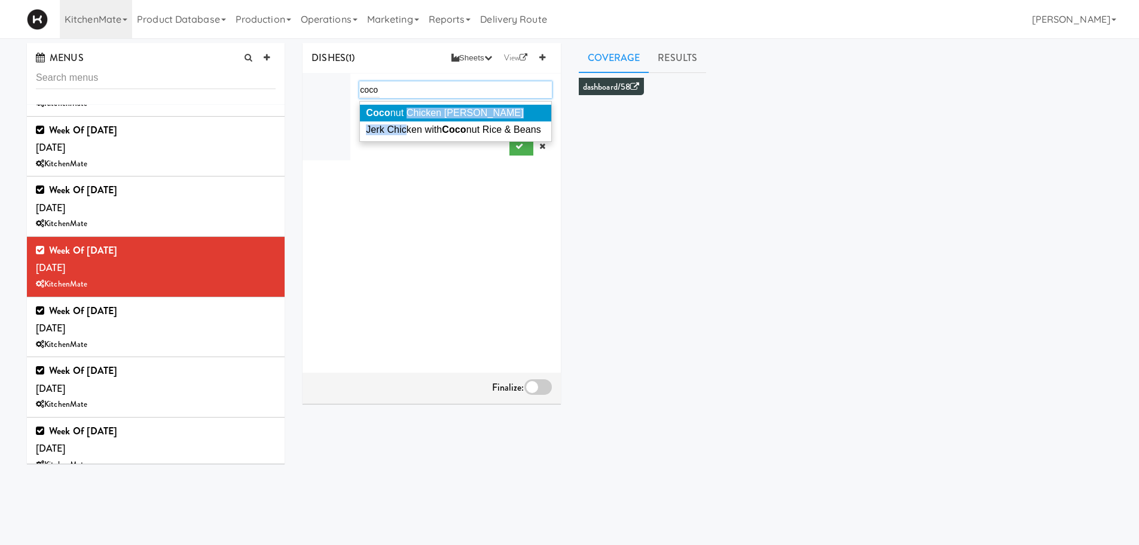
drag, startPoint x: 407, startPoint y: 121, endPoint x: 407, endPoint y: 113, distance: 8.4
click at [407, 113] on ul "Coco nut Chicken [PERSON_NAME] Jerk Chicken with Coco nut Rice & Beans" at bounding box center [455, 121] width 191 height 33
click at [407, 113] on span "Coco nut Chicken [PERSON_NAME]" at bounding box center [444, 113] width 157 height 10
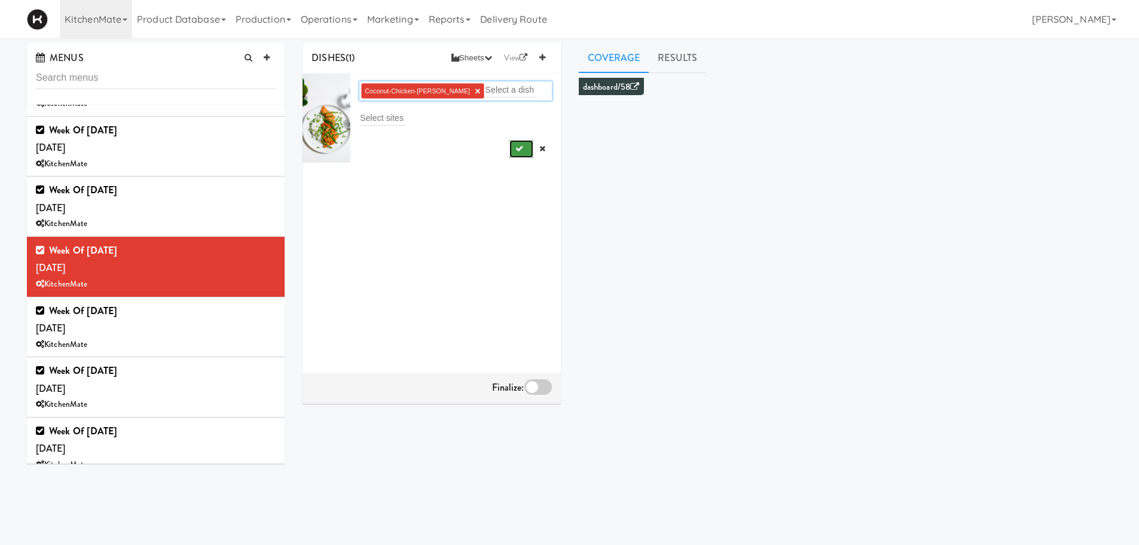
click at [511, 157] on button "submit" at bounding box center [522, 149] width 25 height 18
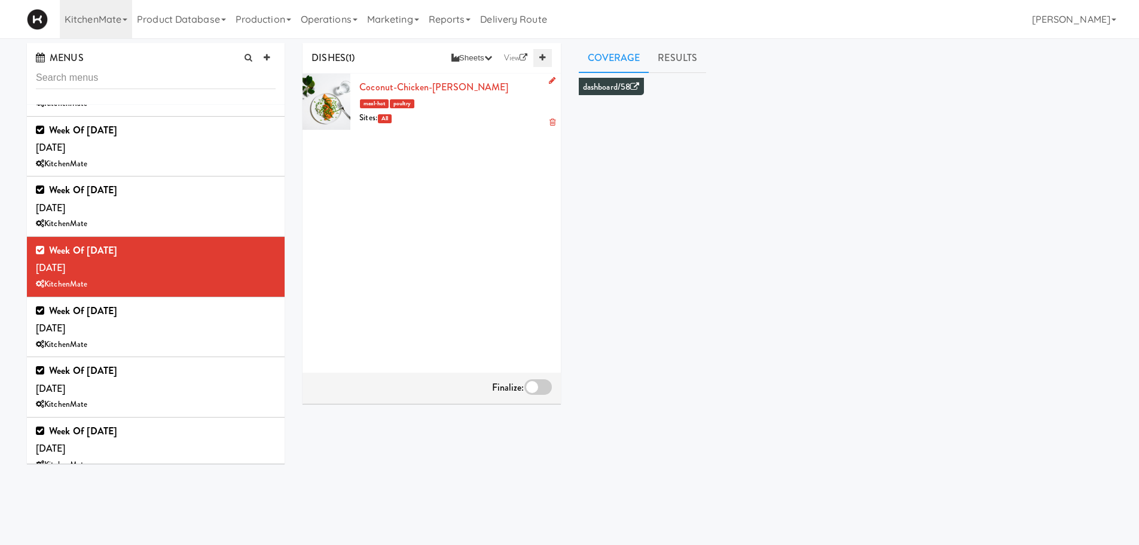
click at [542, 58] on icon at bounding box center [542, 58] width 6 height 8
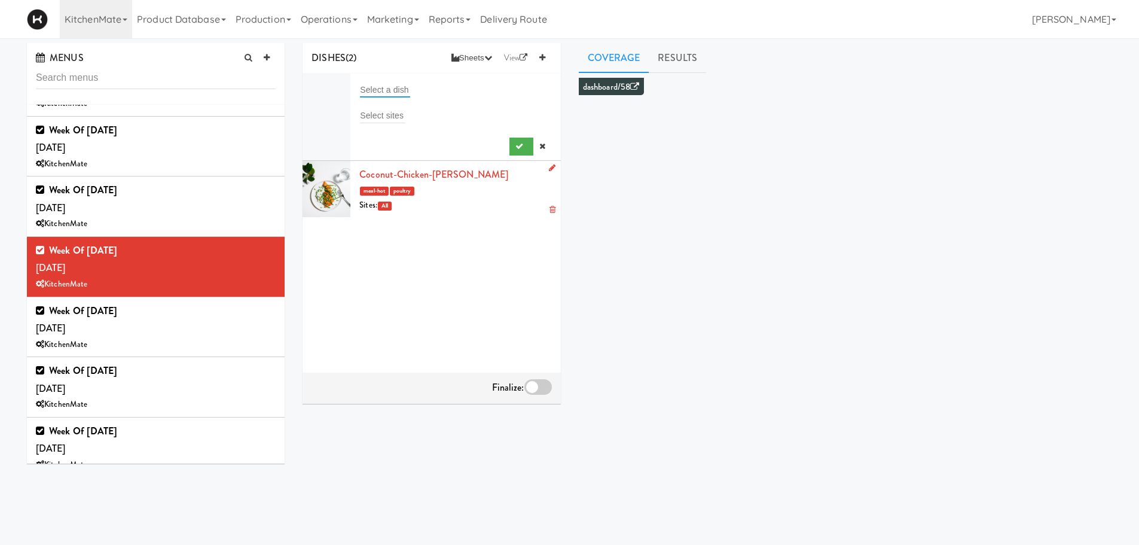
click at [401, 94] on input "text" at bounding box center [385, 90] width 50 height 16
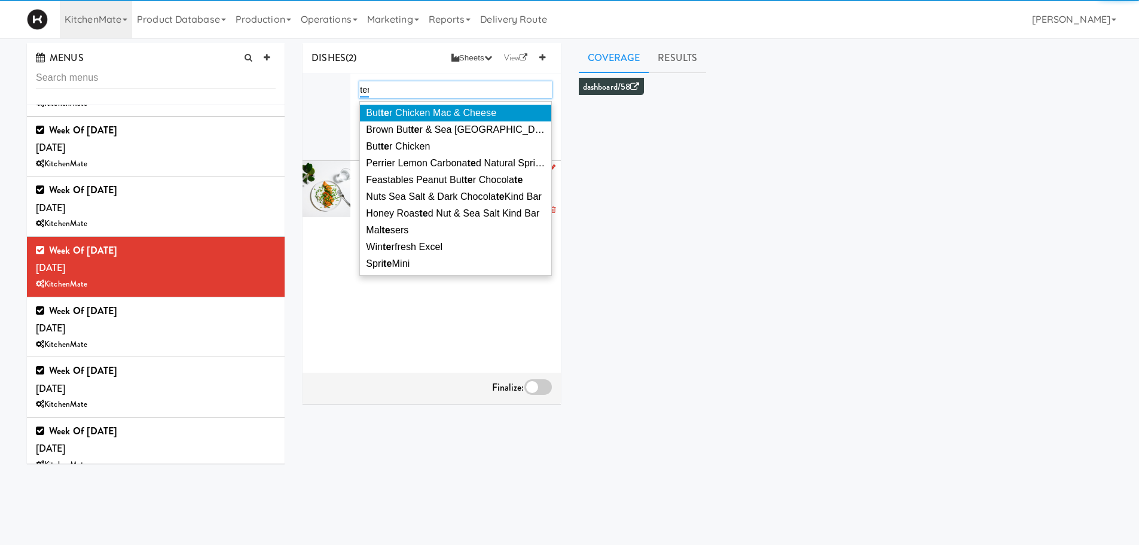
type input "[PERSON_NAME]"
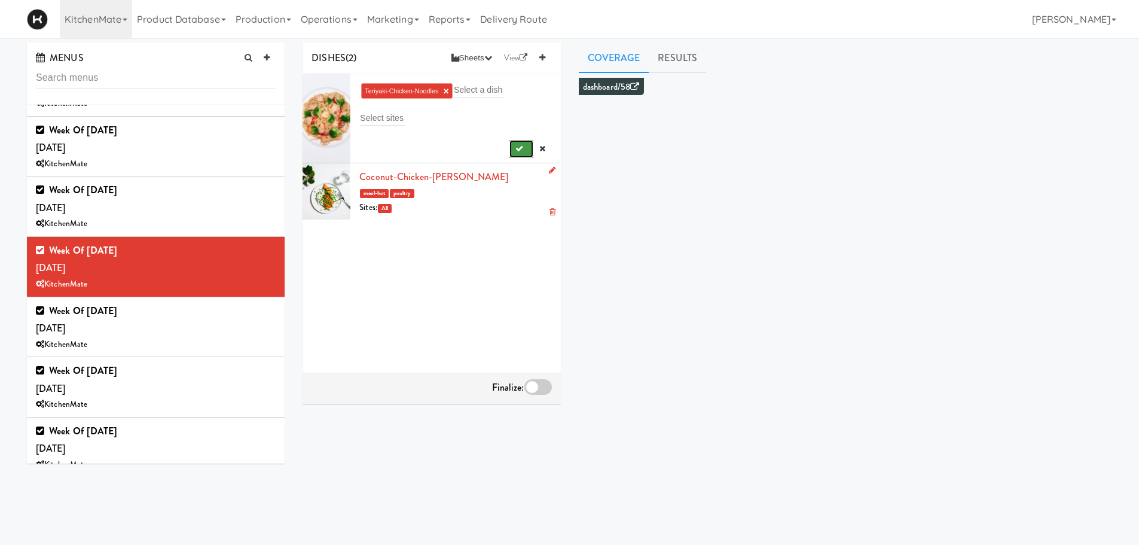
click at [516, 149] on icon "submit" at bounding box center [520, 149] width 8 height 8
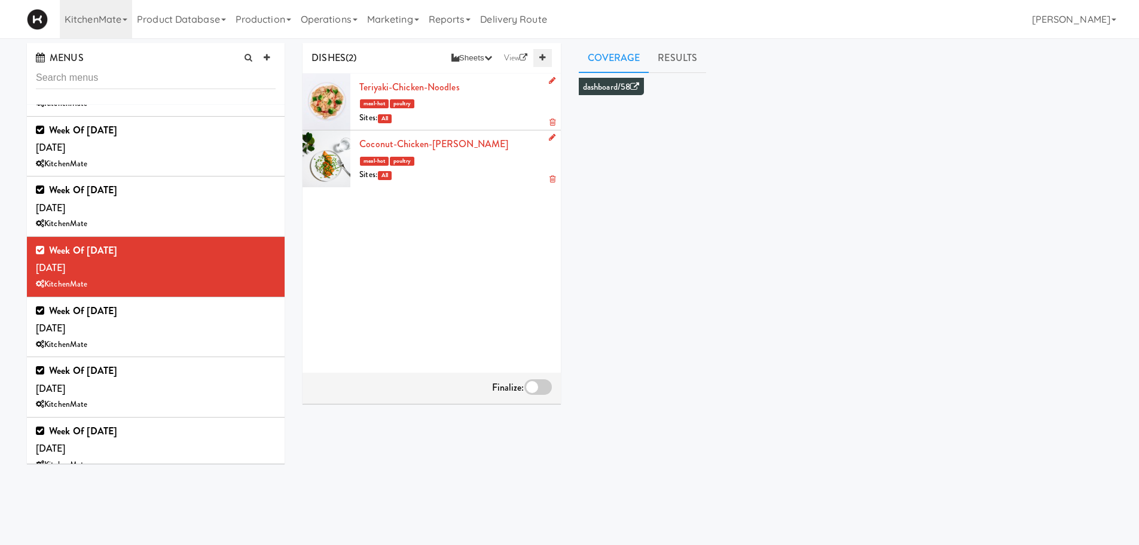
click at [540, 60] on icon at bounding box center [542, 58] width 6 height 8
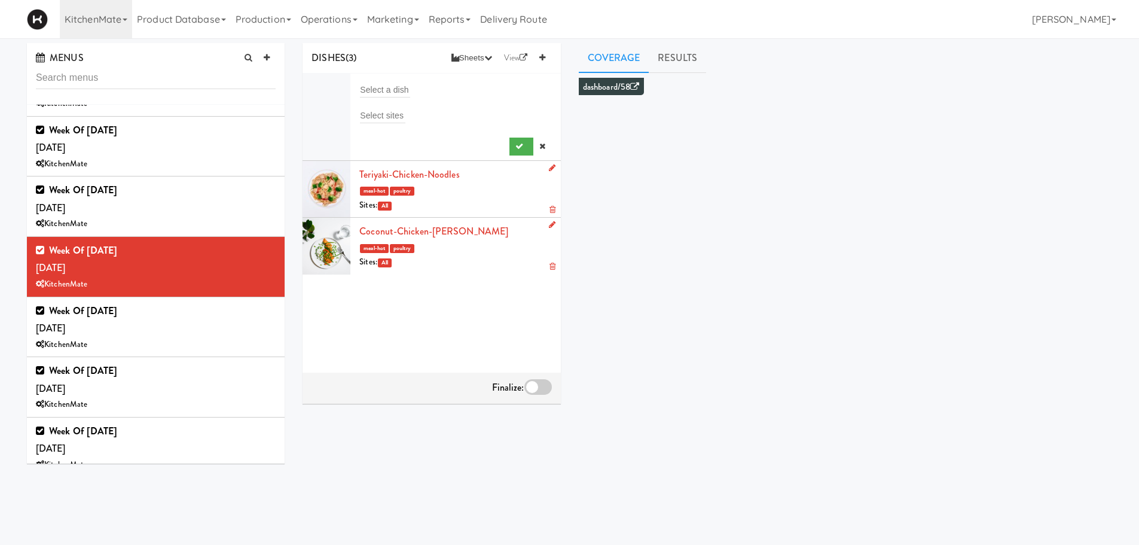
click at [414, 84] on div "Select a dish" at bounding box center [455, 89] width 192 height 17
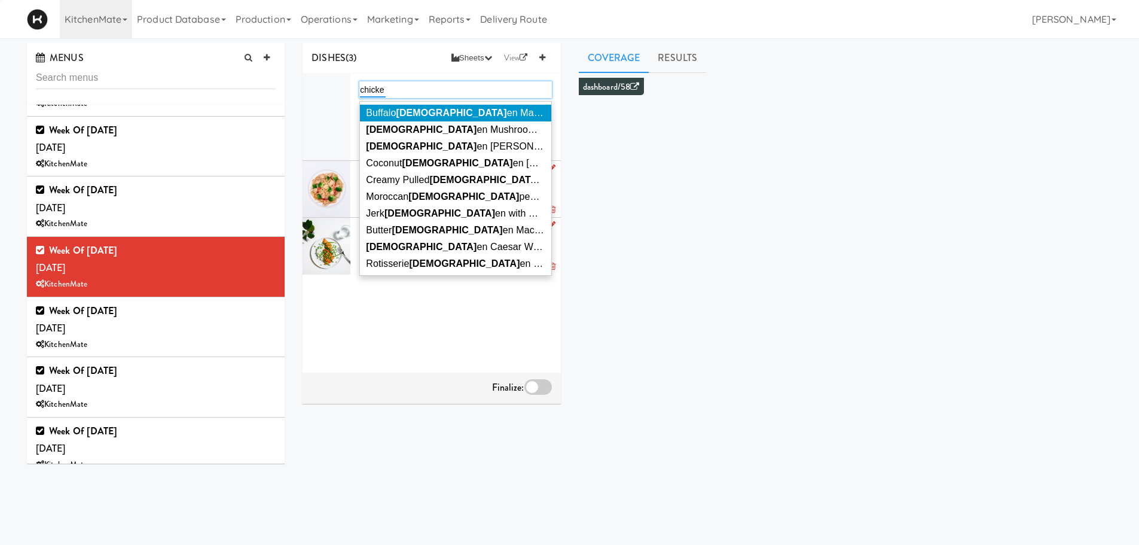
type input "chicken"
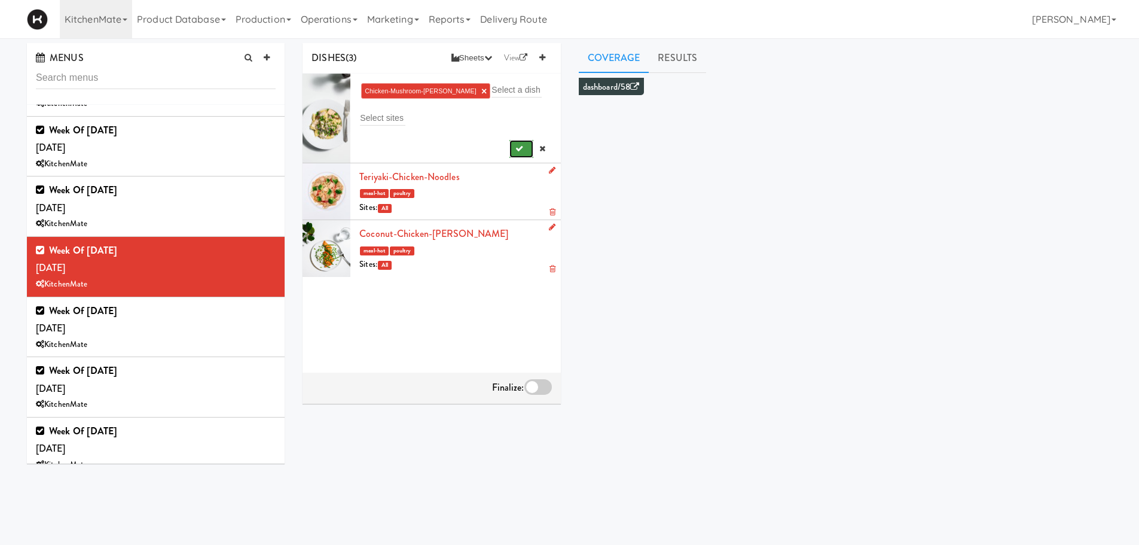
click at [510, 154] on button "submit" at bounding box center [522, 149] width 25 height 18
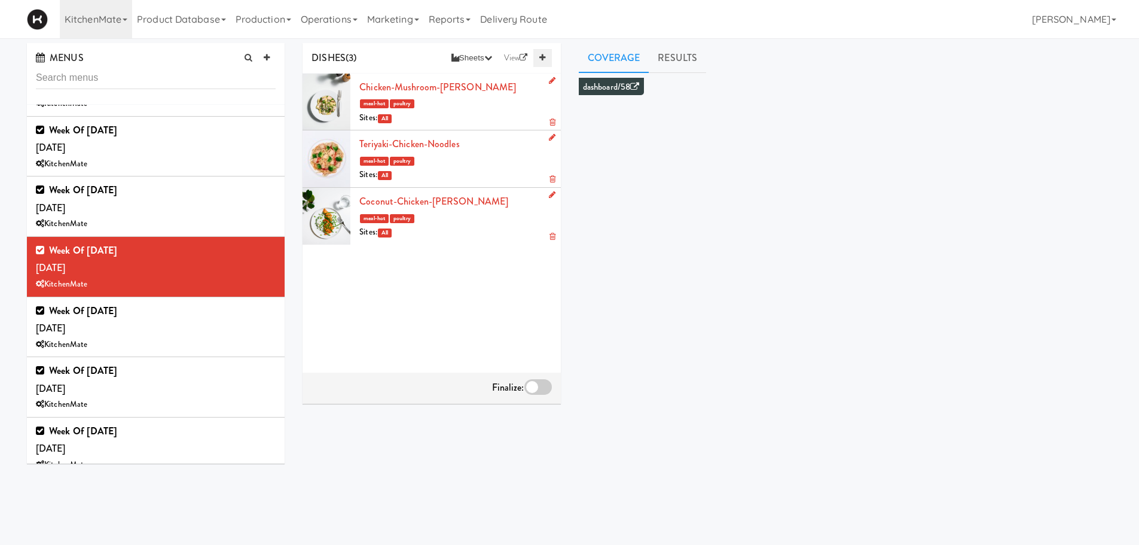
click at [540, 60] on icon at bounding box center [542, 58] width 6 height 8
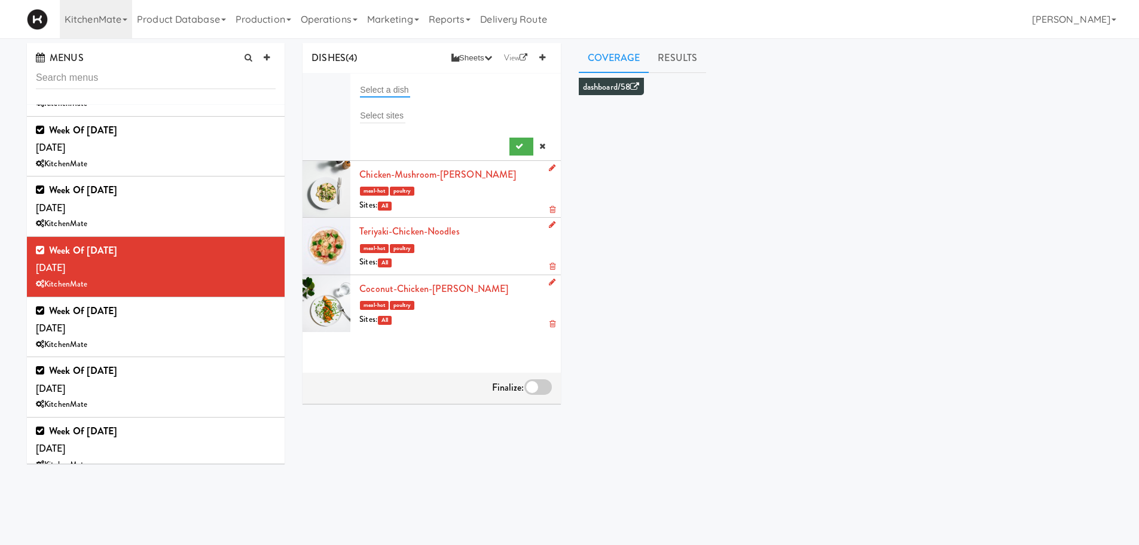
click at [410, 87] on input "text" at bounding box center [385, 90] width 50 height 16
type input "spag"
click at [407, 115] on span "Spag hetti & Meatballs" at bounding box center [414, 113] width 96 height 10
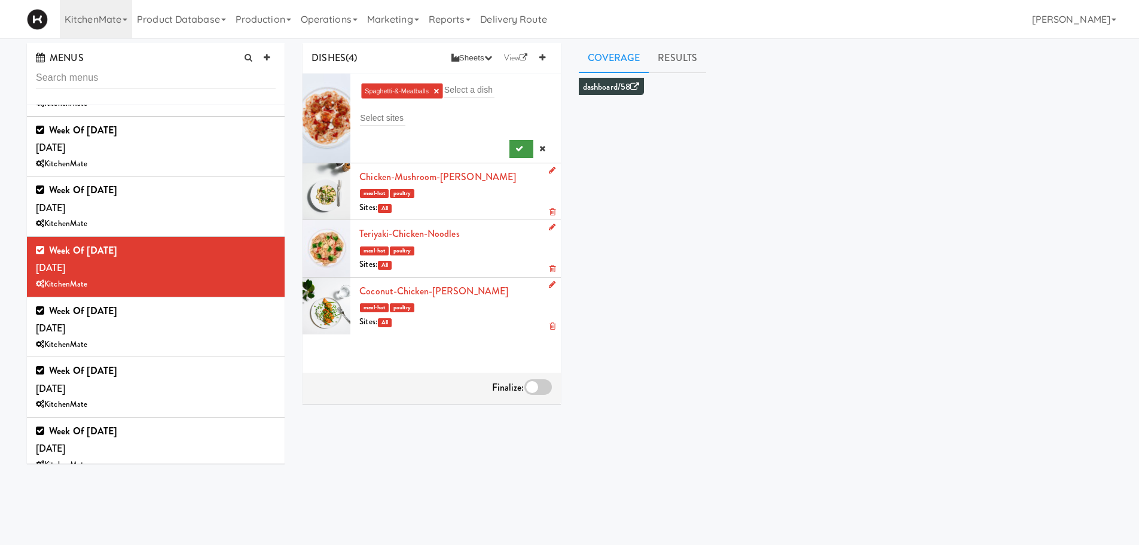
drag, startPoint x: 529, startPoint y: 149, endPoint x: 513, endPoint y: 150, distance: 15.6
click at [513, 150] on div at bounding box center [531, 149] width 42 height 18
click at [516, 150] on icon "submit" at bounding box center [520, 149] width 8 height 8
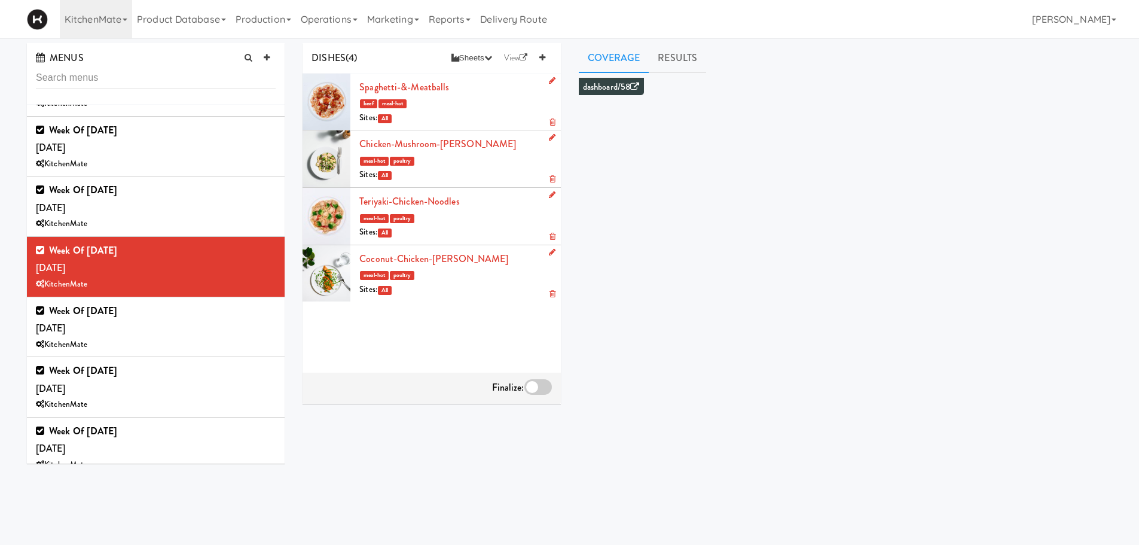
click at [552, 51] on div "DISHES (4) Sheets Order List (Default Manufacturer) Recipe Sheets Assembly Shee…" at bounding box center [432, 58] width 258 height 31
click at [538, 57] on link at bounding box center [542, 58] width 18 height 18
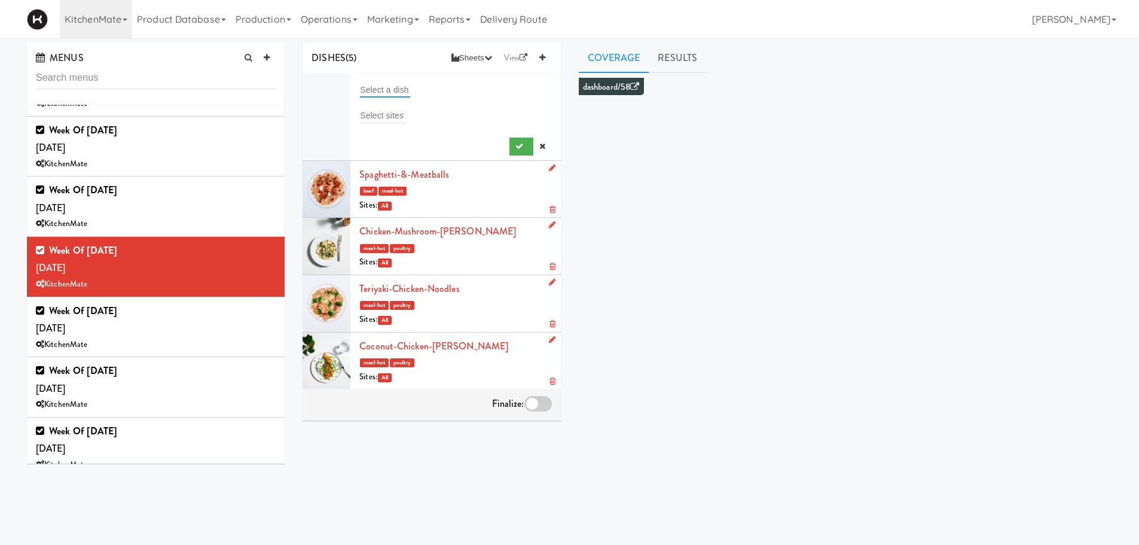
click at [385, 92] on input "text" at bounding box center [385, 90] width 50 height 16
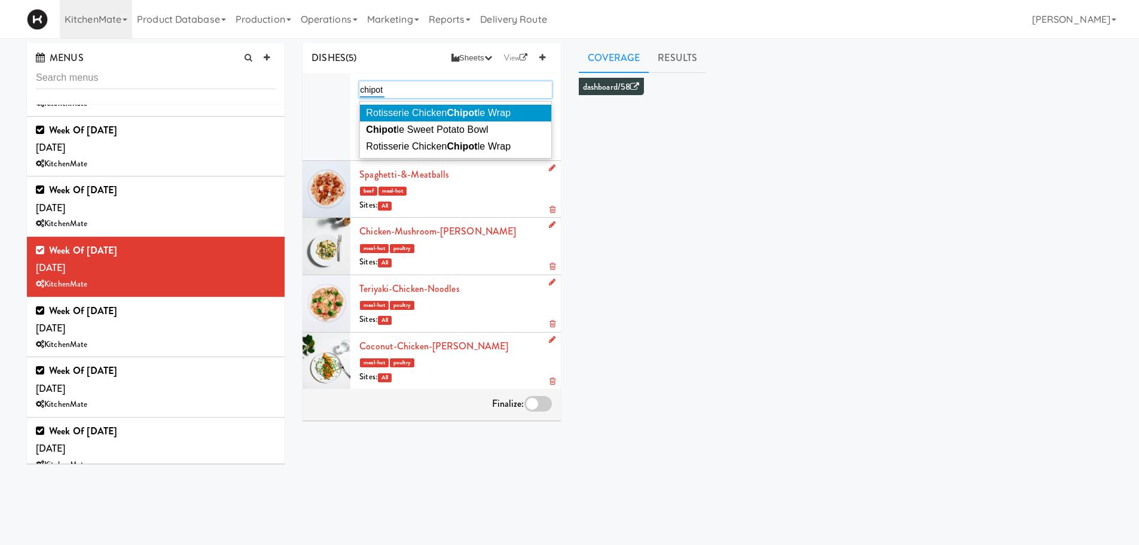
type input "chipot"
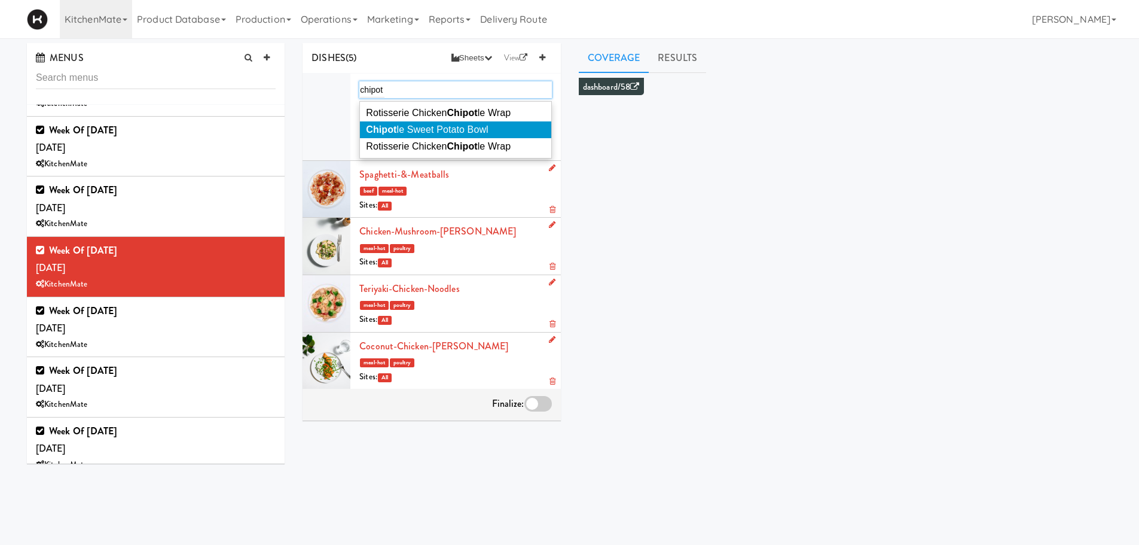
click at [391, 132] on em "Chipot" at bounding box center [381, 129] width 31 height 10
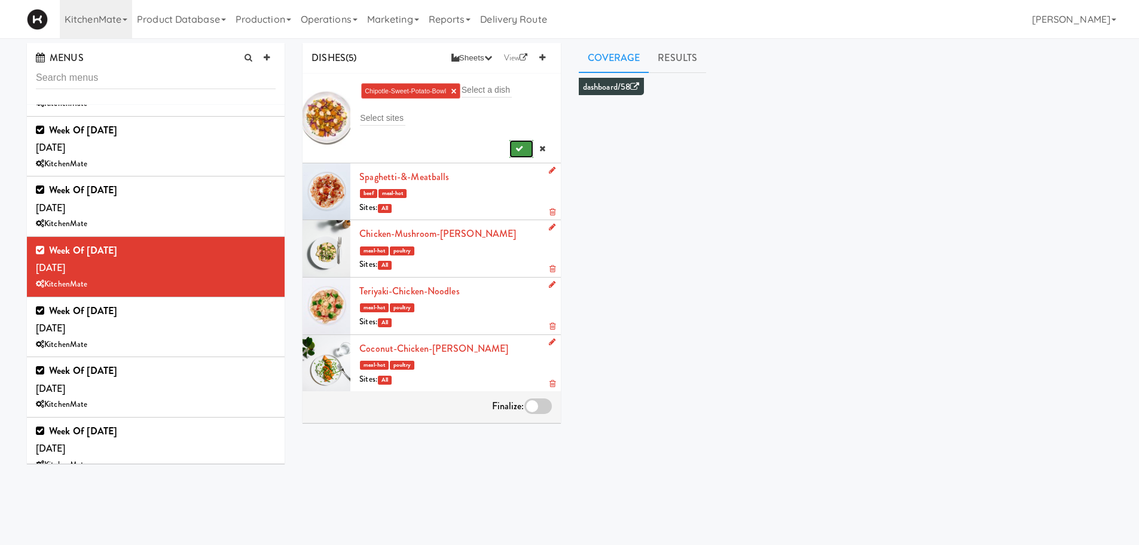
click at [516, 148] on icon "submit" at bounding box center [520, 149] width 8 height 8
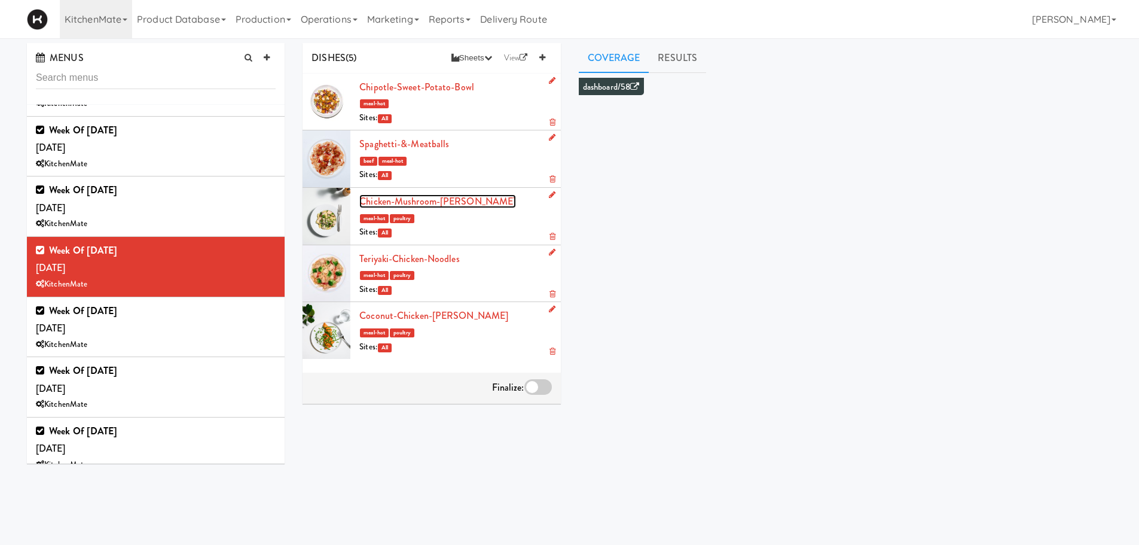
click at [435, 204] on link "Chicken-Mushroom-[PERSON_NAME]" at bounding box center [437, 201] width 157 height 14
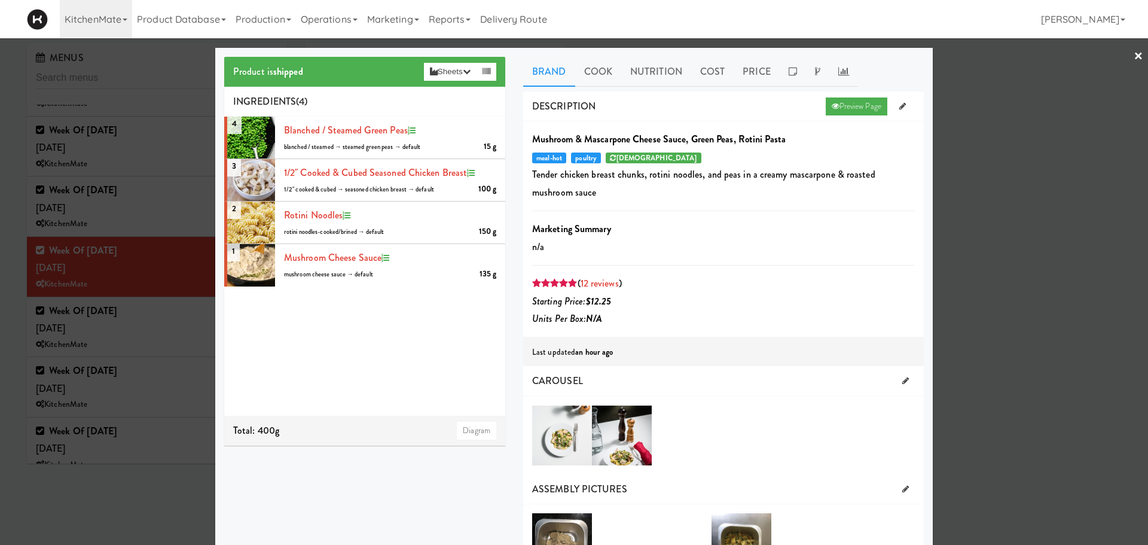
click at [1134, 57] on link "×" at bounding box center [1139, 56] width 10 height 37
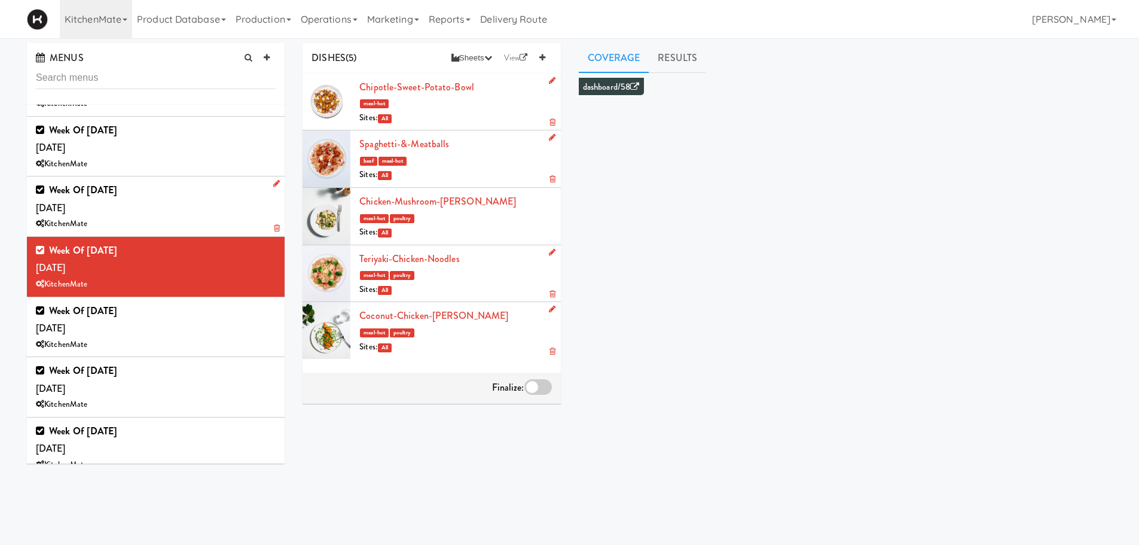
click at [120, 224] on div "KitchenMate" at bounding box center [156, 223] width 240 height 15
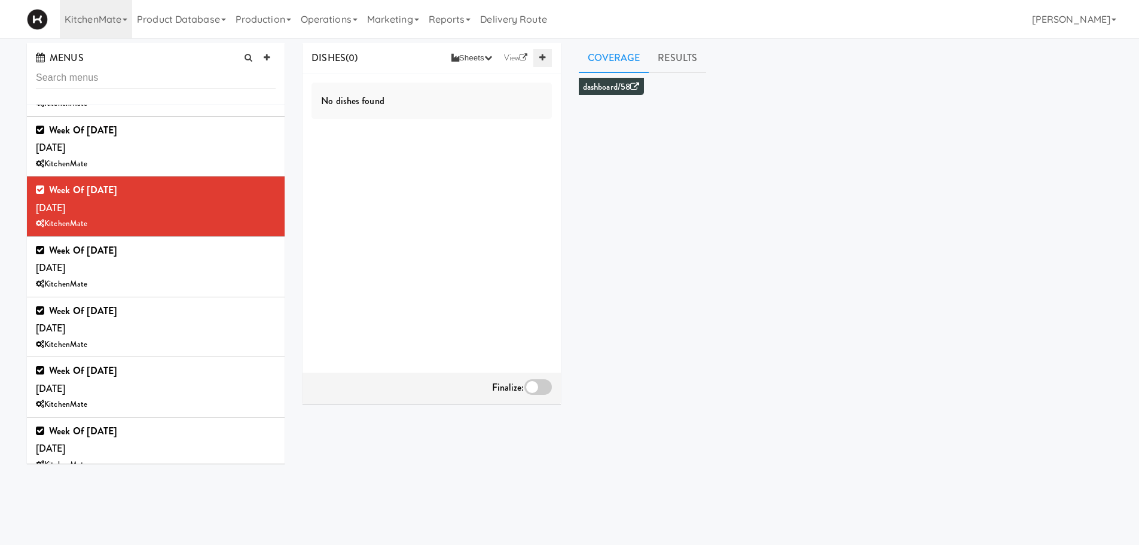
click at [546, 59] on link at bounding box center [542, 58] width 18 height 18
click at [415, 87] on div "Select a dish" at bounding box center [455, 89] width 192 height 17
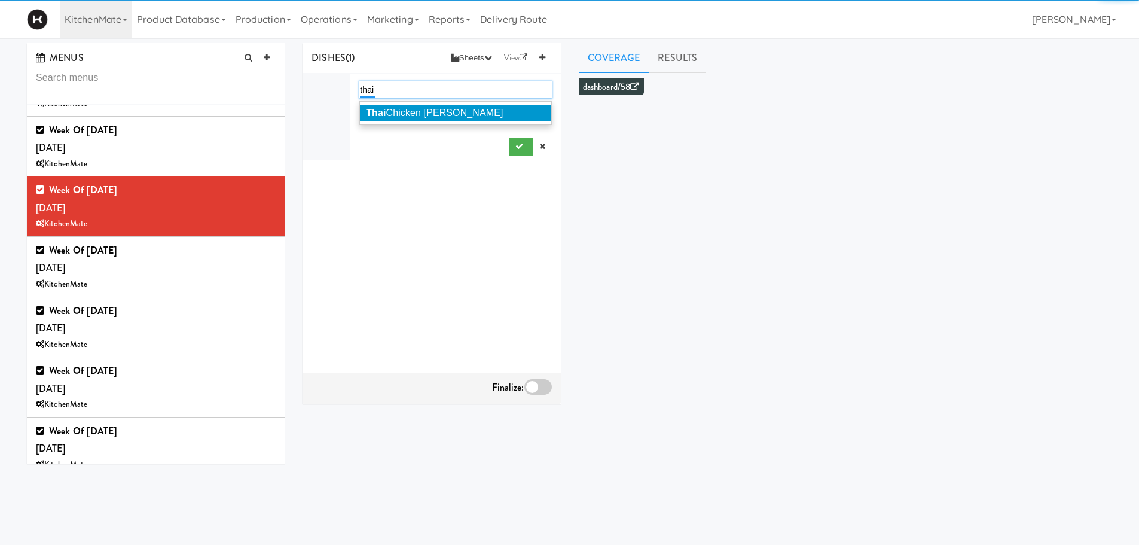
type input "thai"
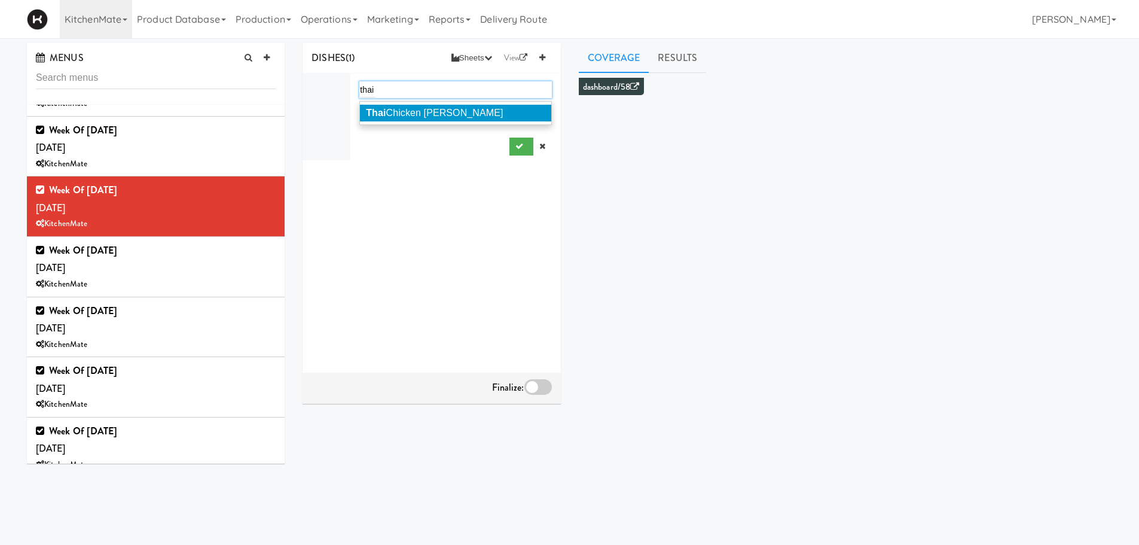
click at [406, 119] on li "Thai Chicken [PERSON_NAME]" at bounding box center [455, 113] width 191 height 17
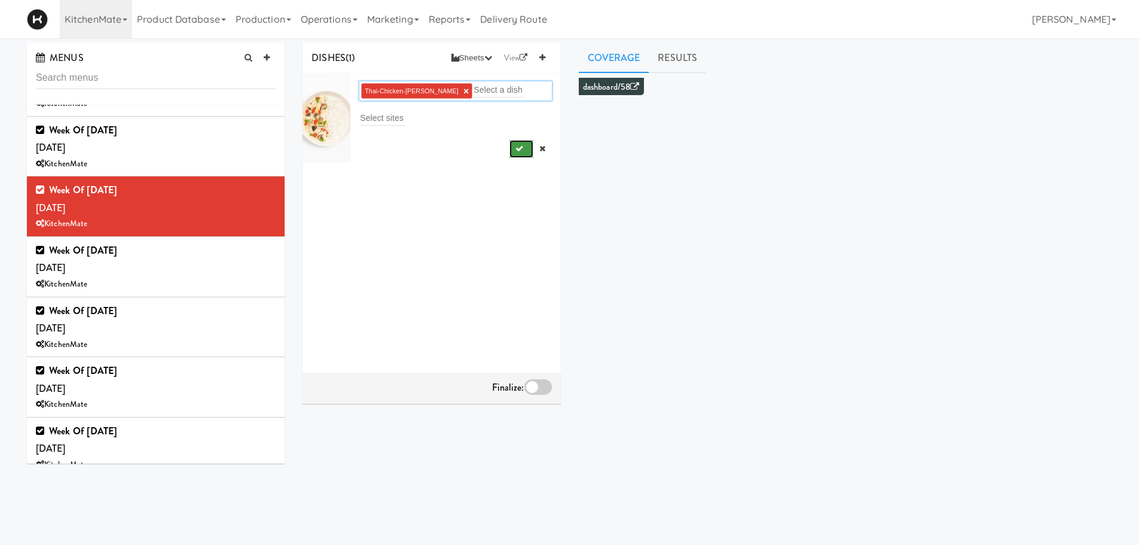
click at [510, 144] on button "submit" at bounding box center [522, 149] width 25 height 18
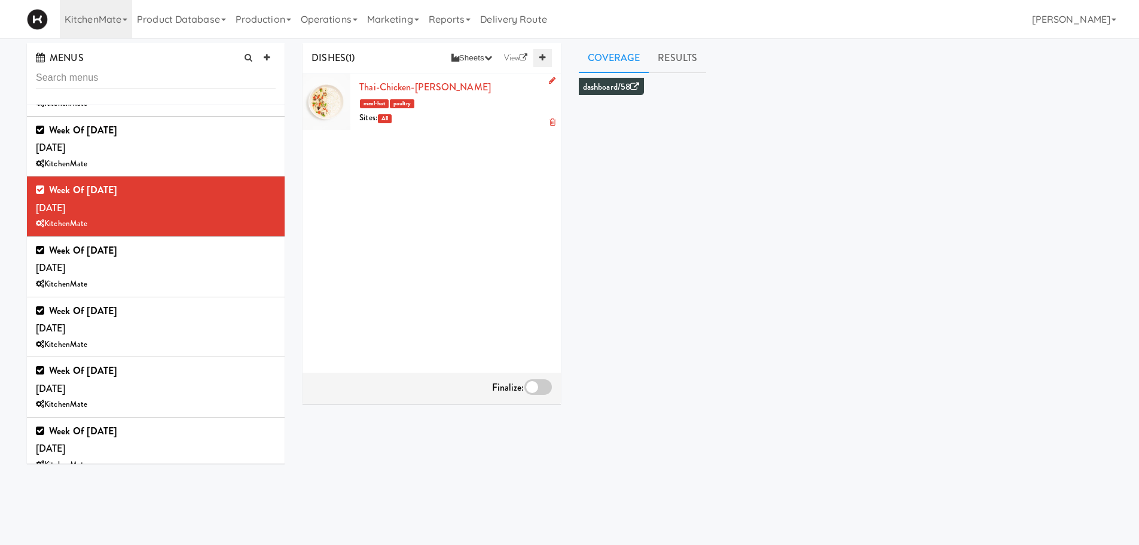
click at [544, 52] on link at bounding box center [542, 58] width 18 height 18
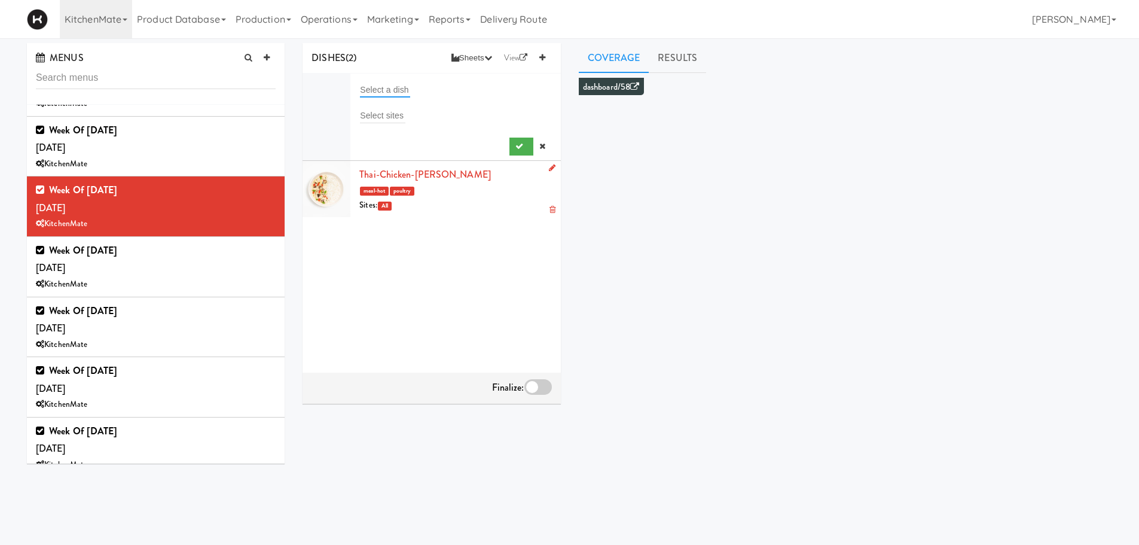
click at [365, 95] on input "text" at bounding box center [385, 90] width 50 height 16
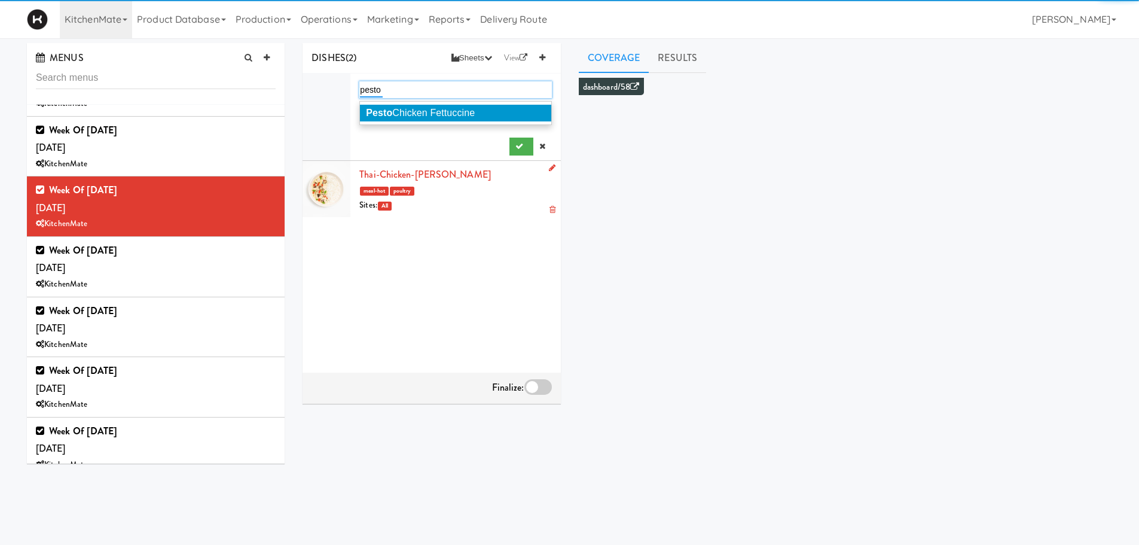
type input "pesto"
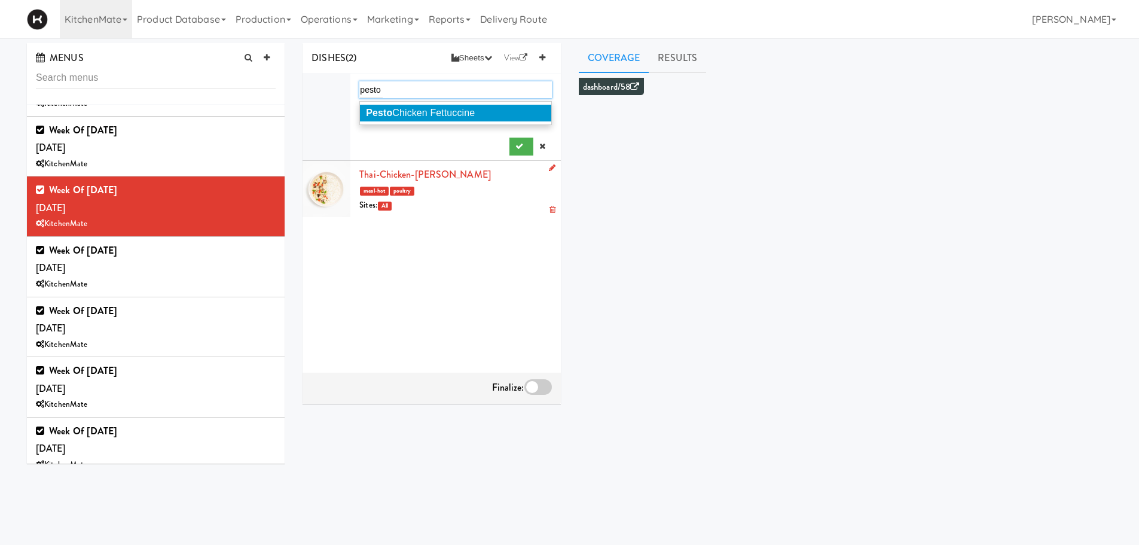
click at [381, 108] on em "Pesto" at bounding box center [379, 113] width 26 height 10
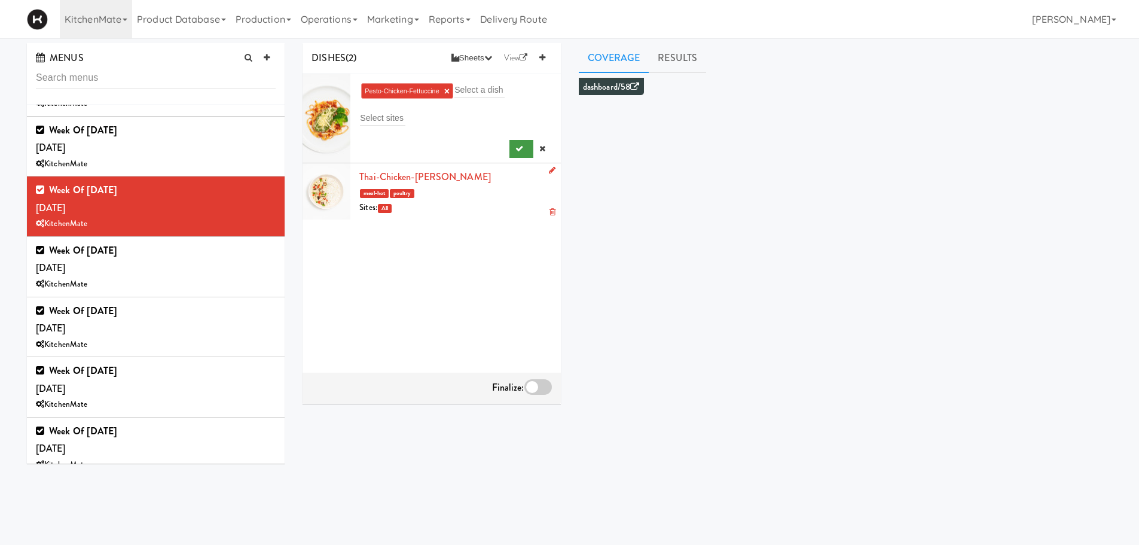
drag, startPoint x: 529, startPoint y: 149, endPoint x: 519, endPoint y: 150, distance: 10.2
click at [519, 150] on div at bounding box center [531, 149] width 42 height 18
click at [519, 150] on button "submit" at bounding box center [522, 149] width 25 height 18
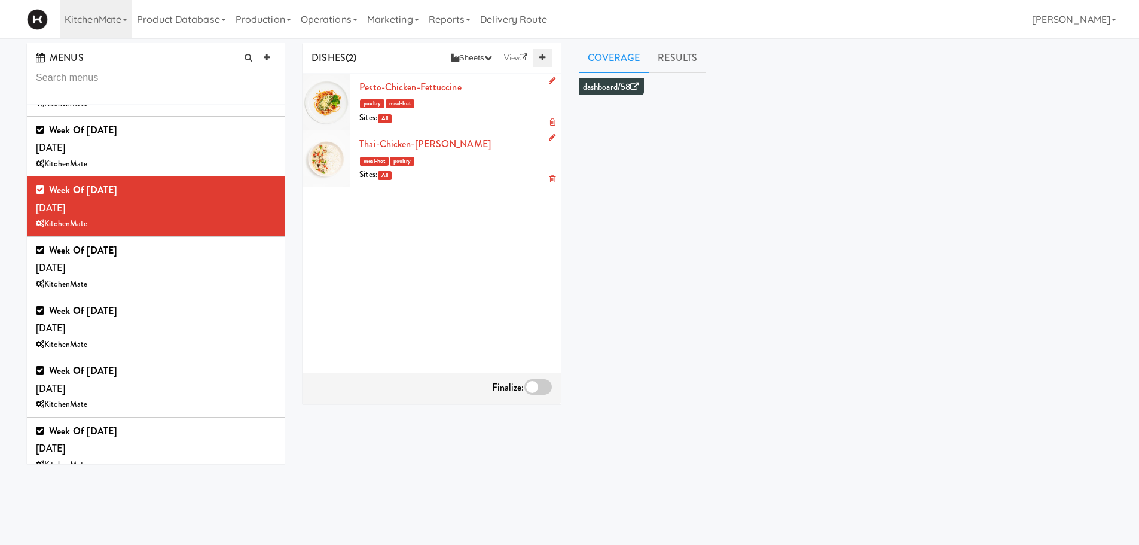
click at [539, 51] on link at bounding box center [542, 58] width 18 height 18
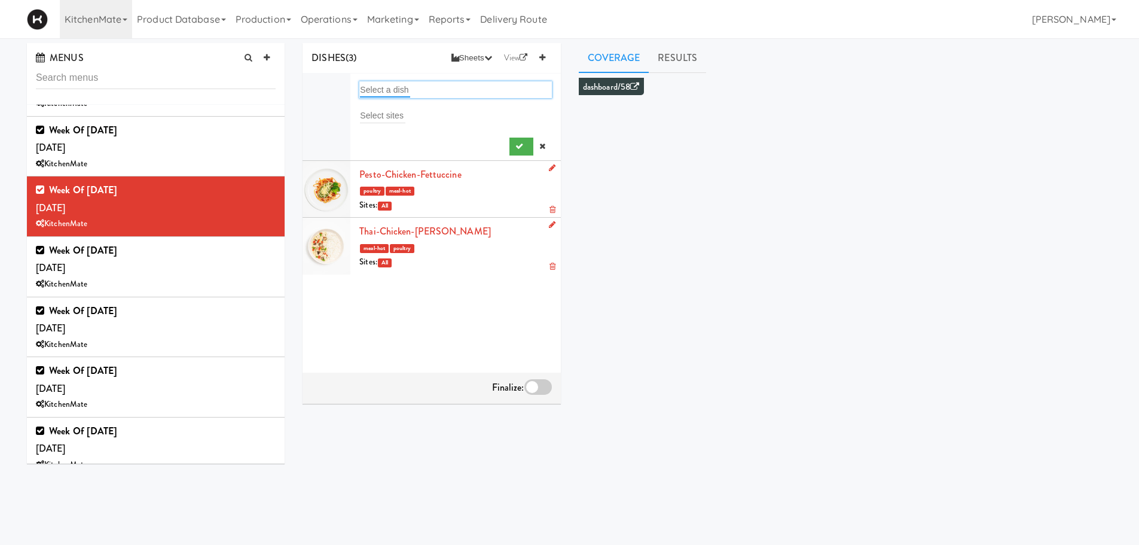
click at [383, 87] on input "text" at bounding box center [385, 90] width 50 height 16
type input "jerk"
click at [420, 111] on span "Jerk Chicken with Coconut Rice & Beans" at bounding box center [453, 113] width 175 height 10
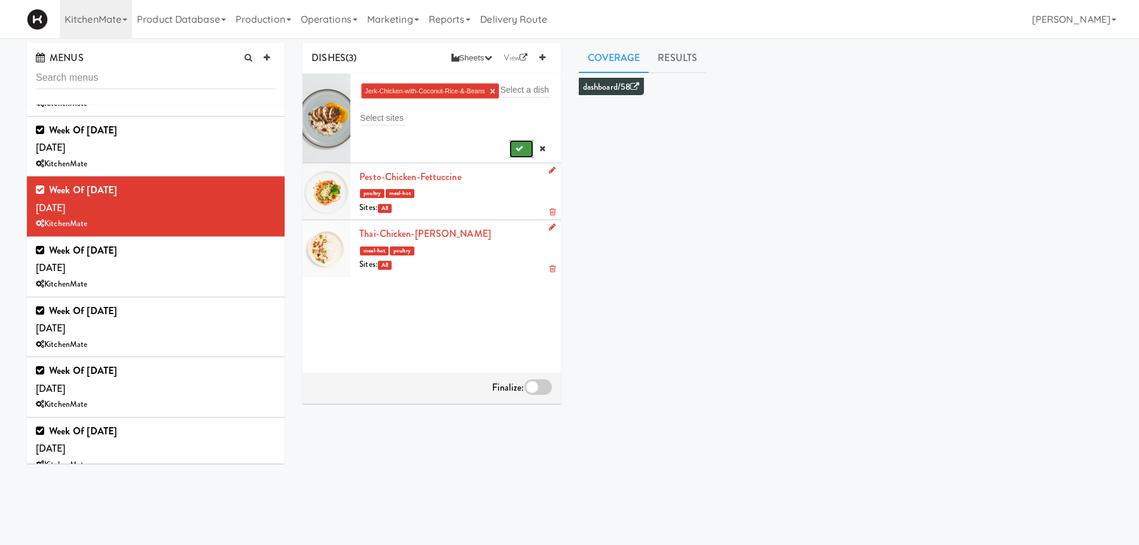
click at [516, 153] on icon "submit" at bounding box center [520, 149] width 8 height 8
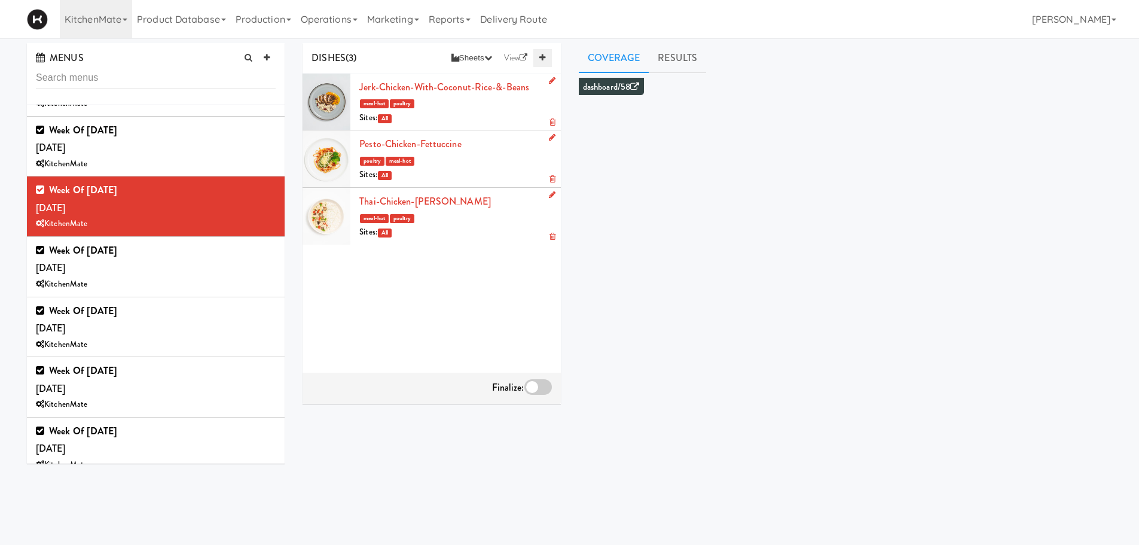
click at [541, 57] on icon at bounding box center [542, 58] width 6 height 8
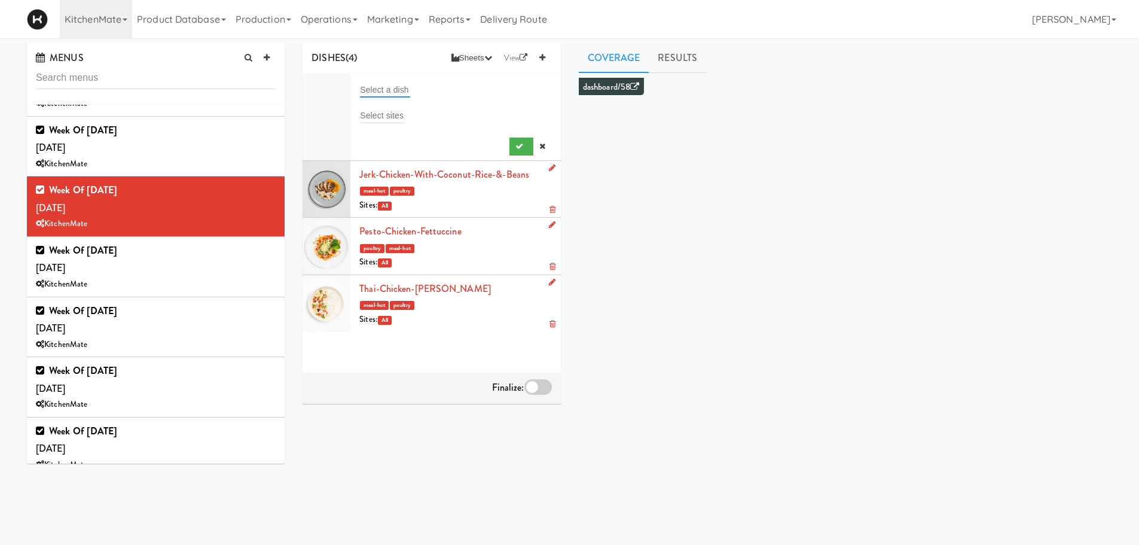
click at [380, 92] on input "text" at bounding box center [385, 90] width 50 height 16
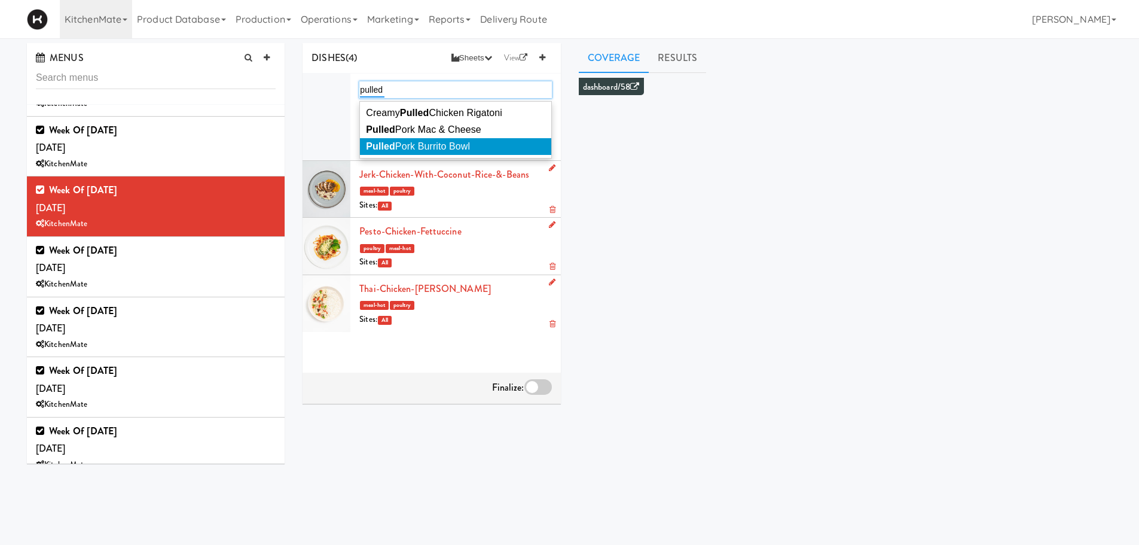
type input "pulled"
click at [419, 154] on li "Pulled Pork Burrito Bowl" at bounding box center [455, 146] width 191 height 17
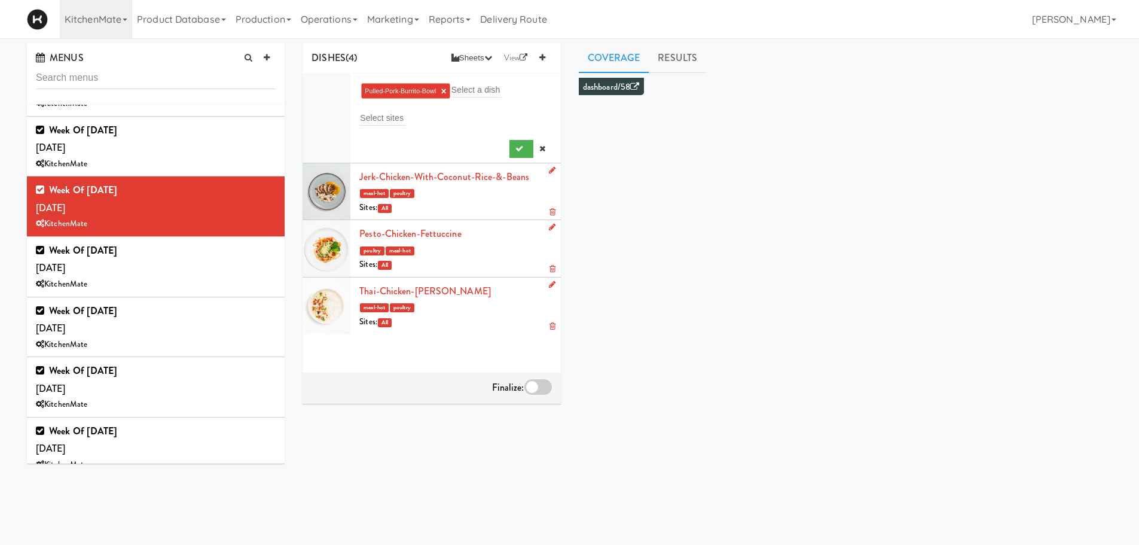
click at [495, 151] on div at bounding box center [455, 146] width 192 height 23
click at [516, 151] on icon "submit" at bounding box center [520, 149] width 8 height 8
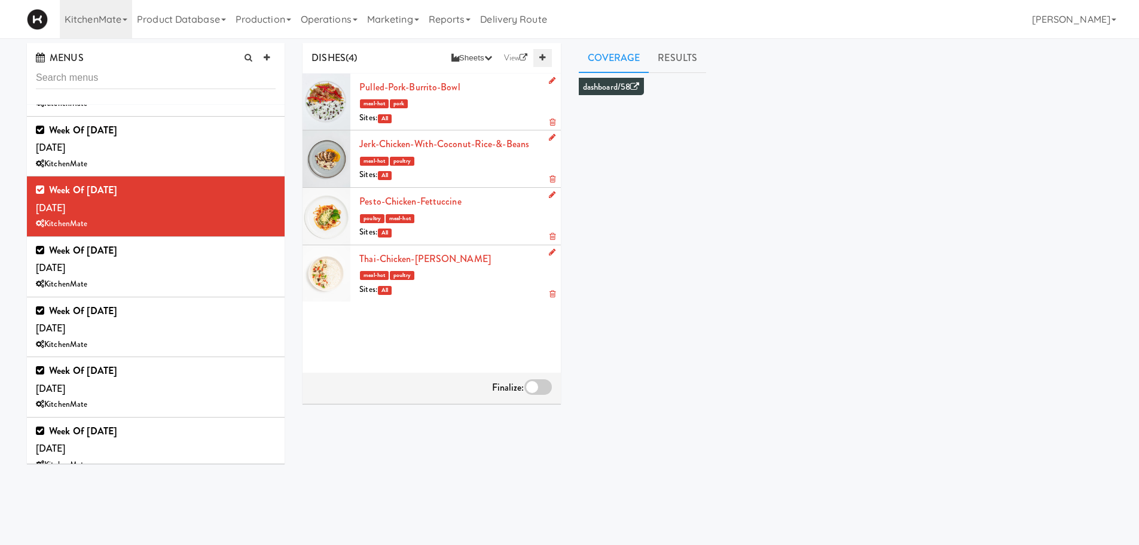
click at [542, 59] on icon at bounding box center [542, 58] width 6 height 8
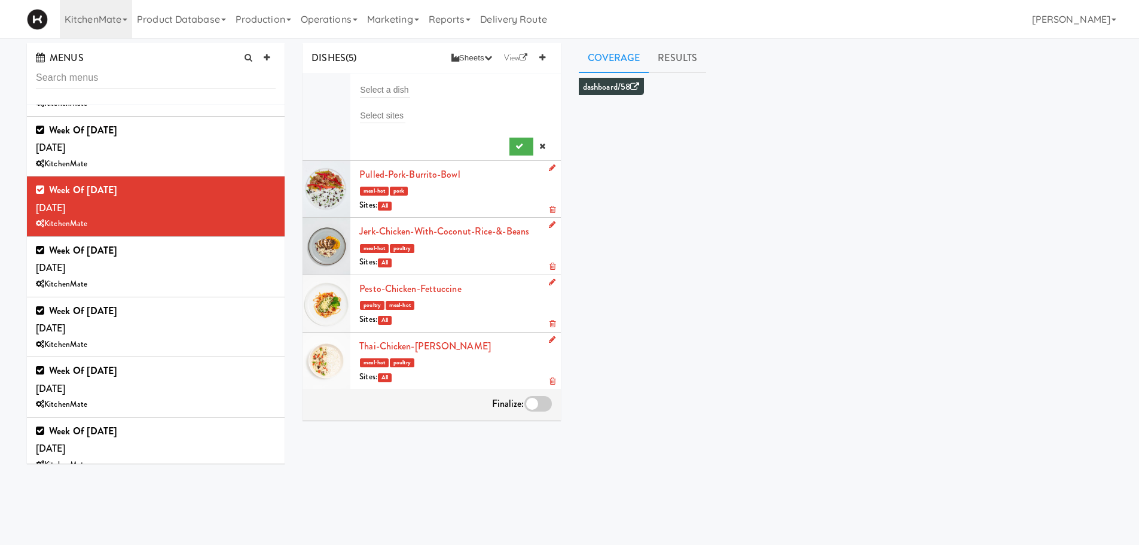
click at [422, 89] on div "Select a dish" at bounding box center [455, 89] width 192 height 17
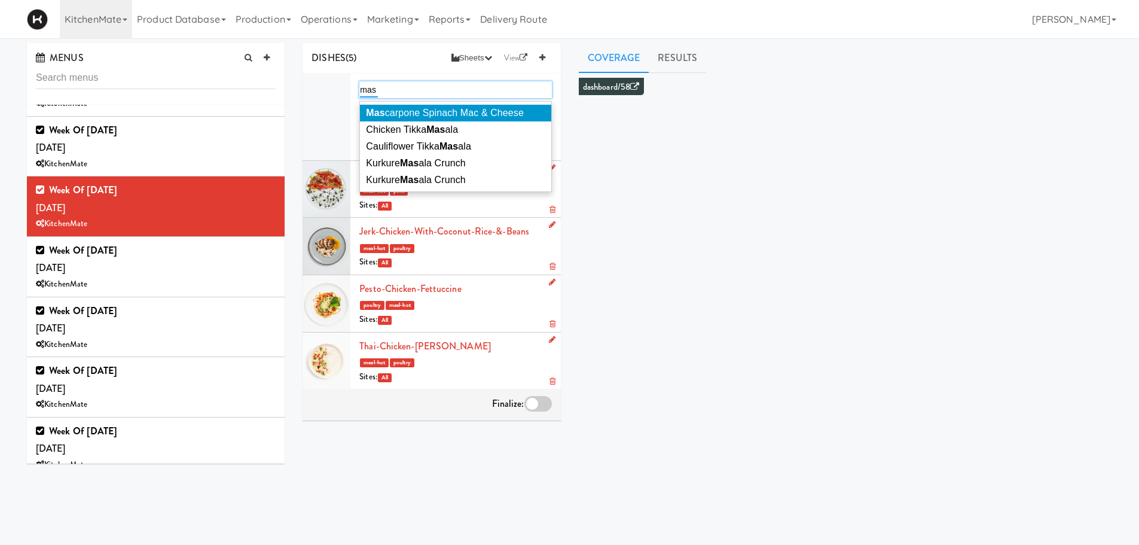
type input "mas"
click at [420, 115] on span "Mas carpone Spinach Mac & Cheese" at bounding box center [445, 113] width 158 height 10
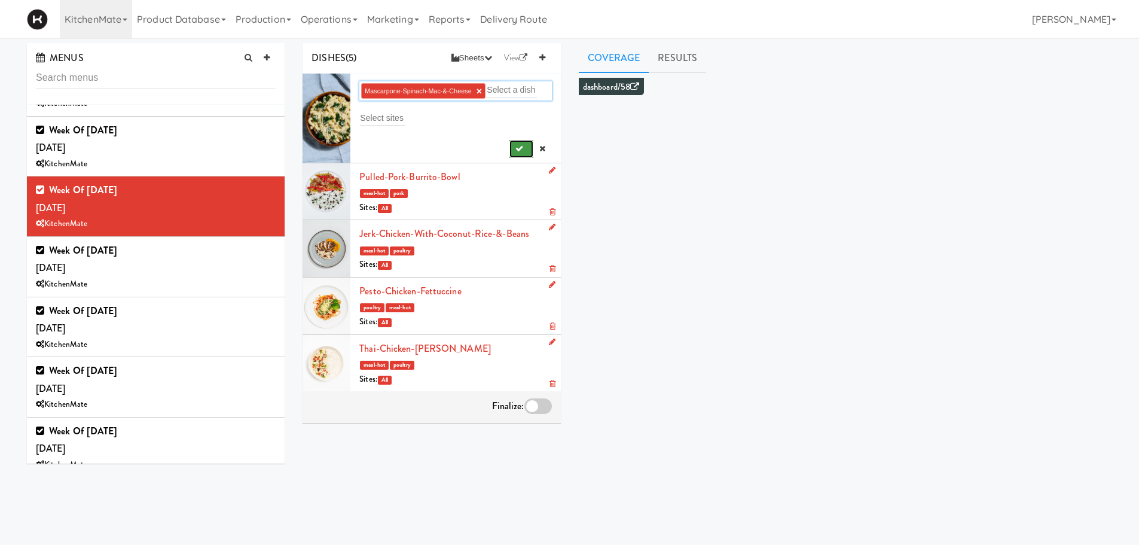
click at [510, 143] on button "submit" at bounding box center [522, 149] width 25 height 18
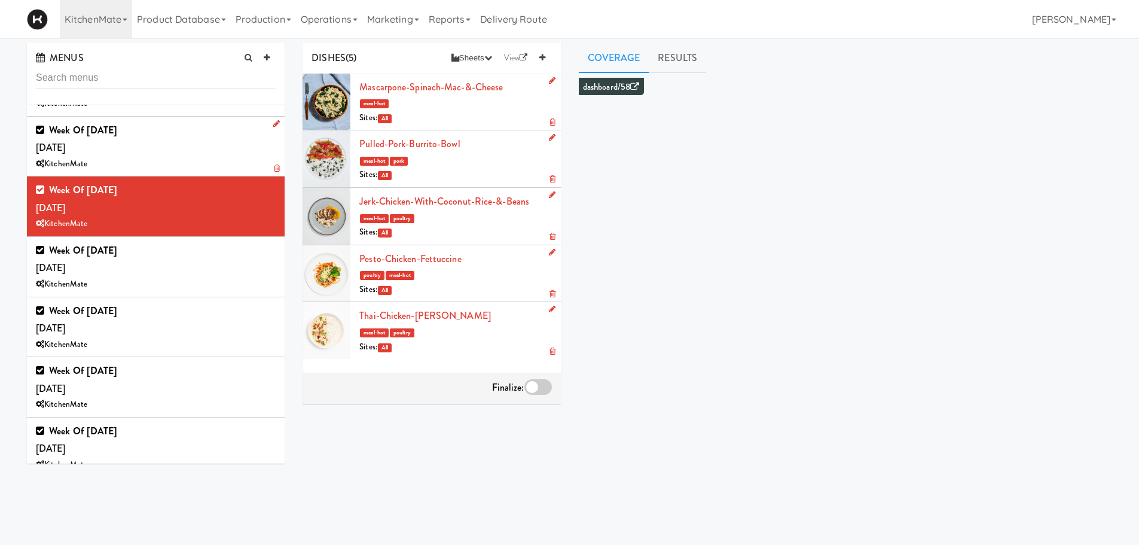
click at [187, 150] on div "Week of [DATE] [DATE] KitchenMate" at bounding box center [156, 146] width 240 height 50
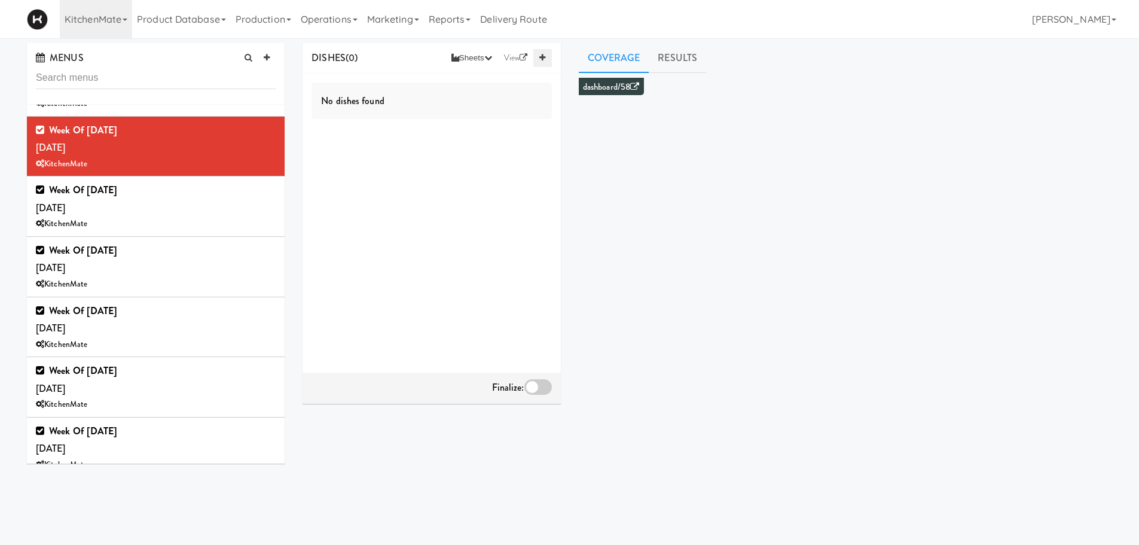
click at [542, 59] on icon at bounding box center [542, 58] width 6 height 8
click at [398, 99] on form "Select a dish Select sites" at bounding box center [455, 118] width 192 height 74
click at [422, 90] on div "Select a dish" at bounding box center [455, 89] width 192 height 17
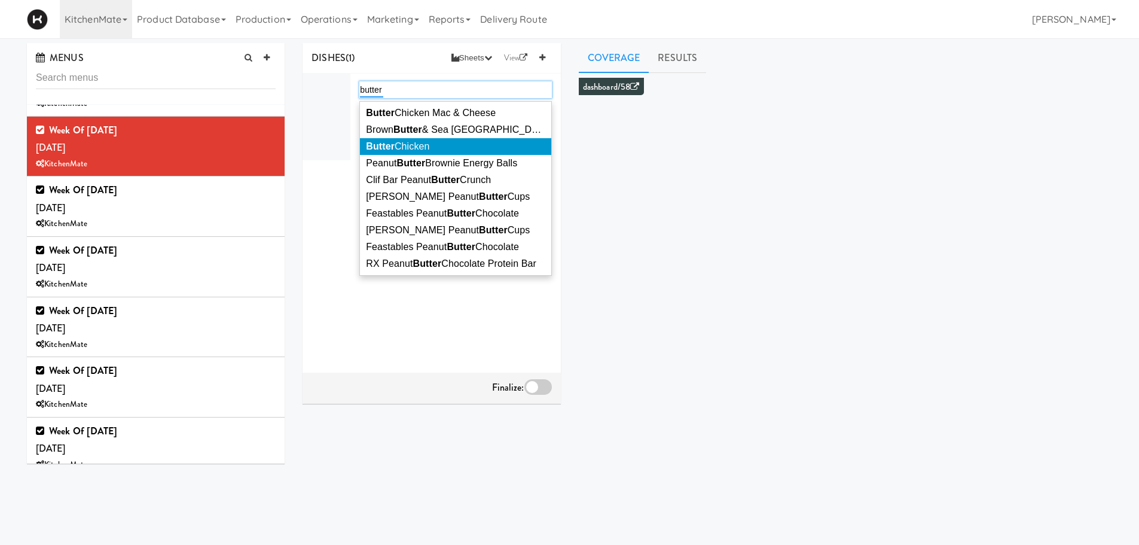
type input "butter"
click at [434, 140] on li "Butter Chicken" at bounding box center [455, 146] width 191 height 17
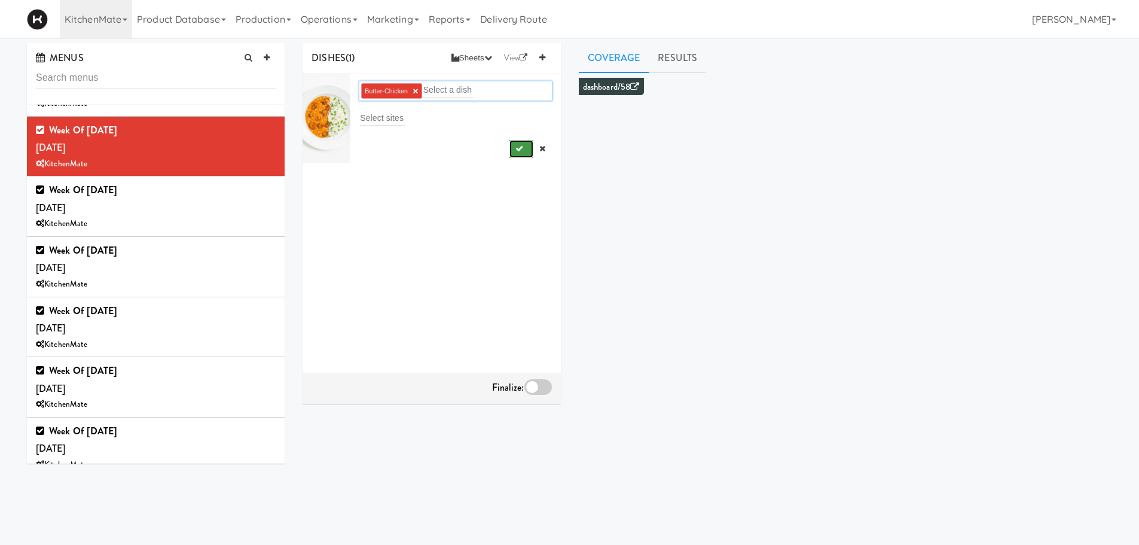
click at [510, 145] on button "submit" at bounding box center [522, 149] width 25 height 18
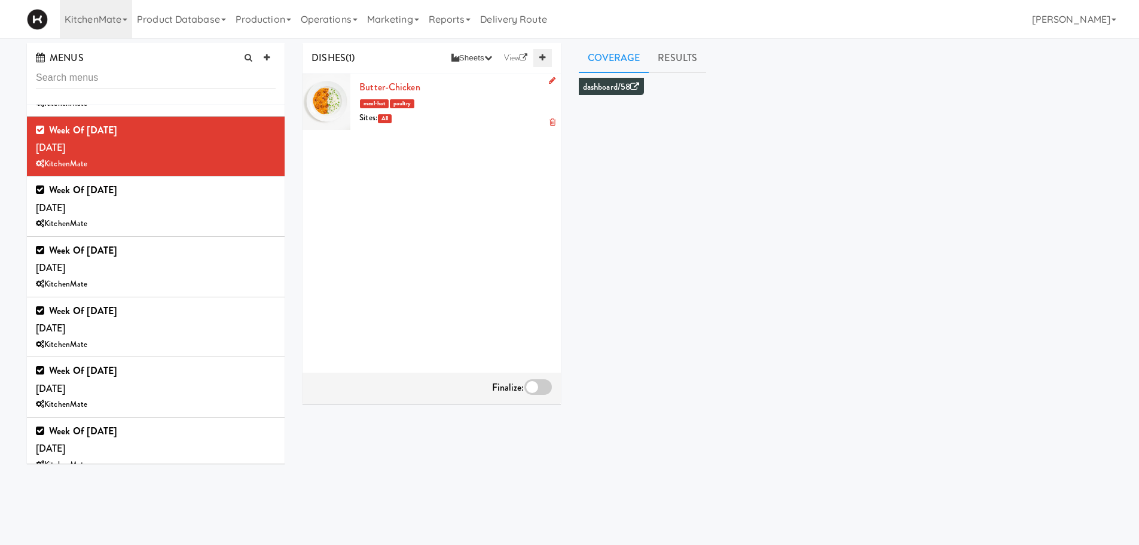
click at [541, 59] on icon at bounding box center [542, 58] width 6 height 8
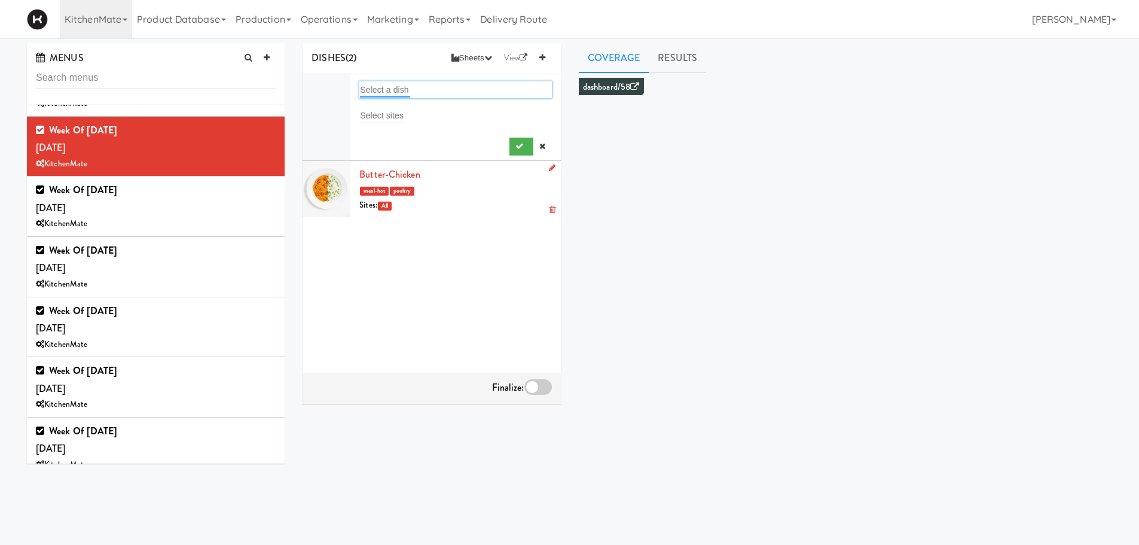
click at [388, 83] on input "text" at bounding box center [385, 90] width 50 height 16
type input "[DEMOGRAPHIC_DATA]"
click at [400, 112] on span "Korean Pork Noodles" at bounding box center [450, 113] width 169 height 10
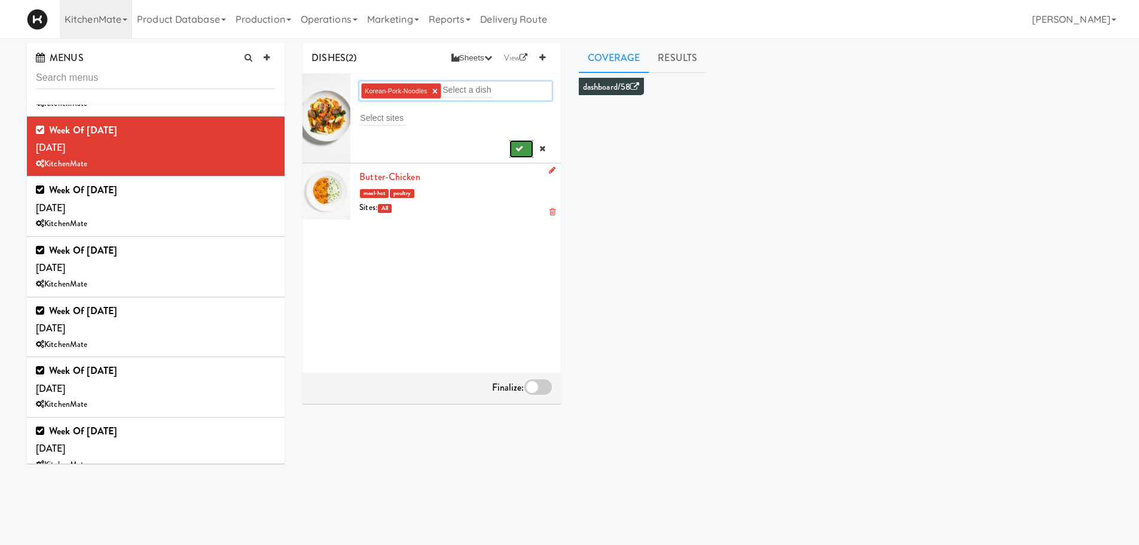
click at [510, 154] on button "submit" at bounding box center [522, 149] width 25 height 18
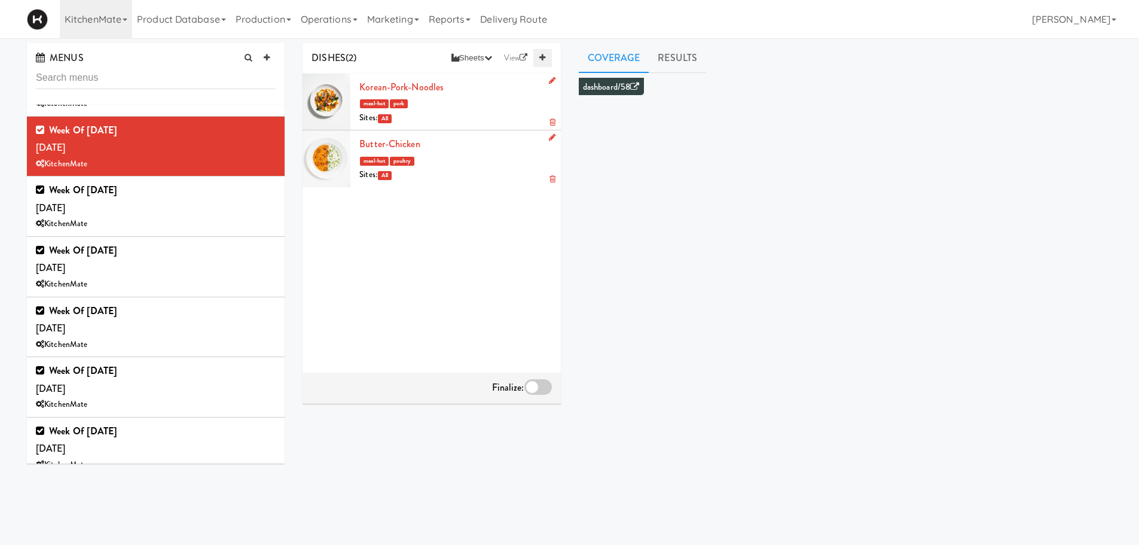
click at [543, 63] on link at bounding box center [542, 58] width 18 height 18
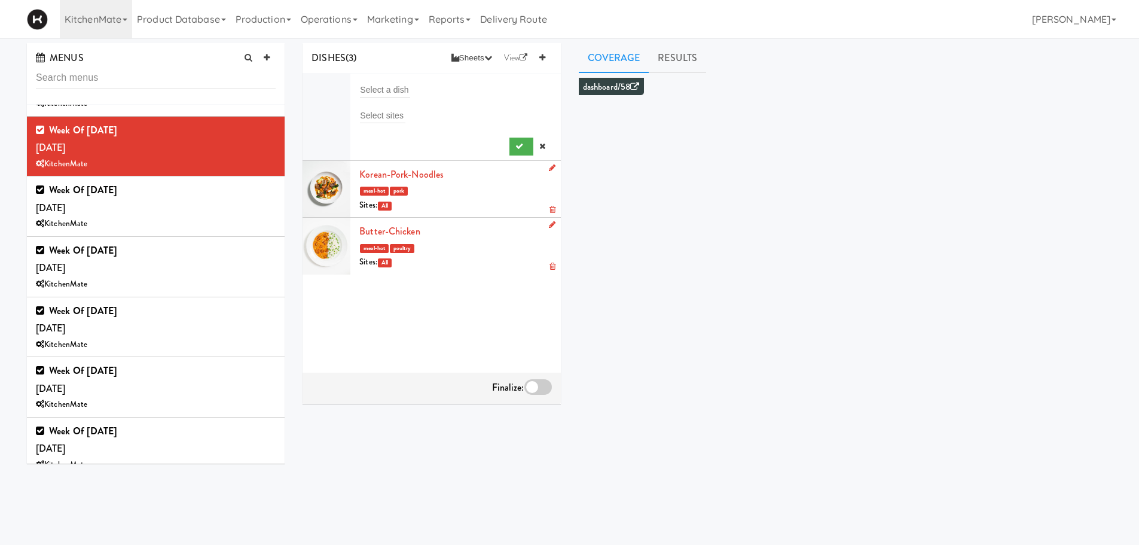
click at [396, 102] on form "Select a dish Select sites" at bounding box center [455, 118] width 192 height 74
click at [408, 90] on input "text" at bounding box center [385, 90] width 50 height 16
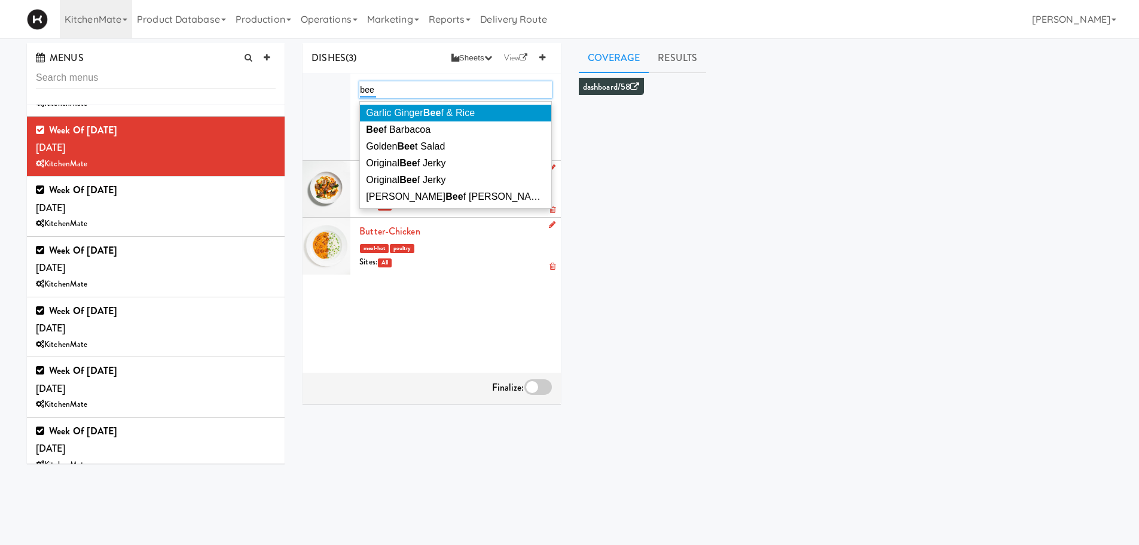
type input "bee"
click at [410, 124] on span "Bee f Barbacoa" at bounding box center [398, 129] width 65 height 10
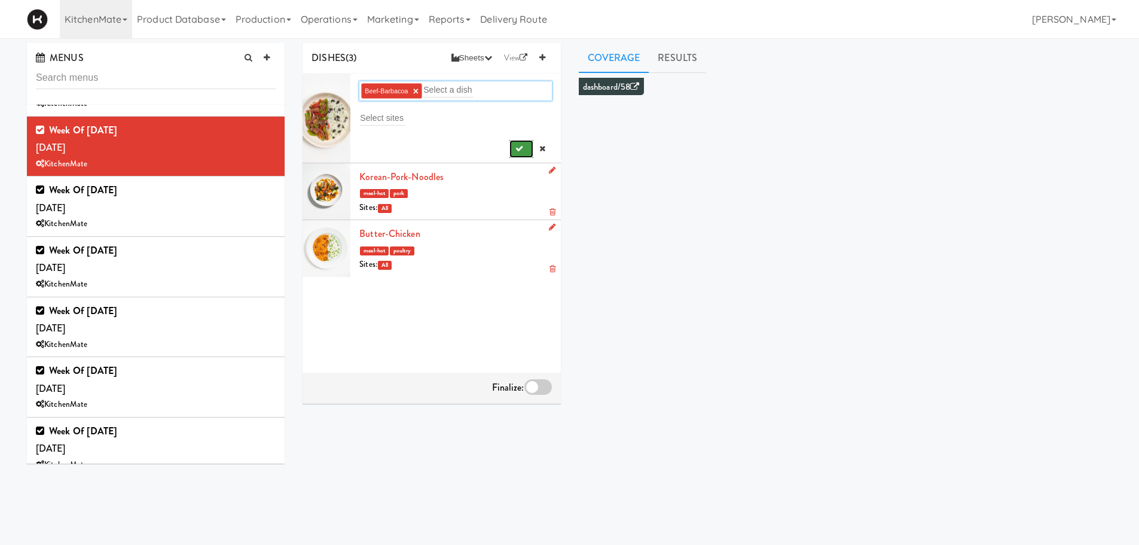
click at [516, 150] on button "submit" at bounding box center [522, 149] width 25 height 18
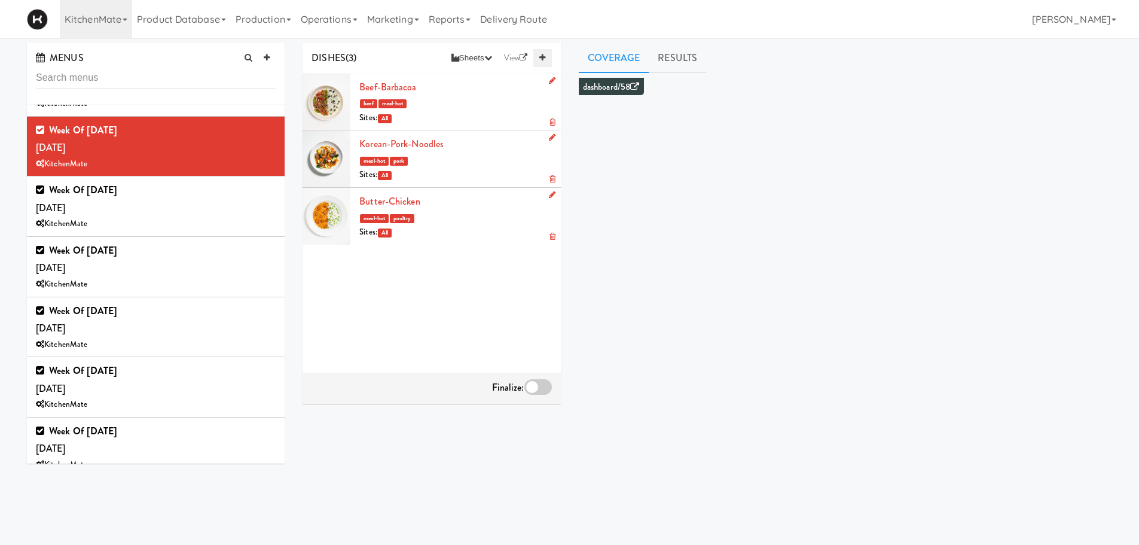
click at [547, 50] on link at bounding box center [542, 58] width 18 height 18
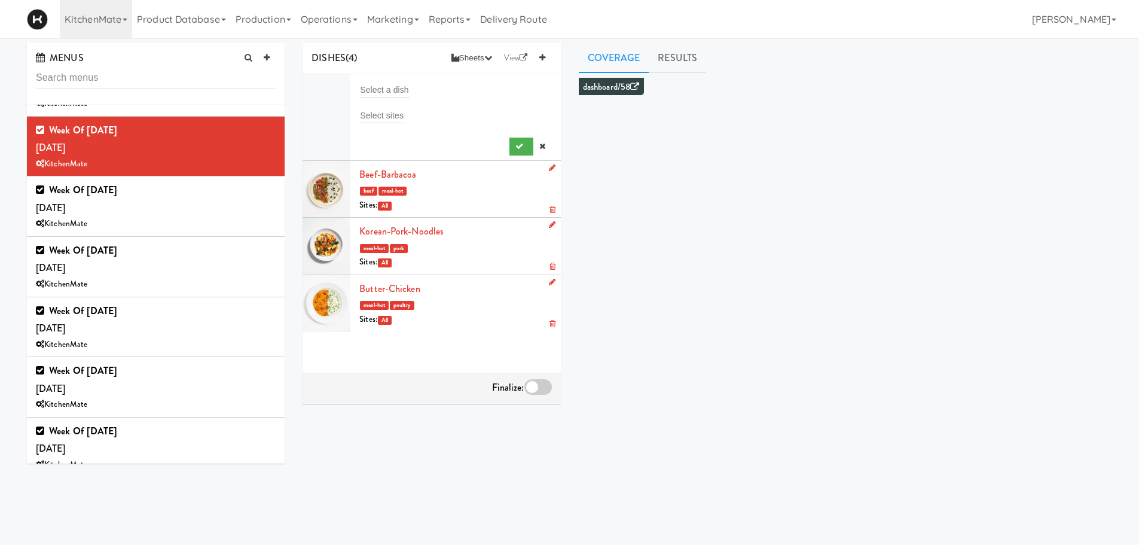
click at [419, 88] on div "Select a dish" at bounding box center [455, 89] width 192 height 17
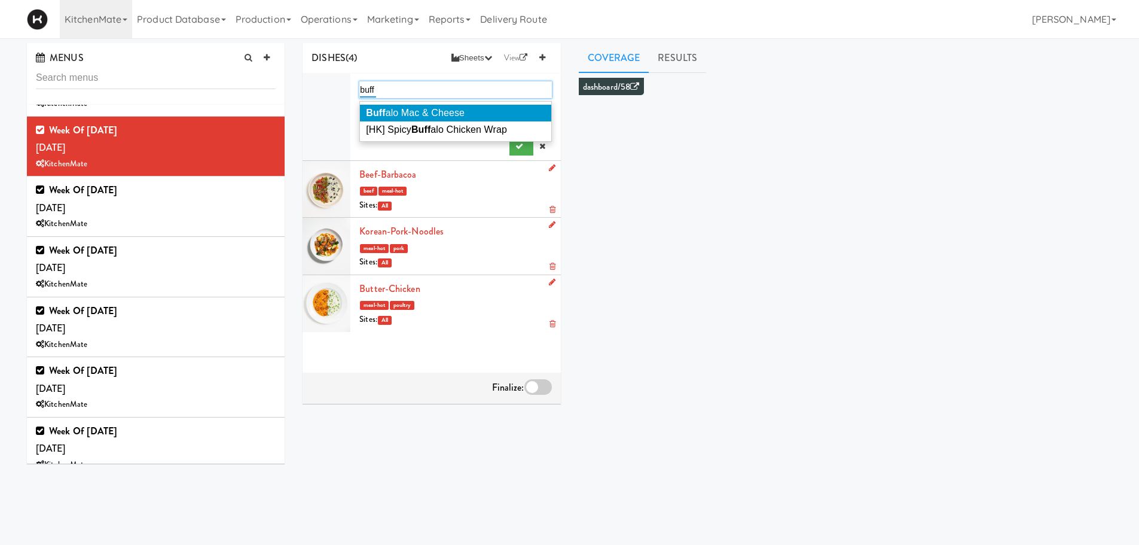
type input "buff"
click at [462, 117] on span "Buff alo Mac & Cheese" at bounding box center [415, 113] width 99 height 10
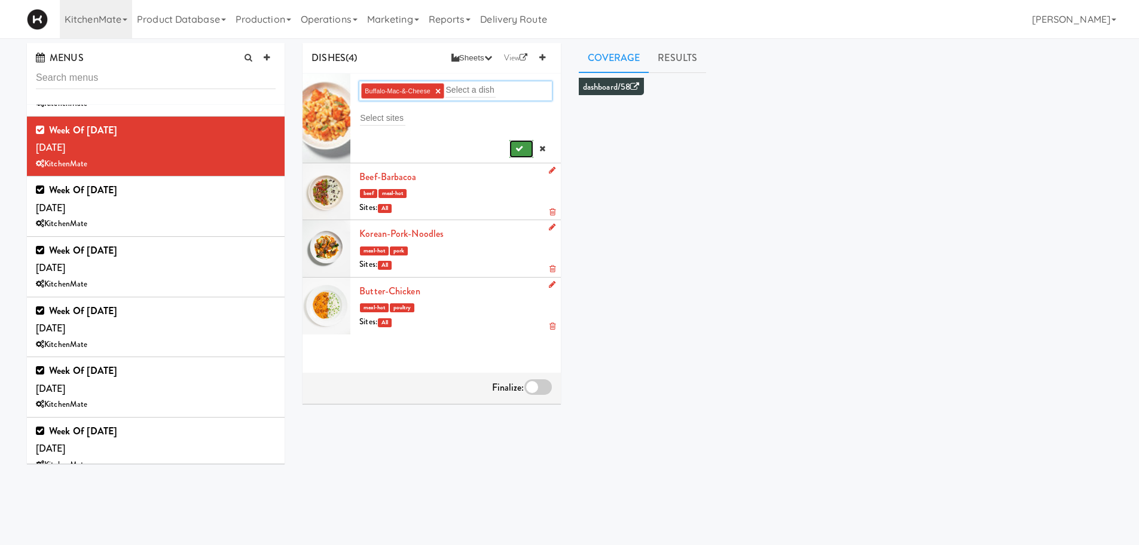
click at [516, 148] on icon "submit" at bounding box center [520, 149] width 8 height 8
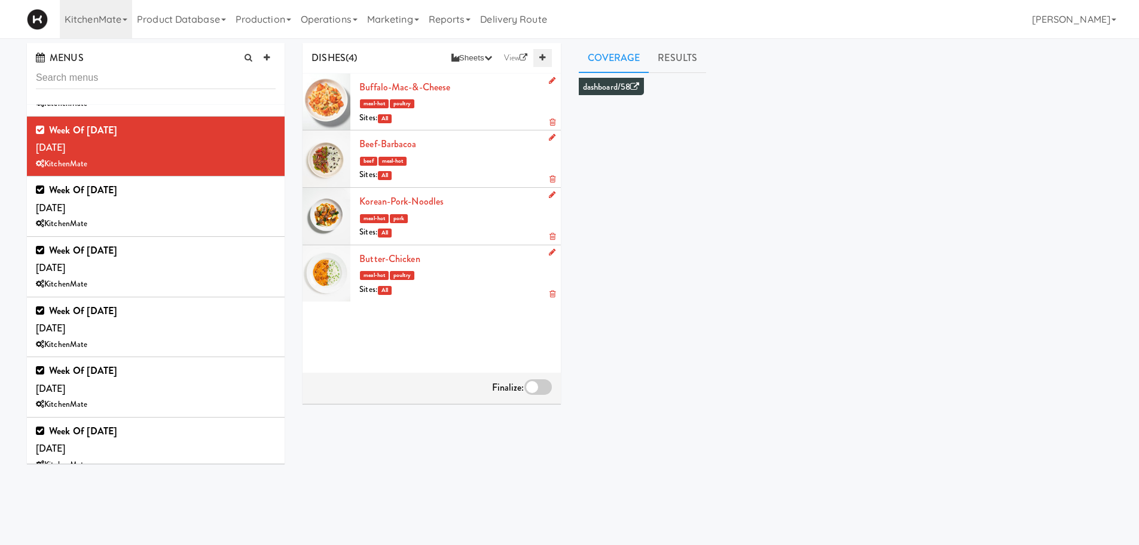
click at [547, 56] on link at bounding box center [542, 58] width 18 height 18
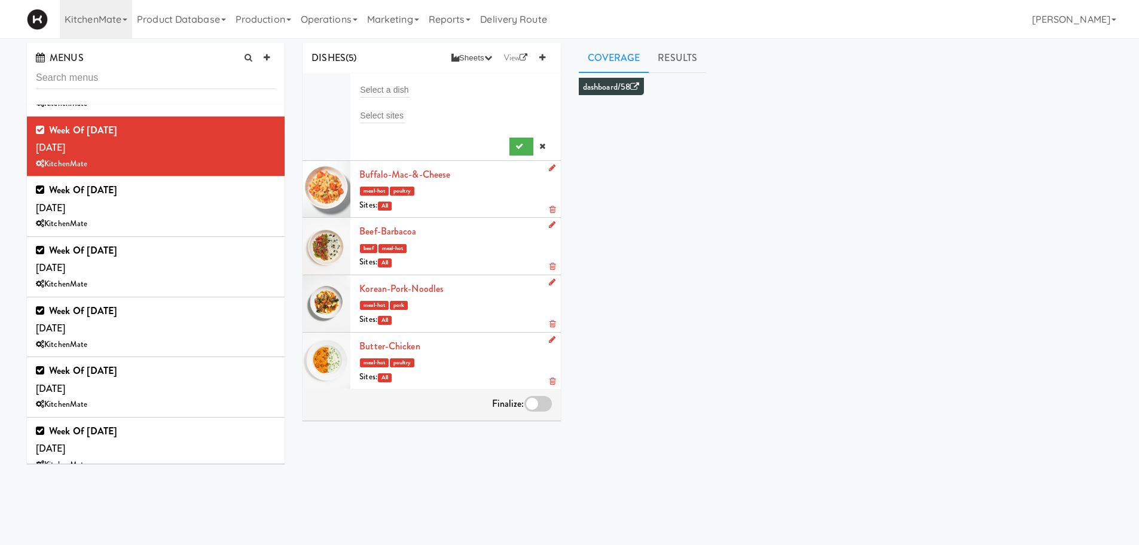
click at [407, 80] on li "Select a dish Select sites" at bounding box center [432, 117] width 258 height 87
click at [410, 90] on input "text" at bounding box center [385, 90] width 50 height 16
click at [401, 84] on input "text" at bounding box center [385, 90] width 50 height 16
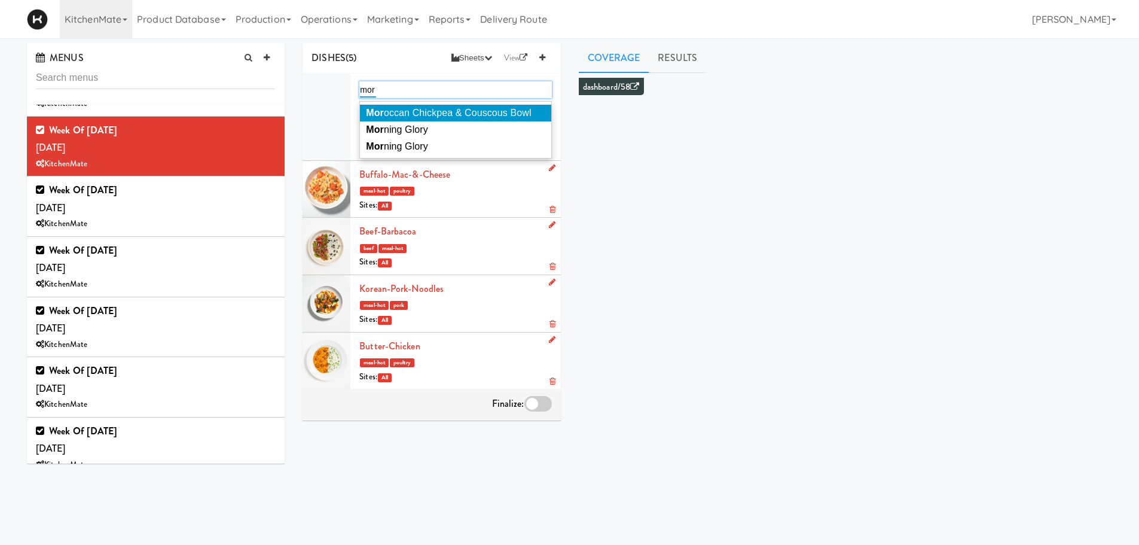
type input "mor"
click at [409, 112] on span "Mor occan Chickpea & Couscous Bowl" at bounding box center [448, 113] width 165 height 10
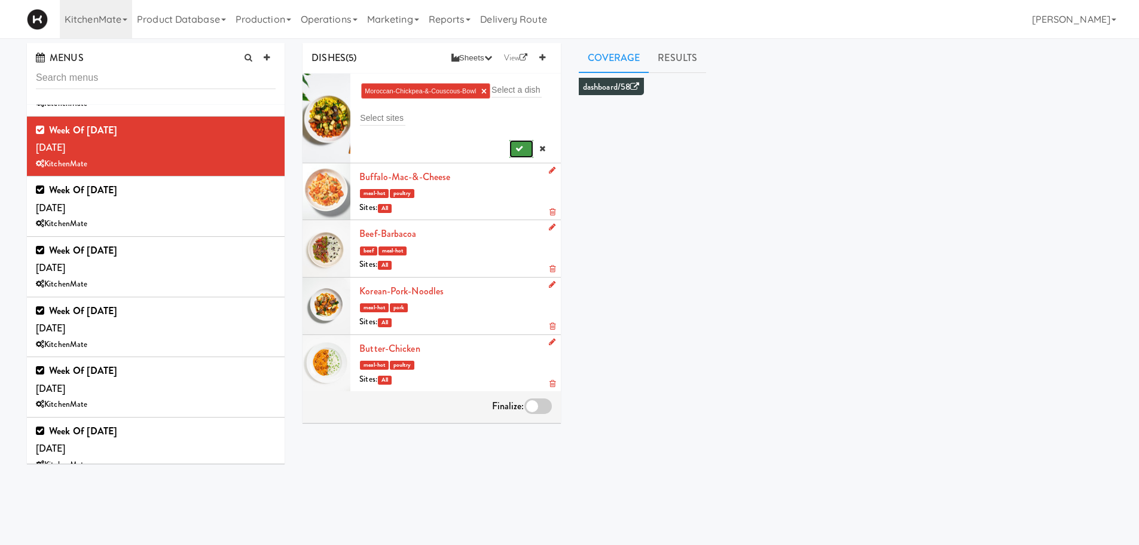
click at [511, 155] on button "submit" at bounding box center [522, 149] width 25 height 18
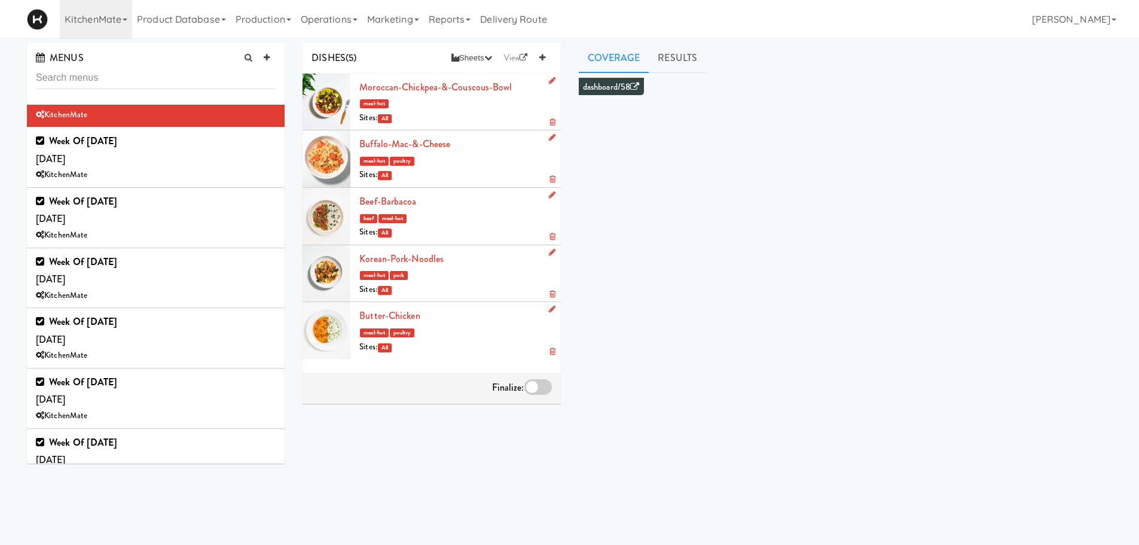
scroll to position [789, 0]
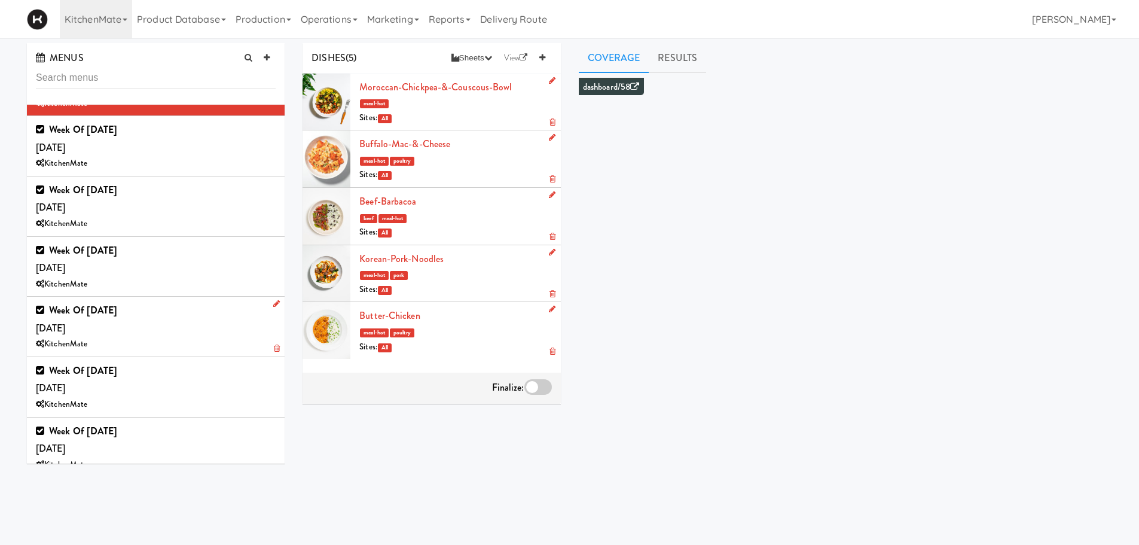
click at [228, 340] on div "KitchenMate" at bounding box center [156, 344] width 240 height 15
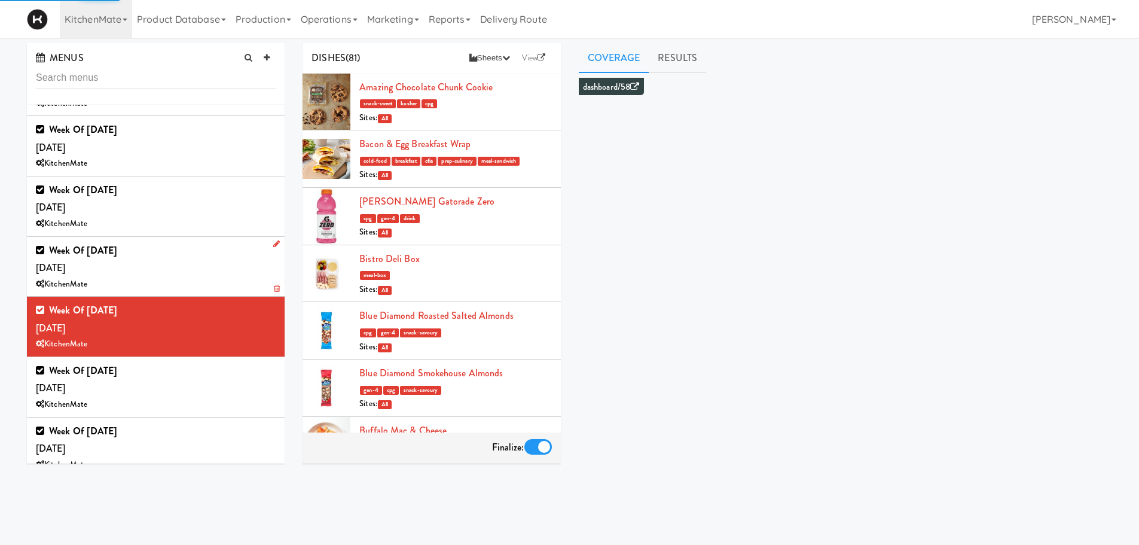
click at [153, 264] on div "Week of [DATE] [DATE] KitchenMate" at bounding box center [156, 267] width 240 height 50
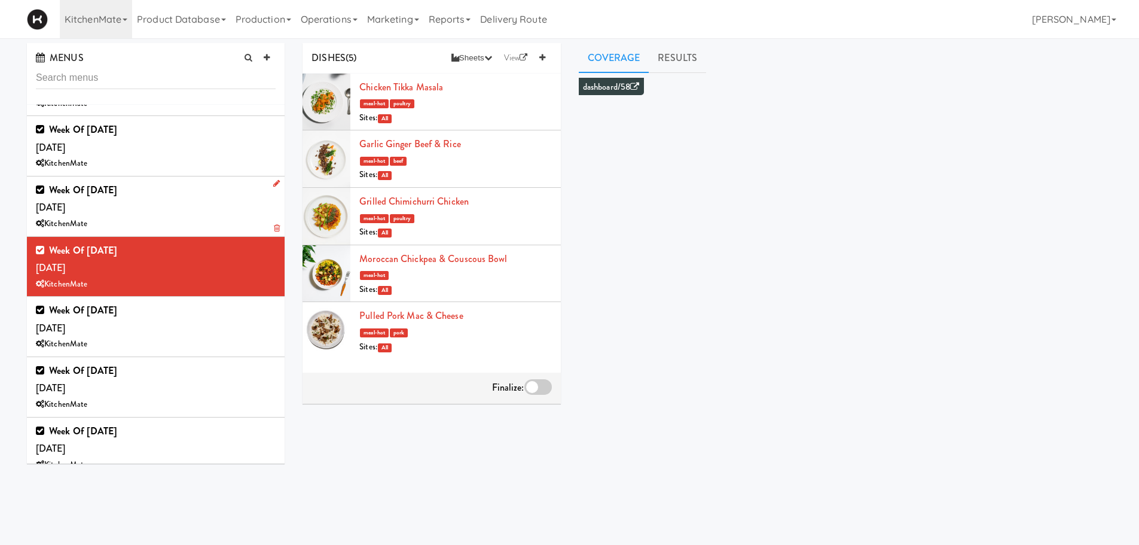
click at [198, 216] on div "Week of [DATE] [DATE] KitchenMate" at bounding box center [156, 206] width 240 height 50
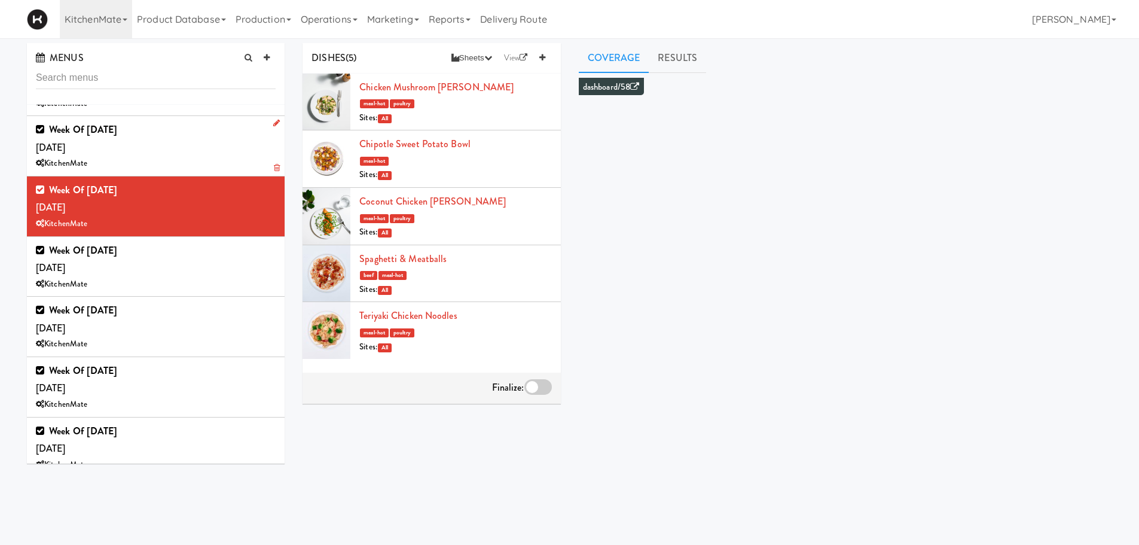
click at [208, 154] on div "Week of [DATE] [DATE] KitchenMate" at bounding box center [156, 146] width 240 height 50
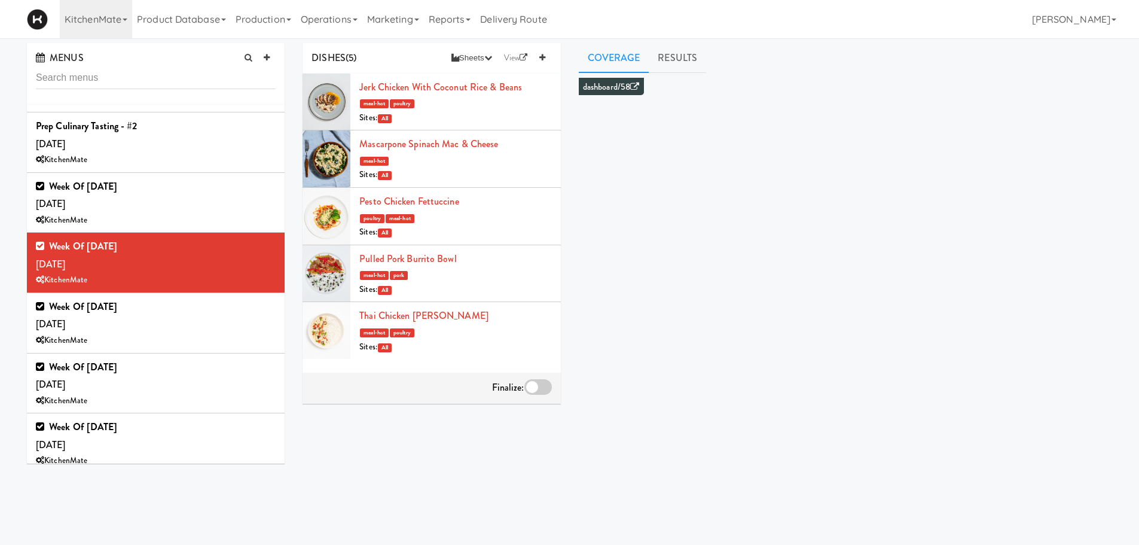
scroll to position [639, 0]
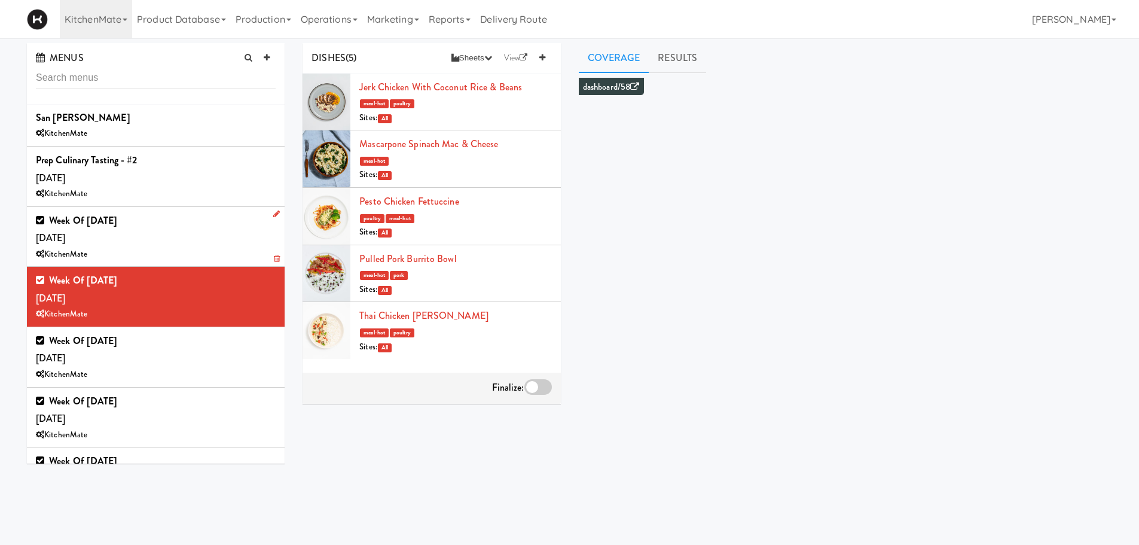
click at [193, 245] on div "Week of [DATE] [DATE] KitchenMate" at bounding box center [156, 237] width 240 height 50
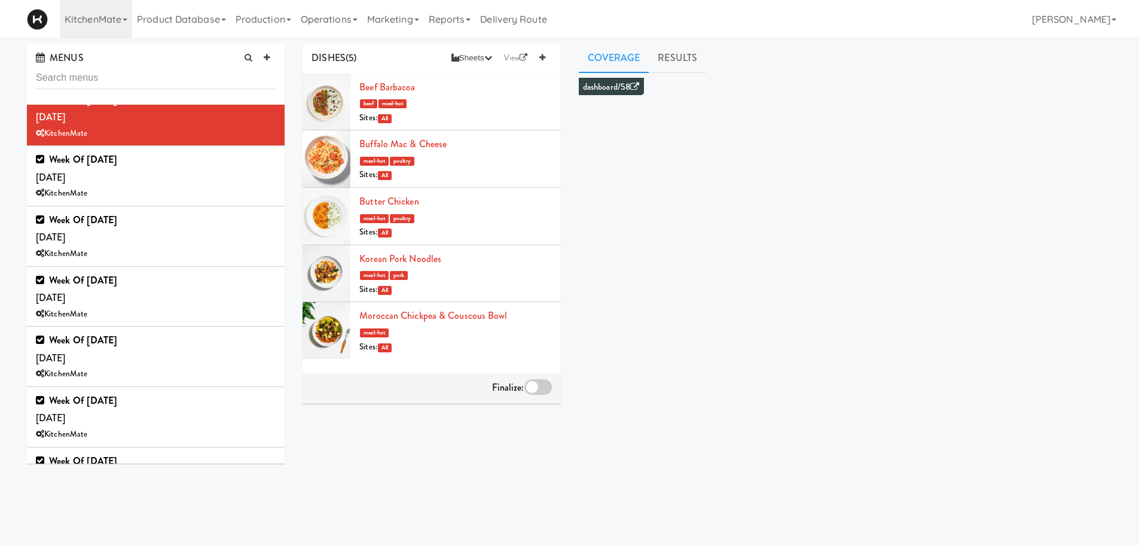
scroll to position [763, 0]
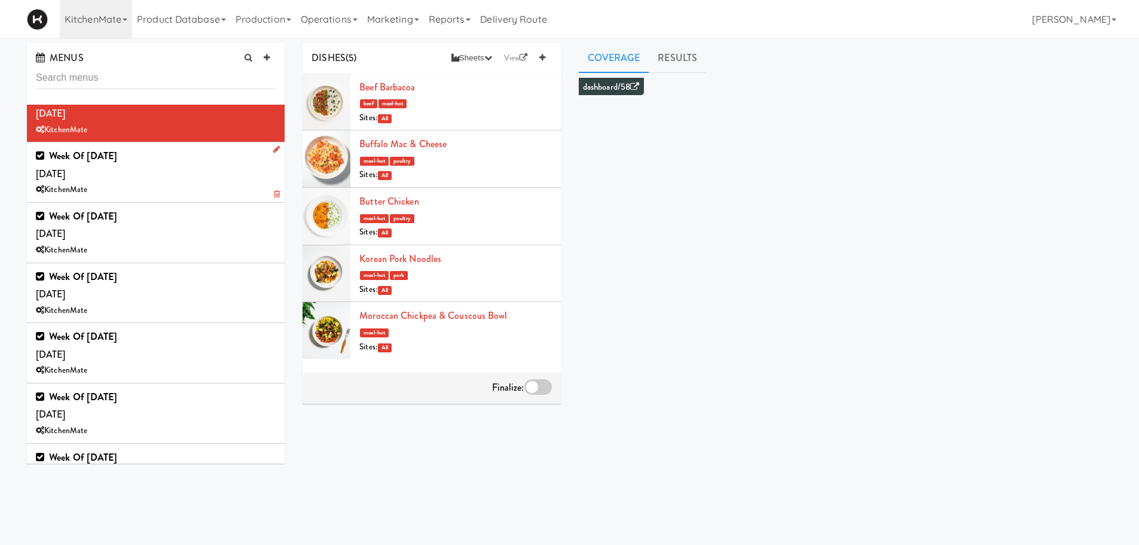
click at [198, 170] on div "Week of [DATE] [DATE] KitchenMate" at bounding box center [156, 172] width 240 height 50
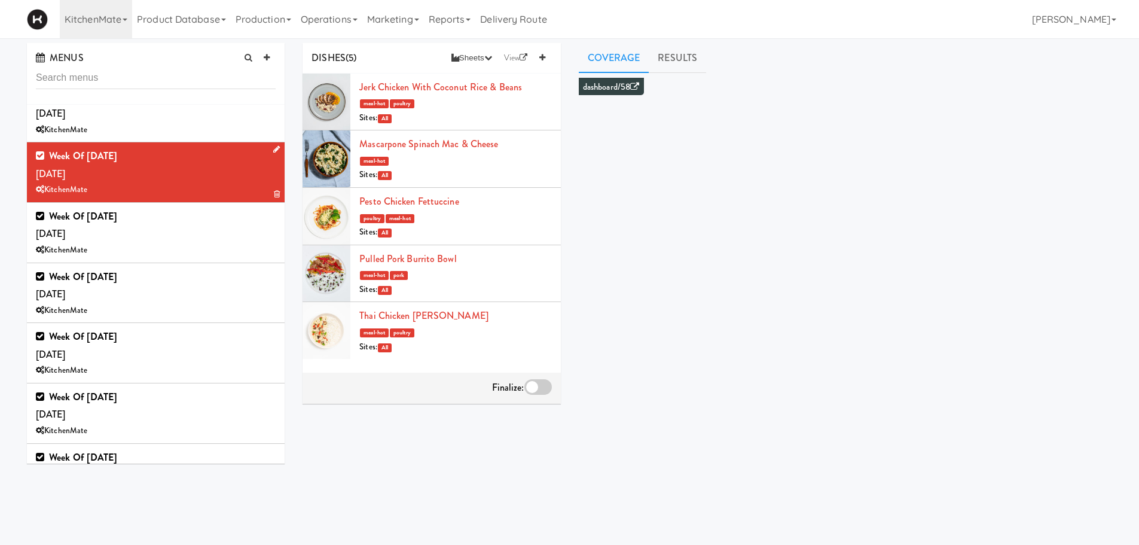
click at [273, 150] on icon at bounding box center [276, 149] width 7 height 8
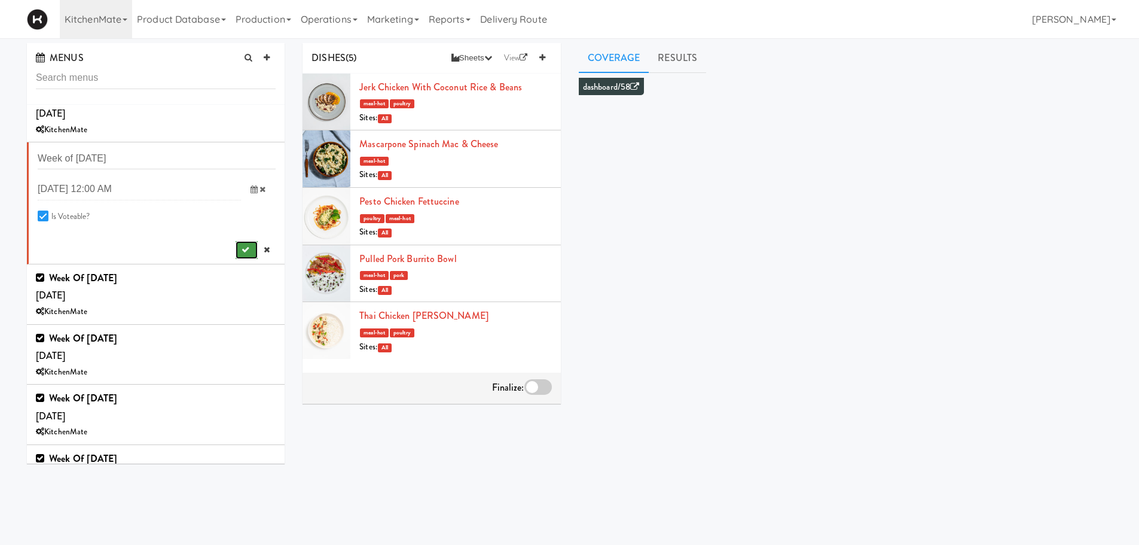
click at [242, 250] on icon "submit" at bounding box center [246, 250] width 8 height 8
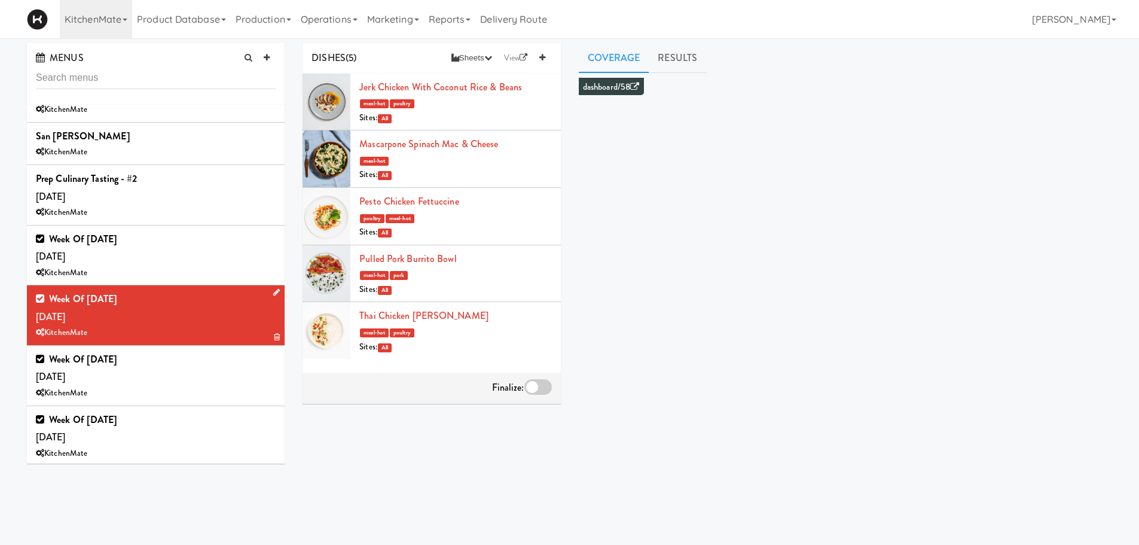
scroll to position [583, 0]
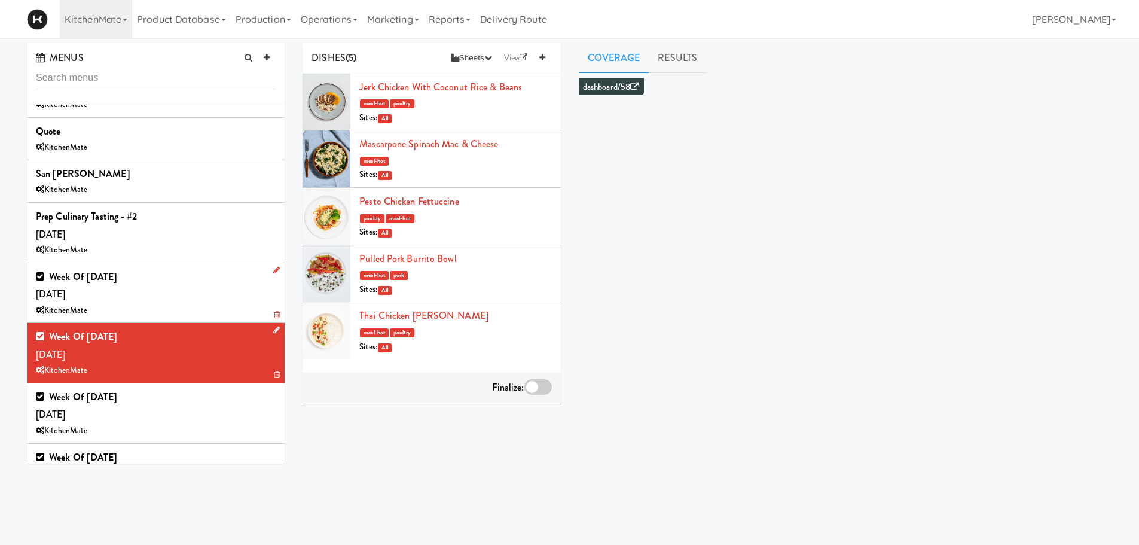
click at [183, 272] on div "Week of [DATE] [DATE] KitchenMate" at bounding box center [156, 293] width 240 height 50
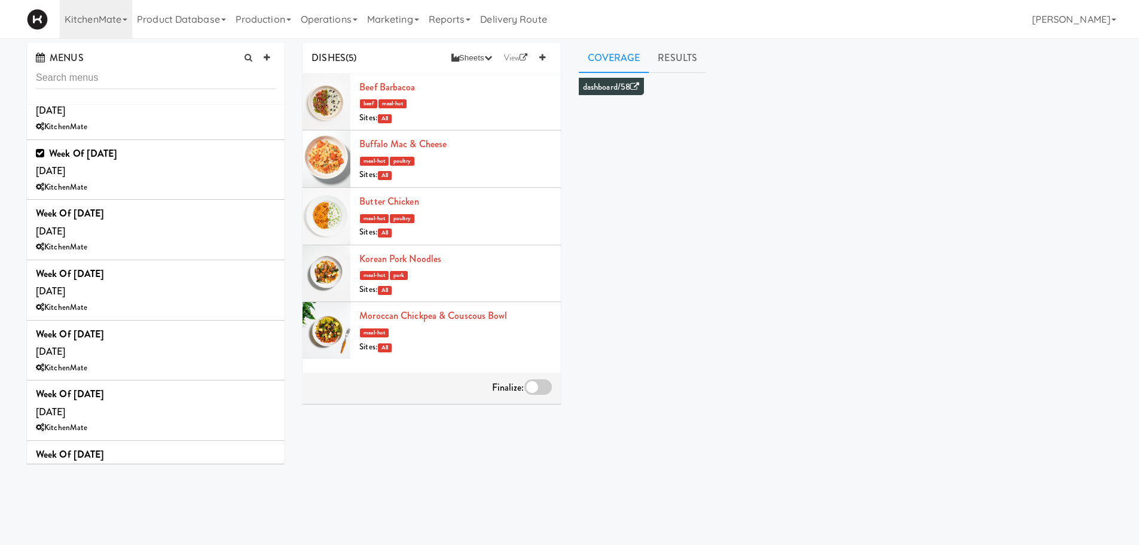
scroll to position [1059, 0]
